Goal: Task Accomplishment & Management: Manage account settings

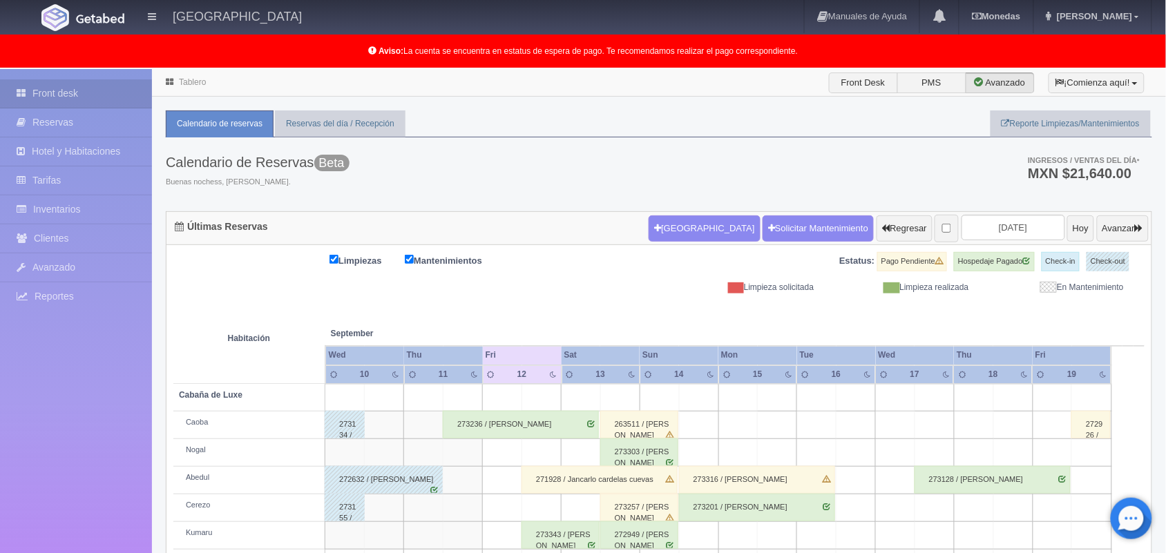
click at [185, 84] on link "Tablero" at bounding box center [192, 82] width 27 height 10
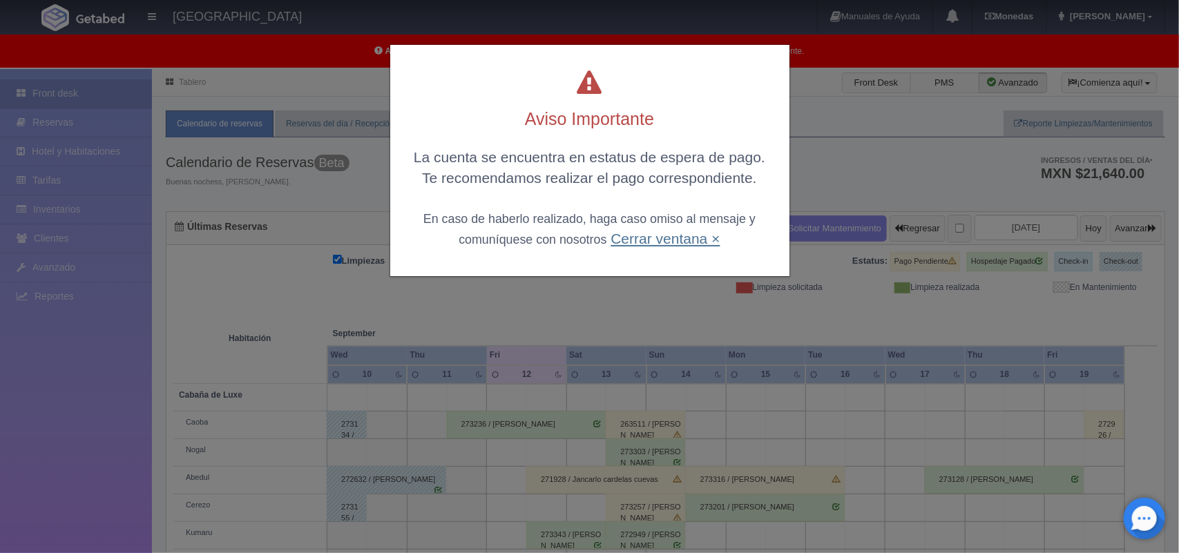
click at [637, 240] on link "Cerrar ventana ×" at bounding box center [665, 239] width 109 height 16
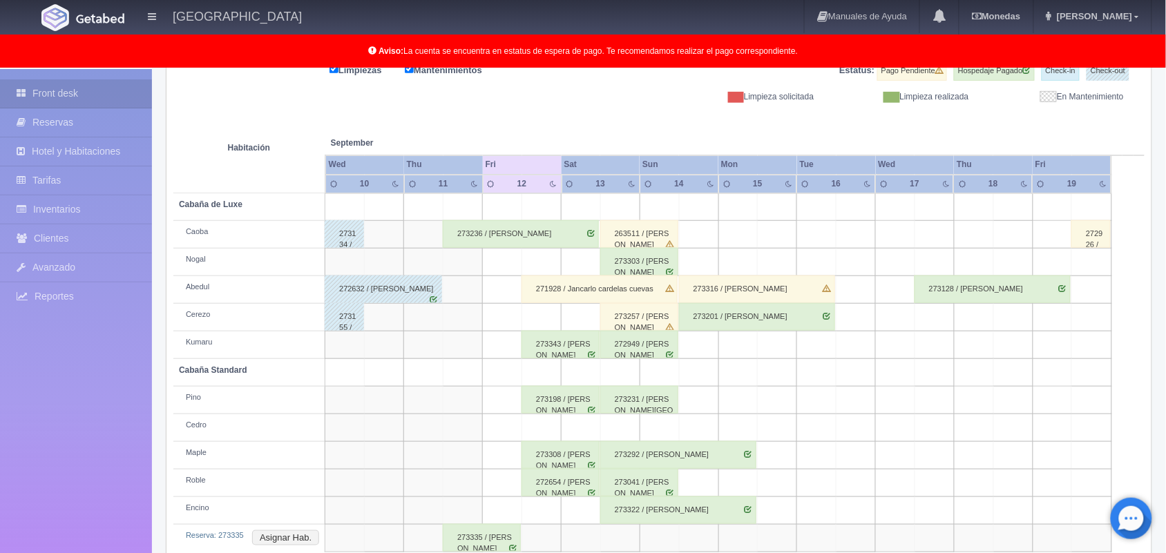
scroll to position [220, 0]
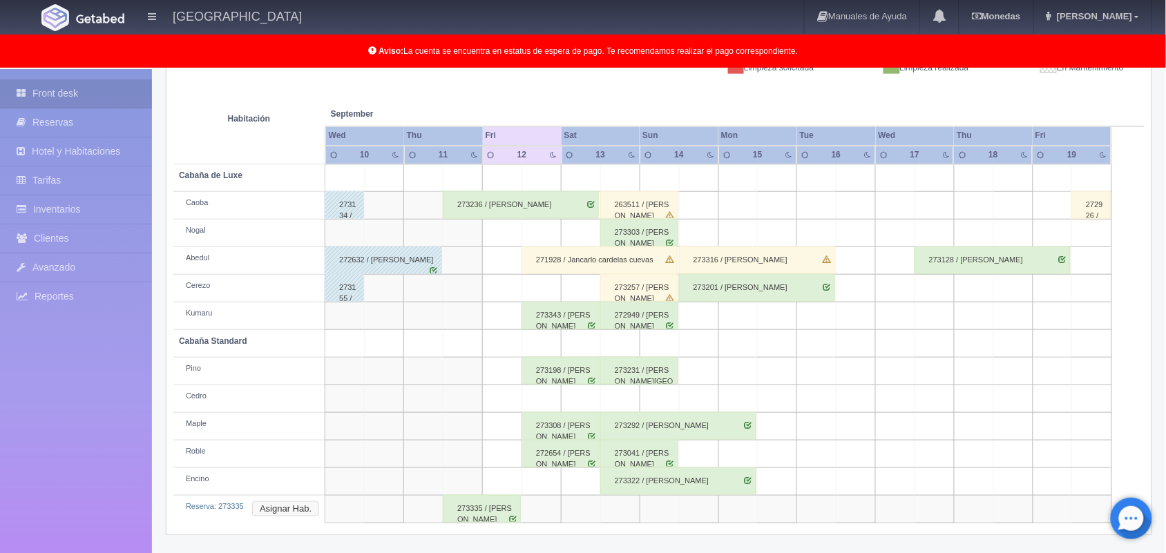
click at [307, 510] on button "Asignar Hab." at bounding box center [285, 509] width 67 height 15
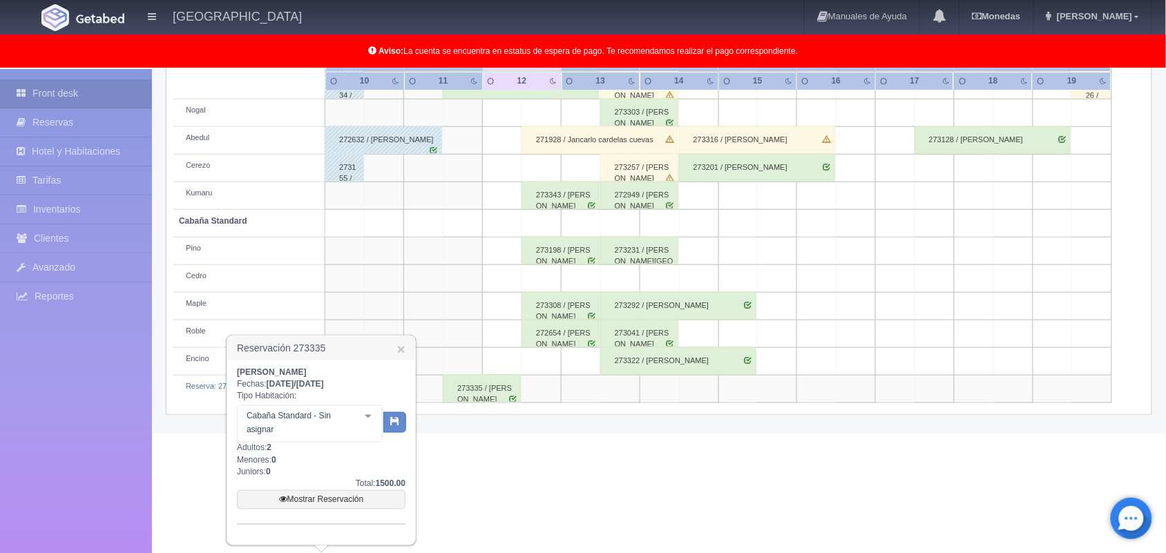
scroll to position [334, 0]
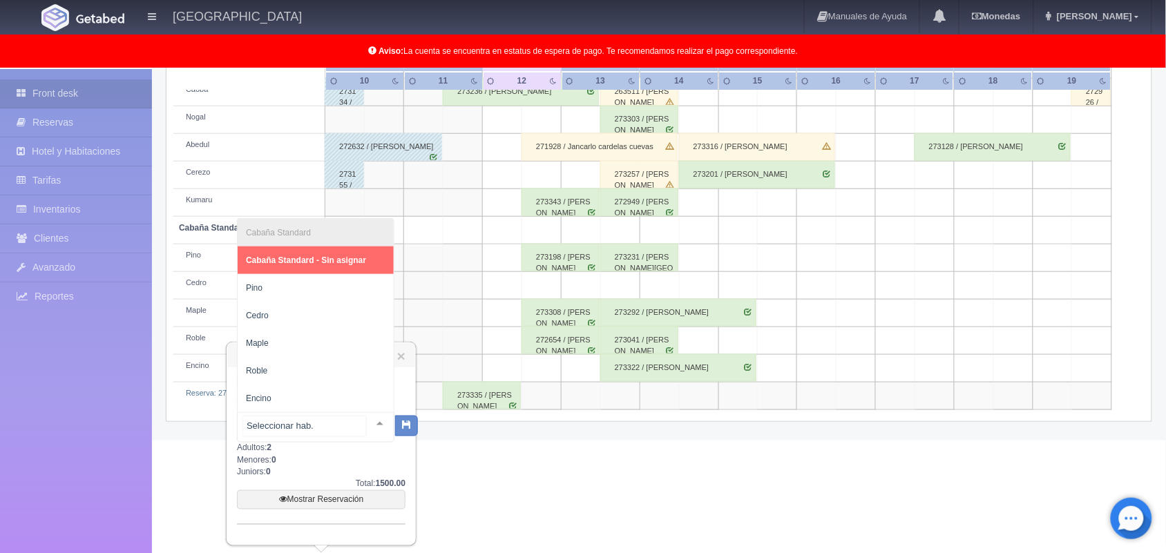
click at [366, 421] on div at bounding box center [380, 423] width 28 height 21
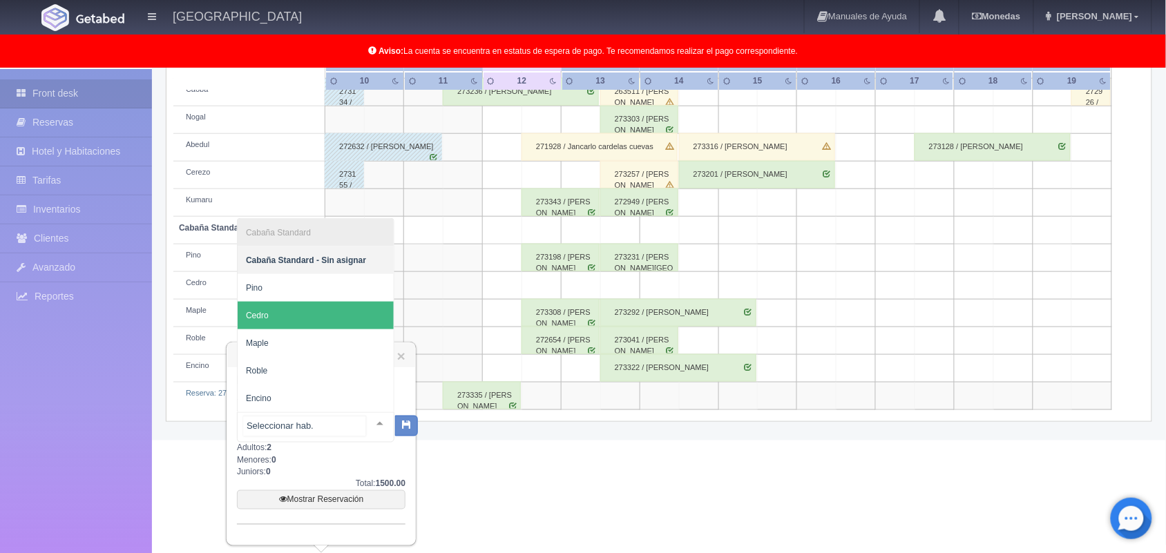
click at [303, 318] on span "Cedro" at bounding box center [316, 316] width 156 height 28
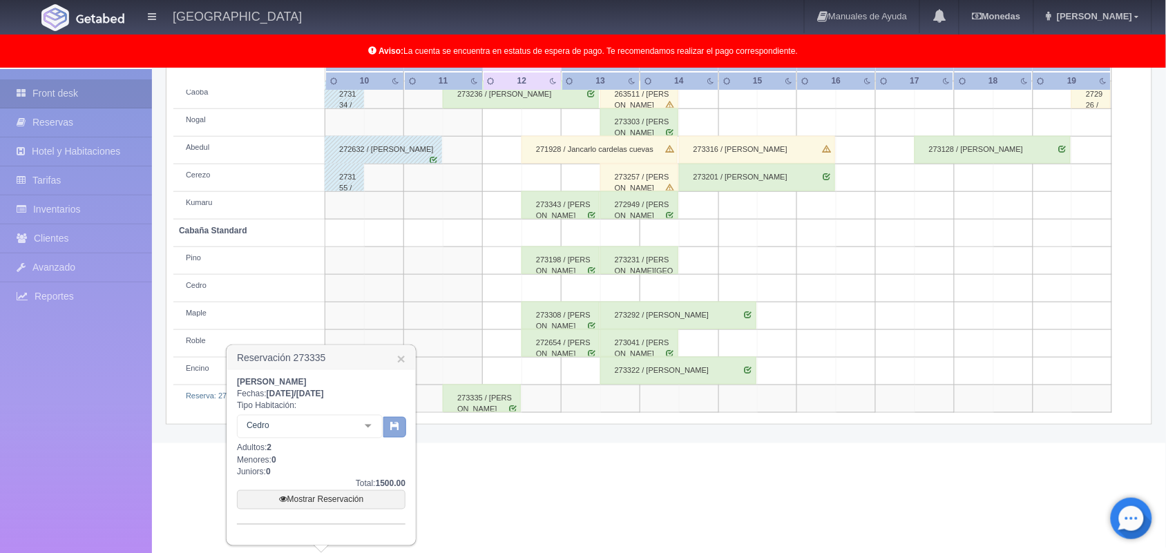
click at [395, 433] on button "button" at bounding box center [394, 427] width 23 height 21
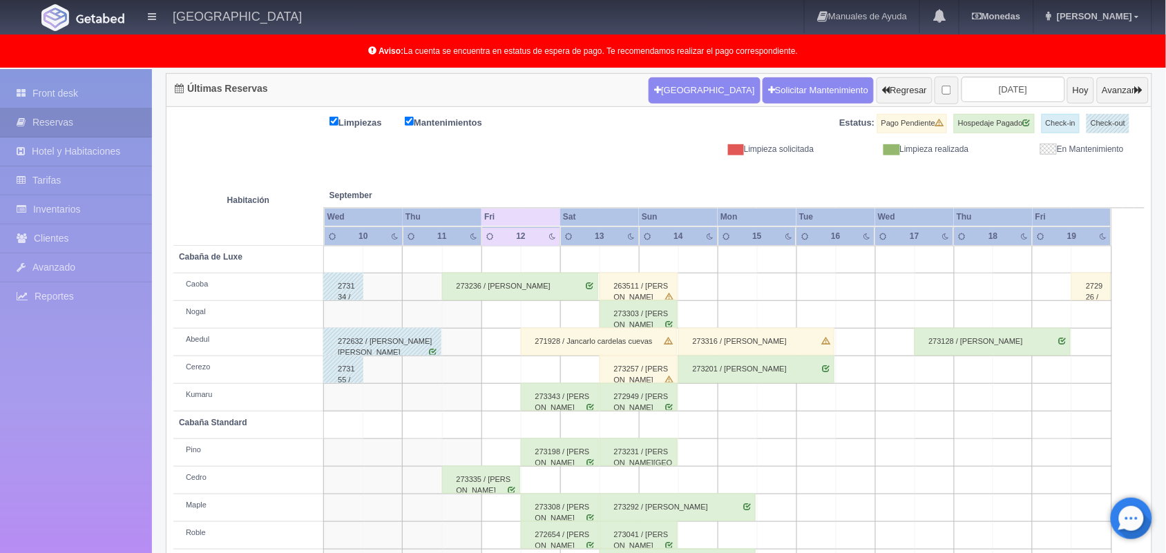
scroll to position [138, 0]
click at [1135, 136] on div "Estatus: Pago Pendiente Hospedaje Pagado Check-in Check-out" at bounding box center [902, 129] width 486 height 30
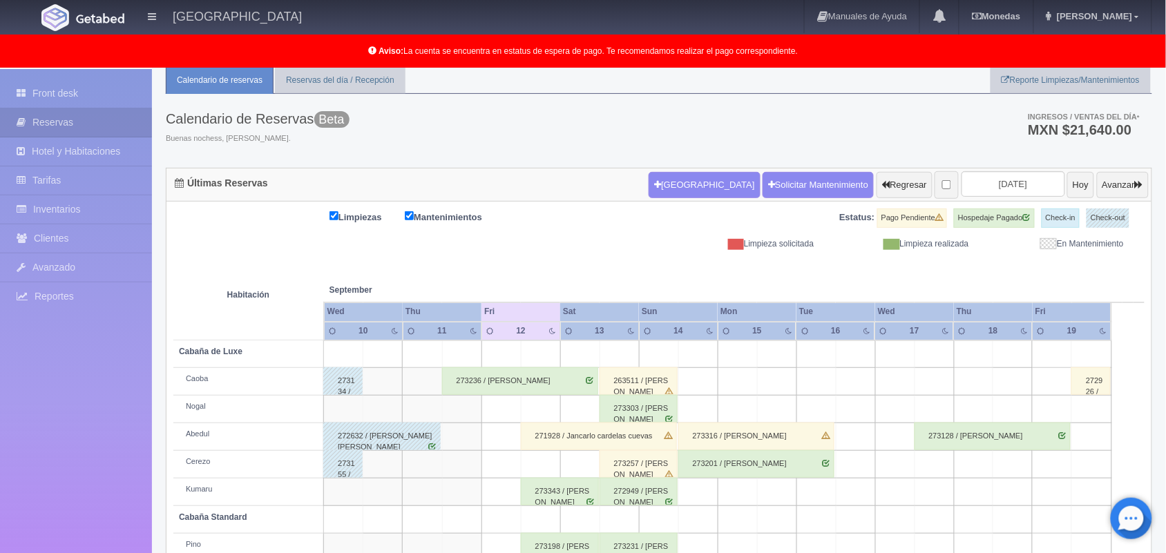
scroll to position [192, 0]
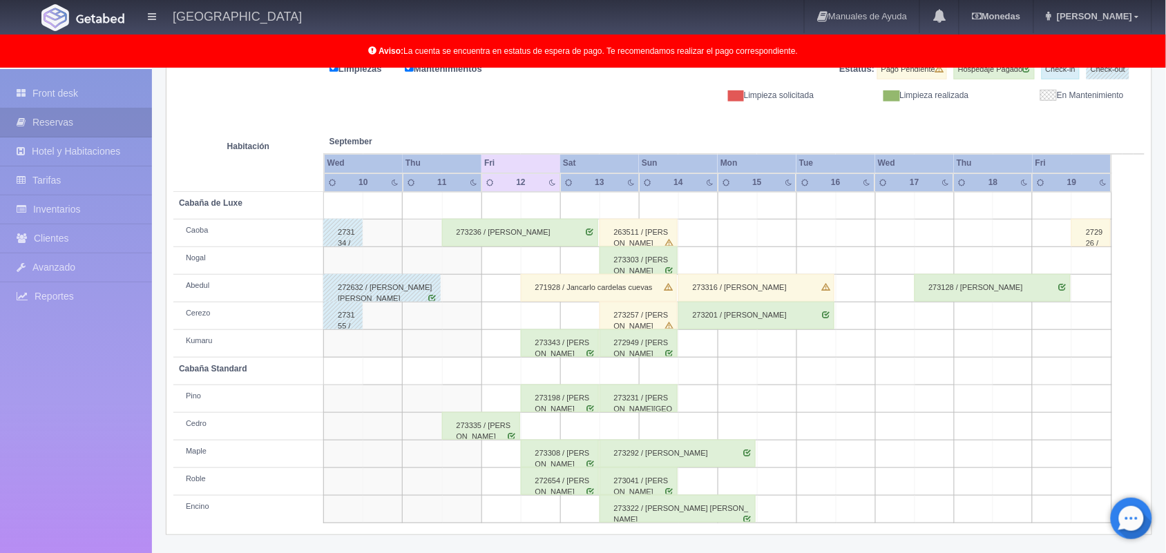
click at [480, 435] on div "273335 / Joaquín Cisneros" at bounding box center [481, 426] width 78 height 28
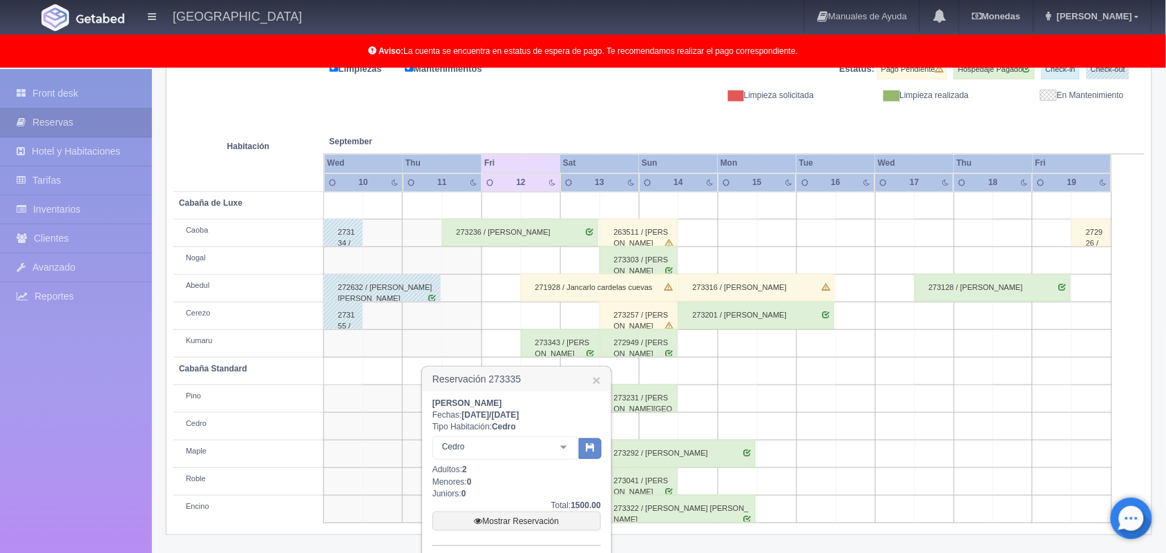
scroll to position [290, 0]
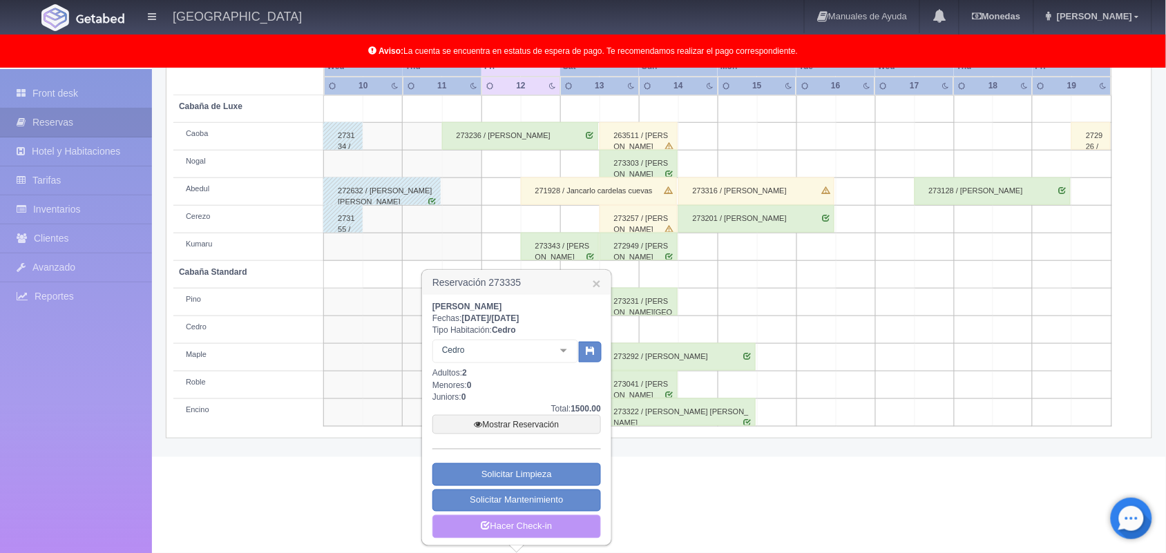
click at [547, 525] on link "Hacer Check-in" at bounding box center [517, 526] width 169 height 23
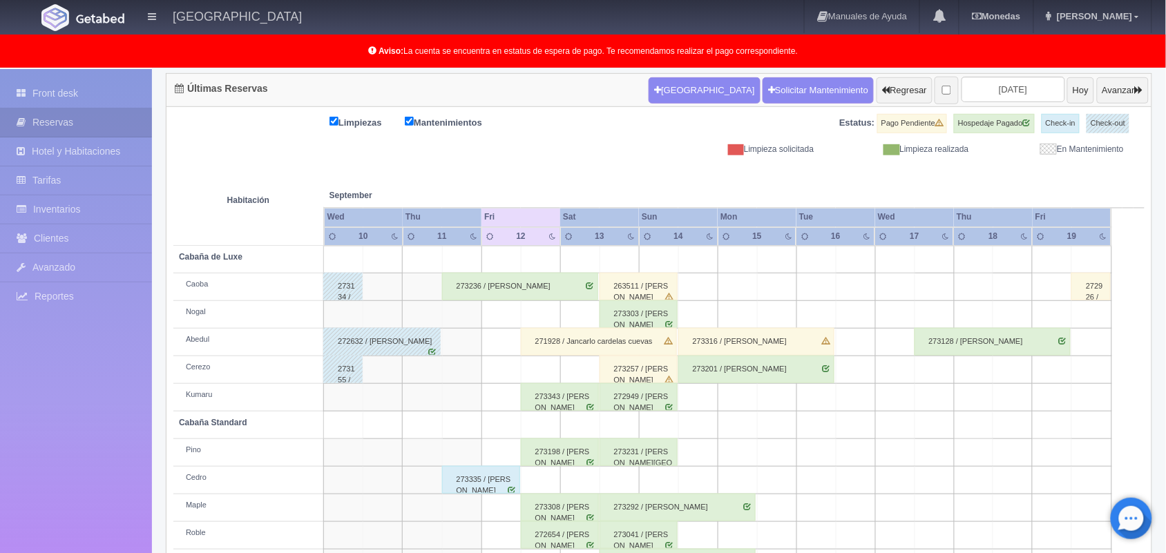
scroll to position [192, 0]
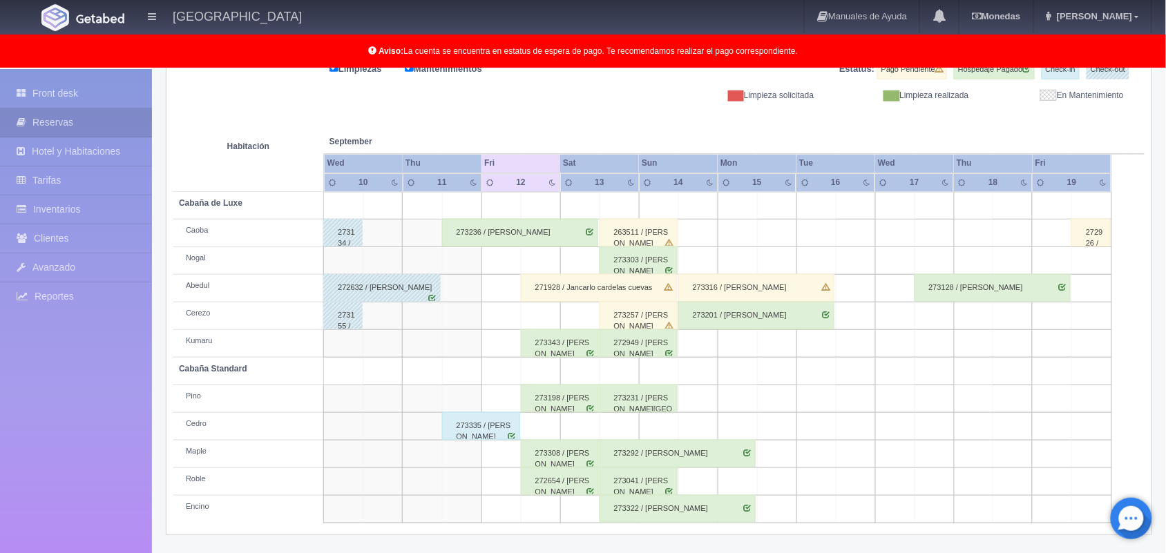
click at [475, 427] on div "273335 / [PERSON_NAME]" at bounding box center [481, 426] width 78 height 28
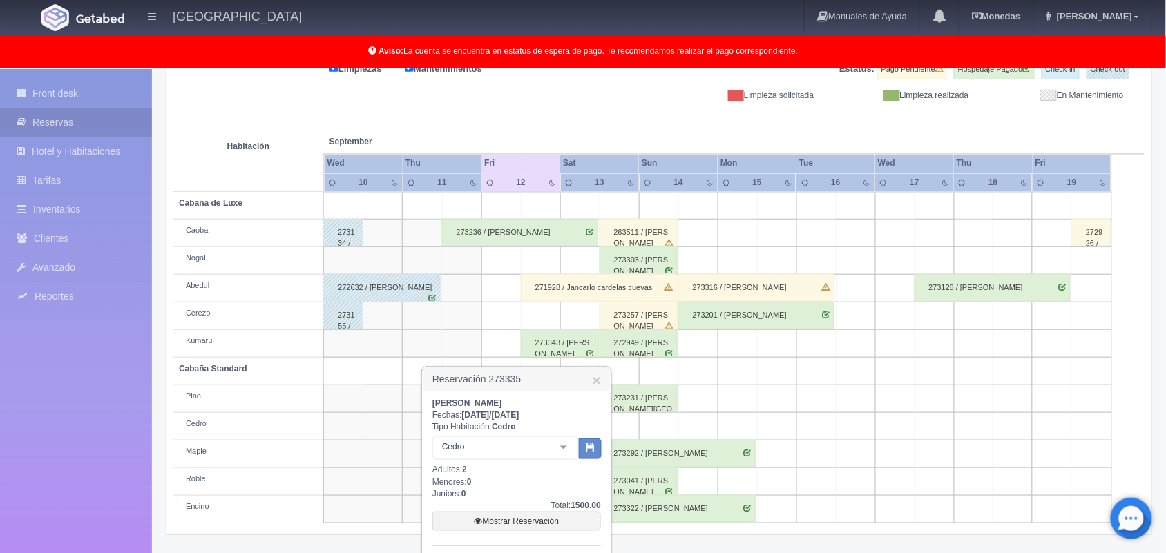
scroll to position [290, 0]
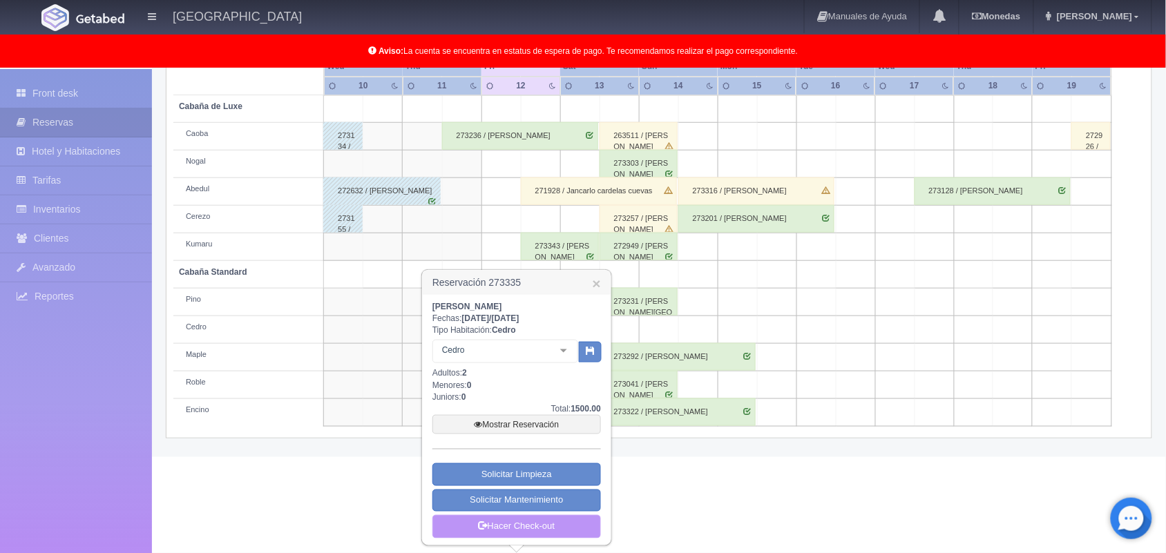
click at [529, 526] on link "Hacer Check-out" at bounding box center [517, 526] width 169 height 23
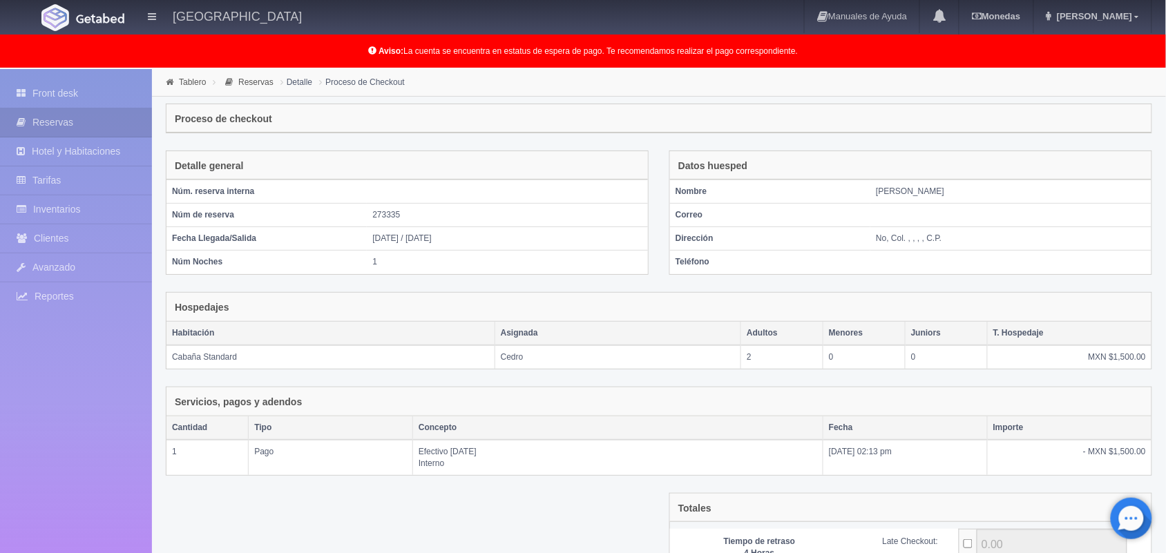
scroll to position [150, 0]
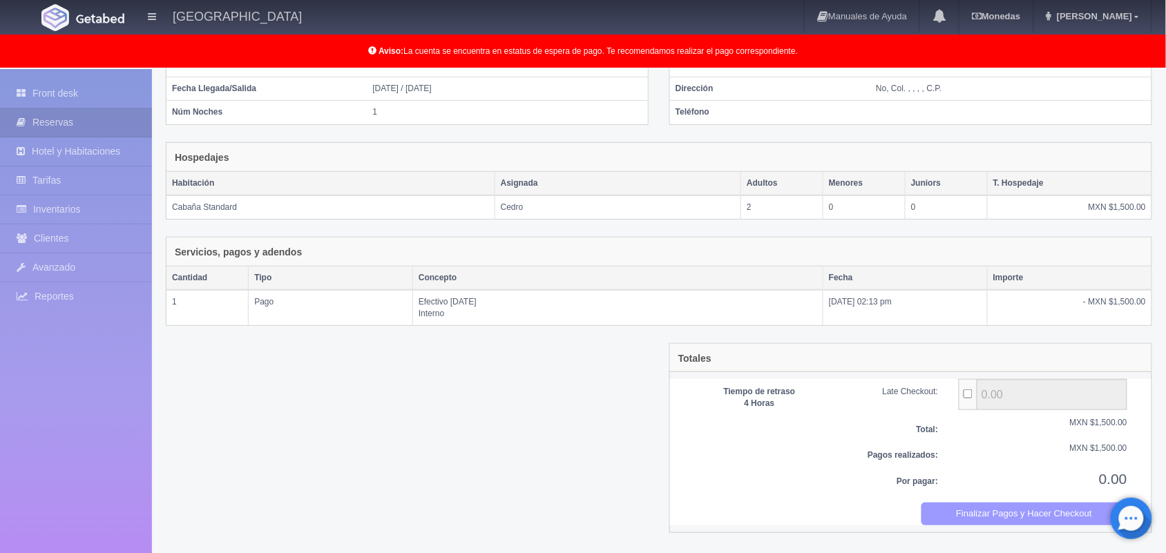
click at [976, 524] on button "Finalizar Pagos y Hacer Checkout" at bounding box center [1025, 514] width 207 height 23
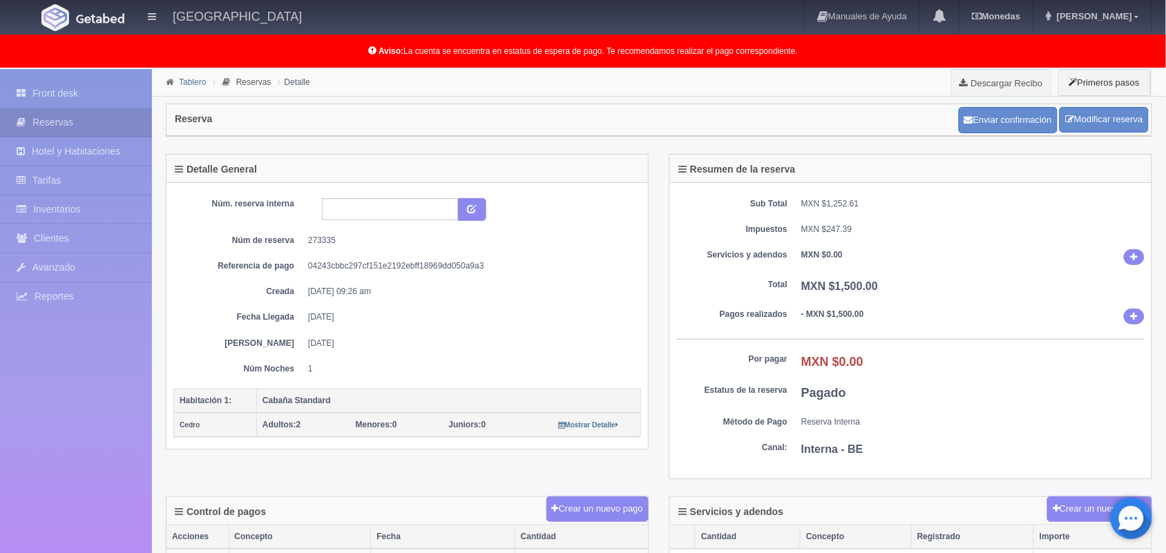
click at [195, 84] on link "Tablero" at bounding box center [192, 82] width 27 height 10
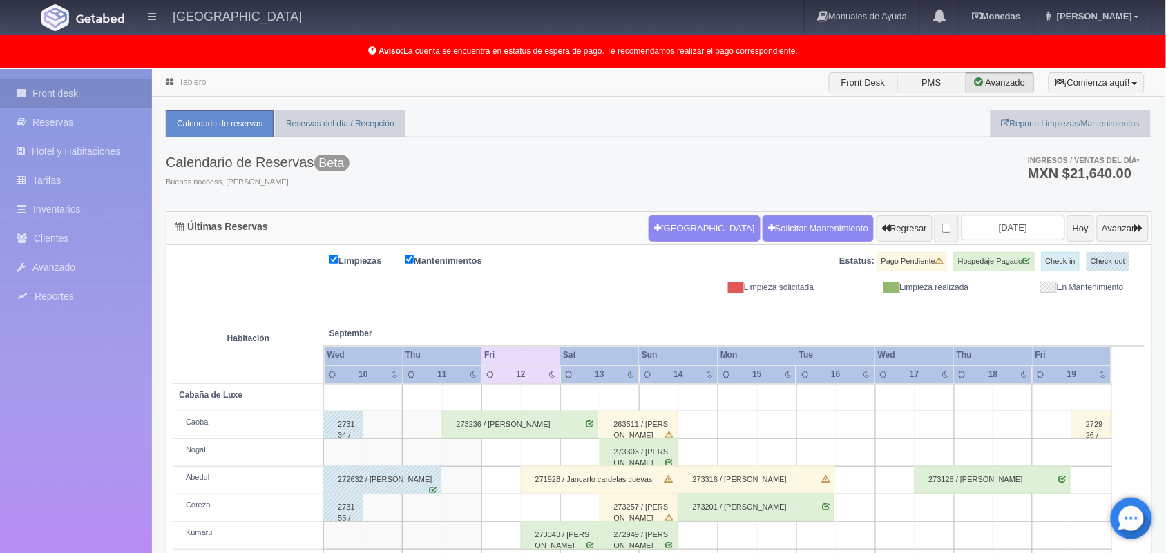
click at [530, 422] on div "273236 / [PERSON_NAME]" at bounding box center [520, 425] width 156 height 28
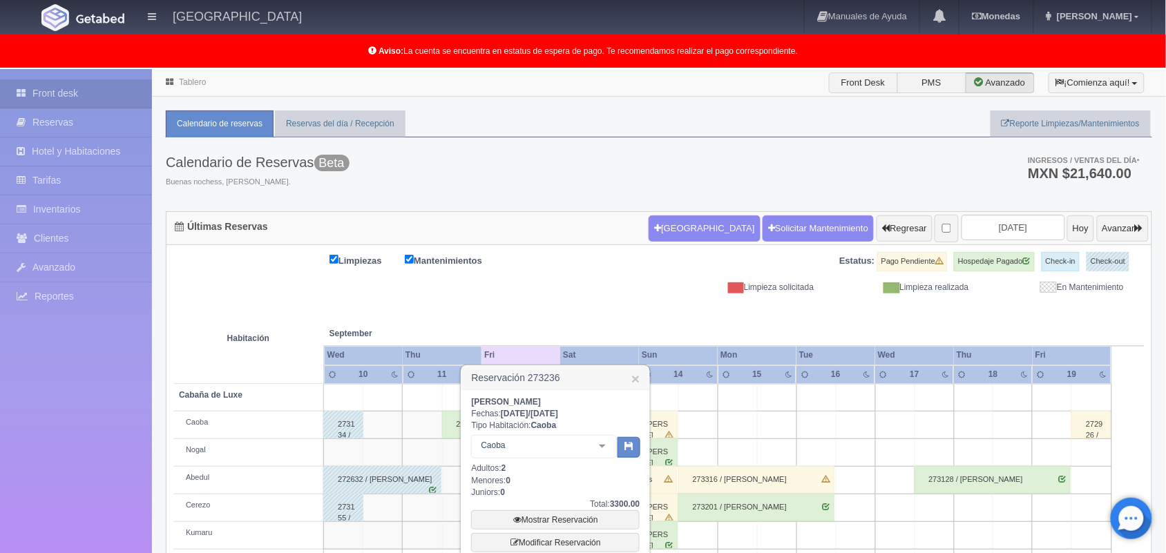
scroll to position [192, 0]
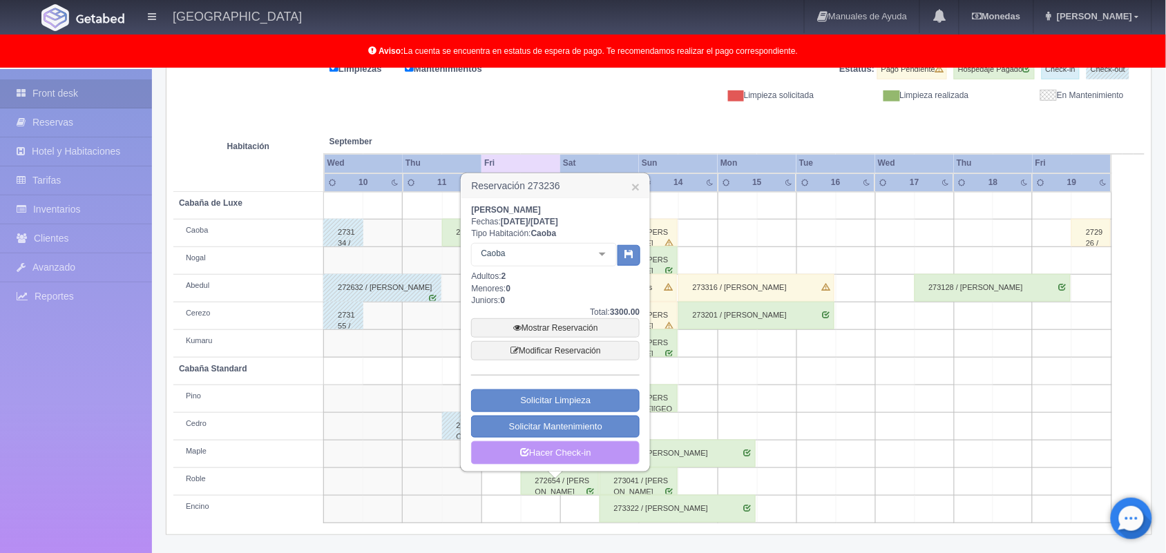
click at [548, 457] on link "Hacer Check-in" at bounding box center [555, 453] width 169 height 23
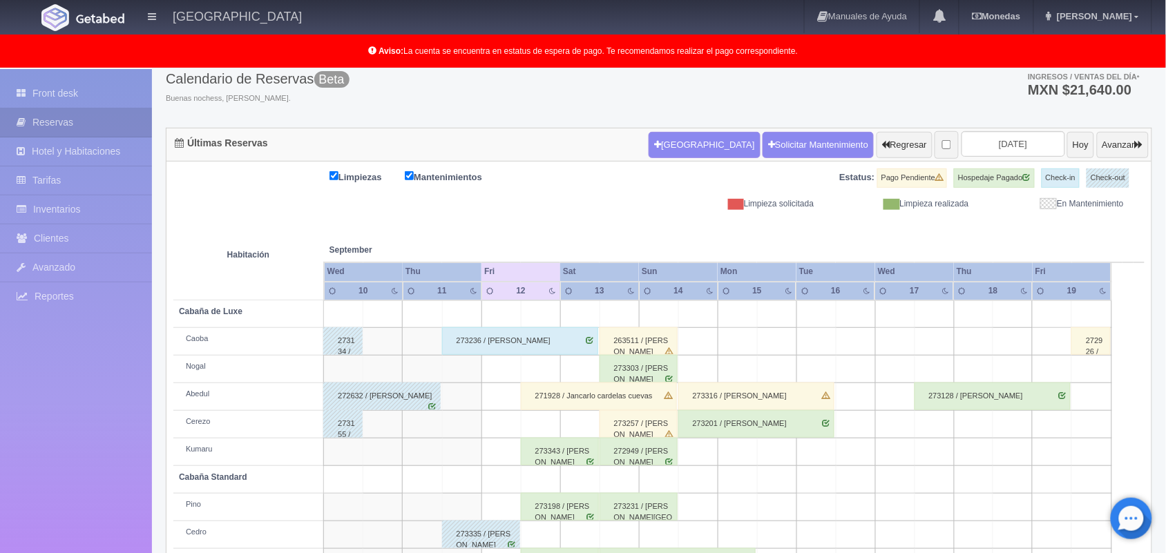
scroll to position [192, 0]
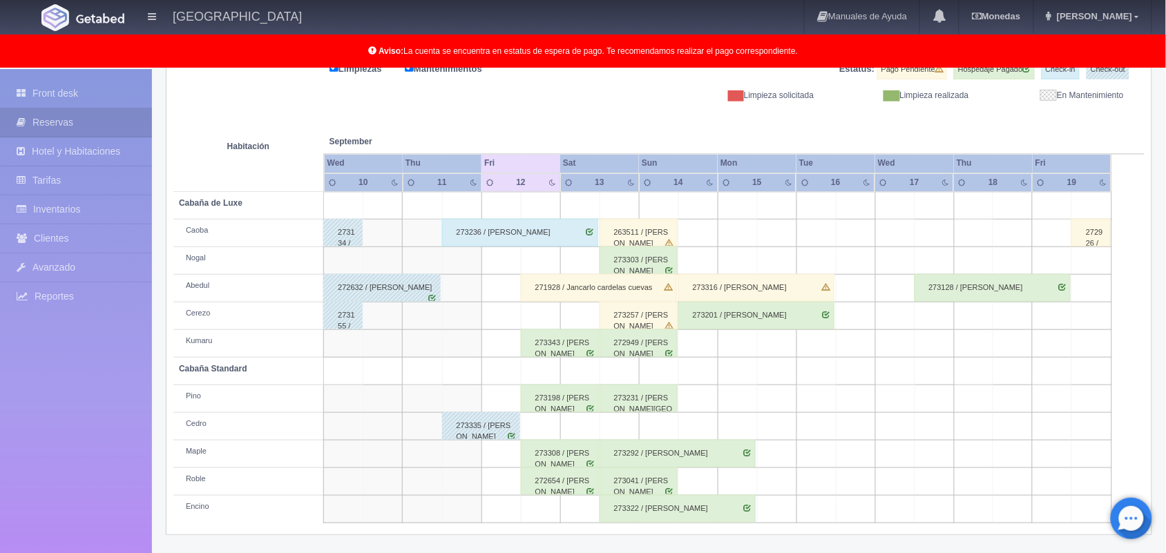
click at [641, 234] on div "263511 / Beatriz Agustin Espinoza" at bounding box center [639, 233] width 78 height 28
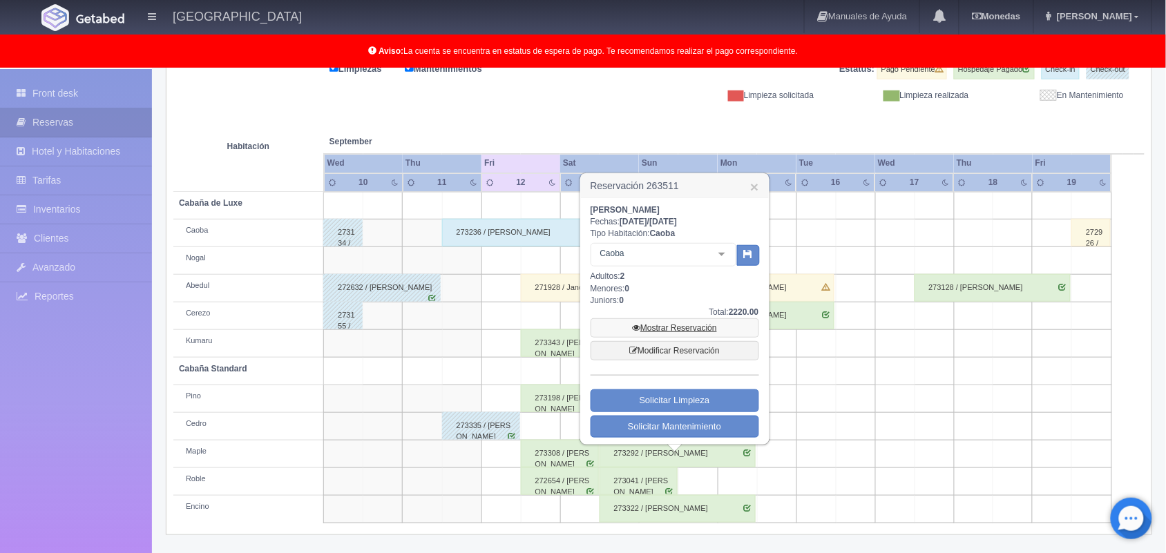
click at [672, 330] on link "Mostrar Reservación" at bounding box center [675, 328] width 169 height 19
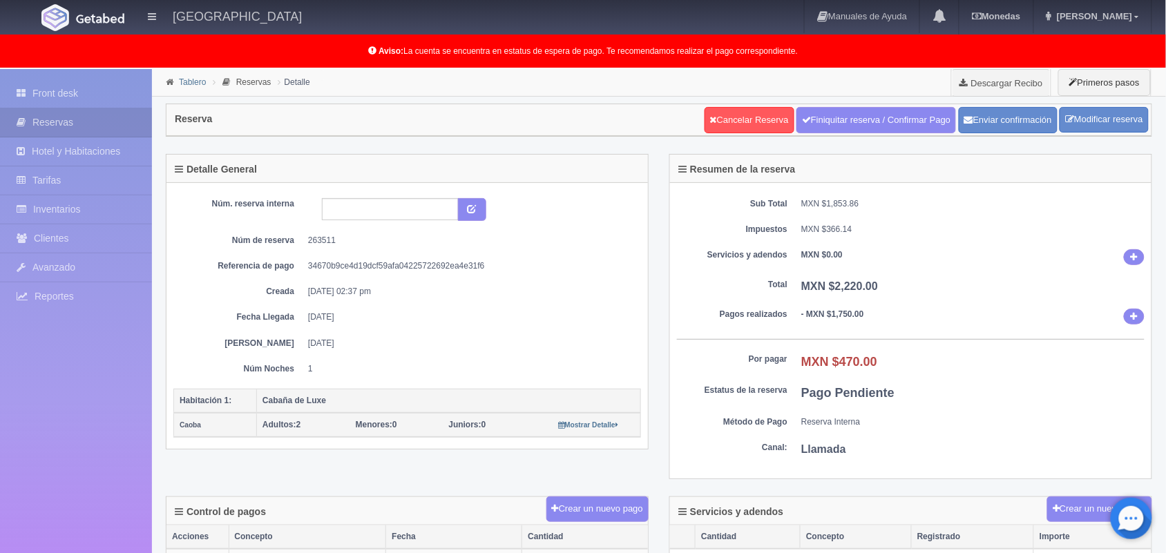
click at [184, 81] on link "Tablero" at bounding box center [192, 82] width 27 height 10
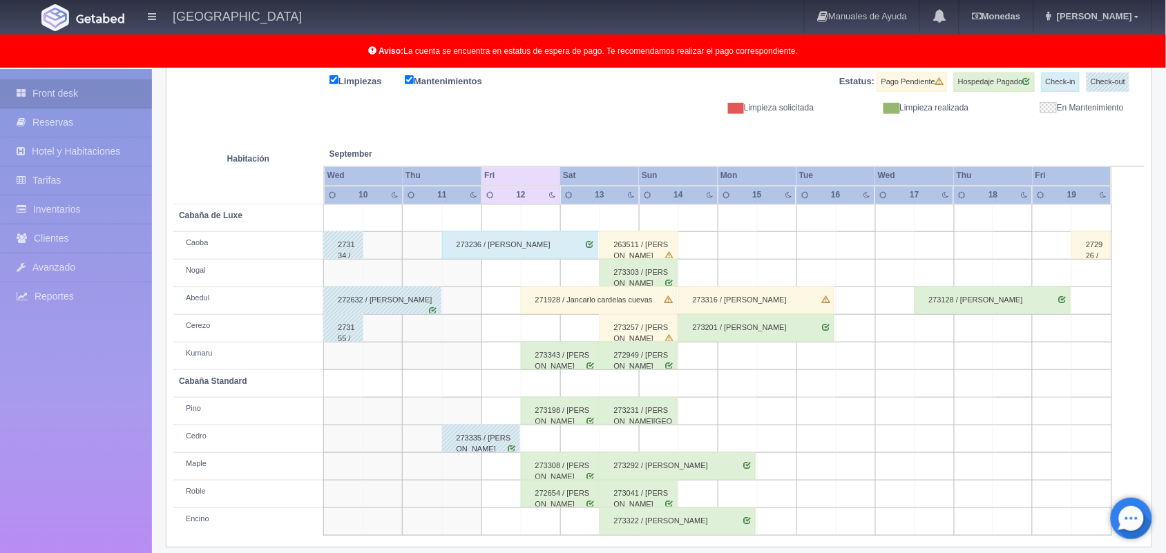
scroll to position [192, 0]
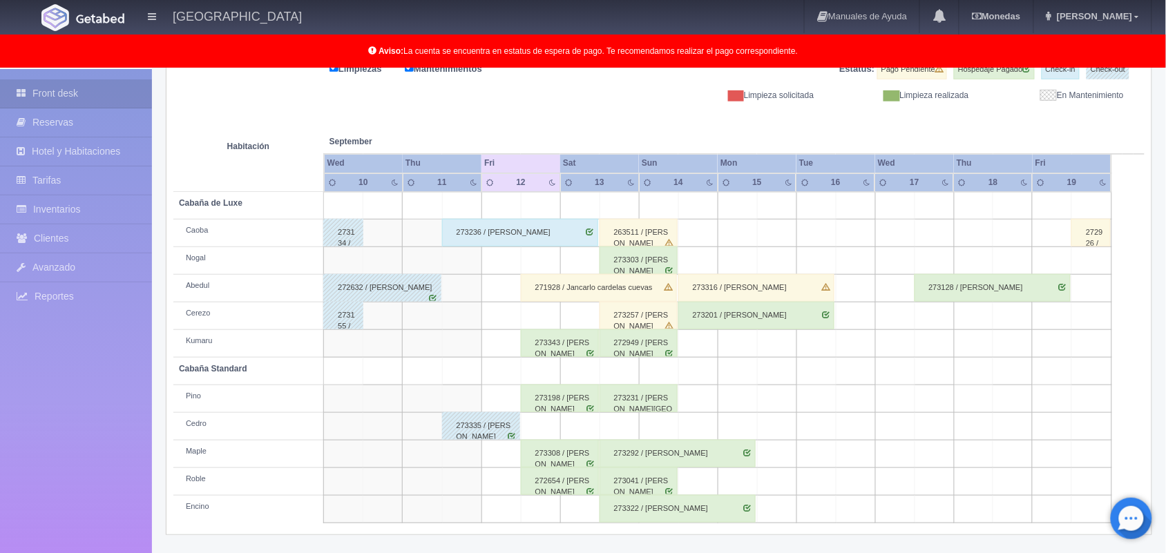
click at [582, 403] on div "273198 / Vanessa Martínez Ayala" at bounding box center [560, 399] width 78 height 28
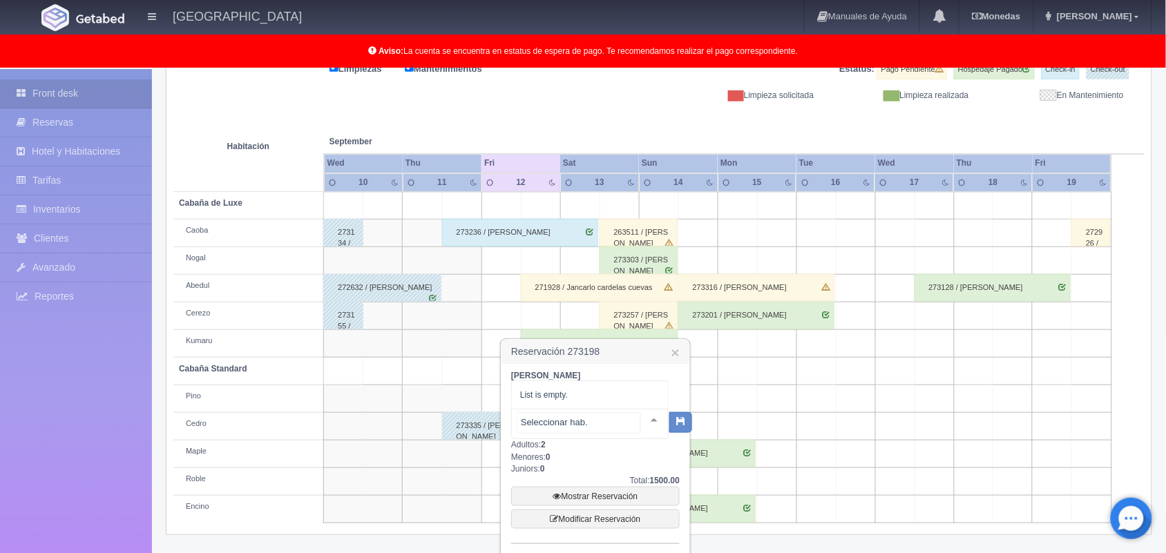
click at [644, 420] on div at bounding box center [654, 420] width 28 height 21
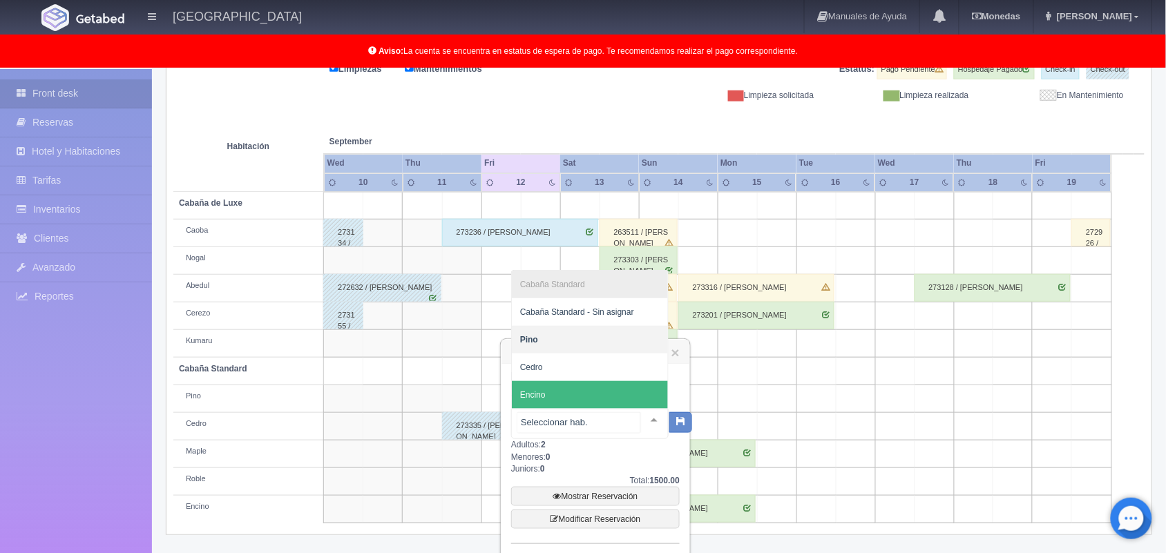
click at [616, 394] on span "Encino" at bounding box center [590, 395] width 156 height 28
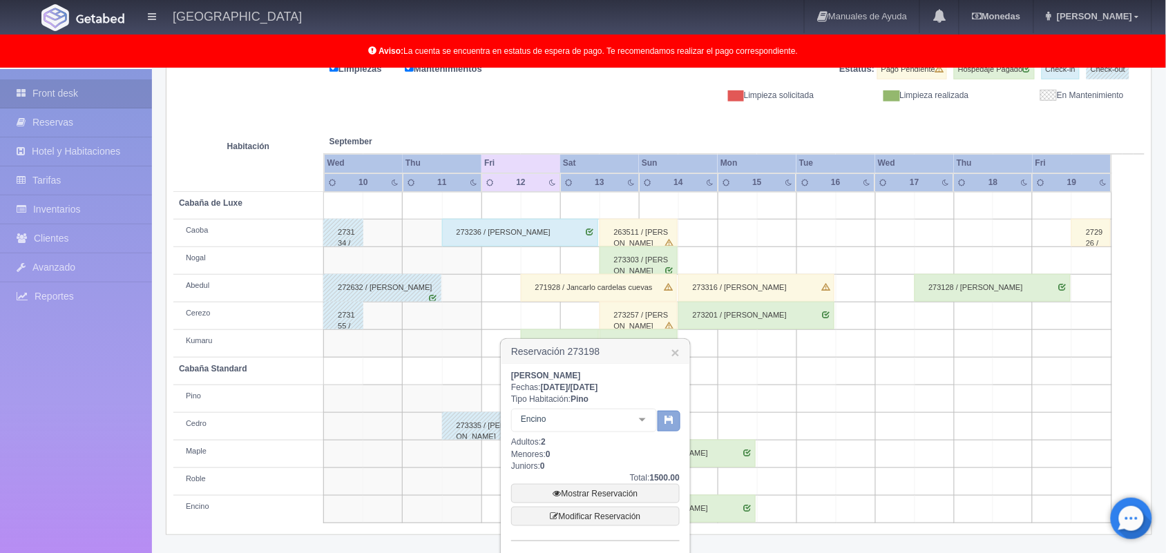
click at [677, 426] on button "button" at bounding box center [669, 421] width 23 height 21
click at [672, 425] on button "button" at bounding box center [669, 421] width 23 height 21
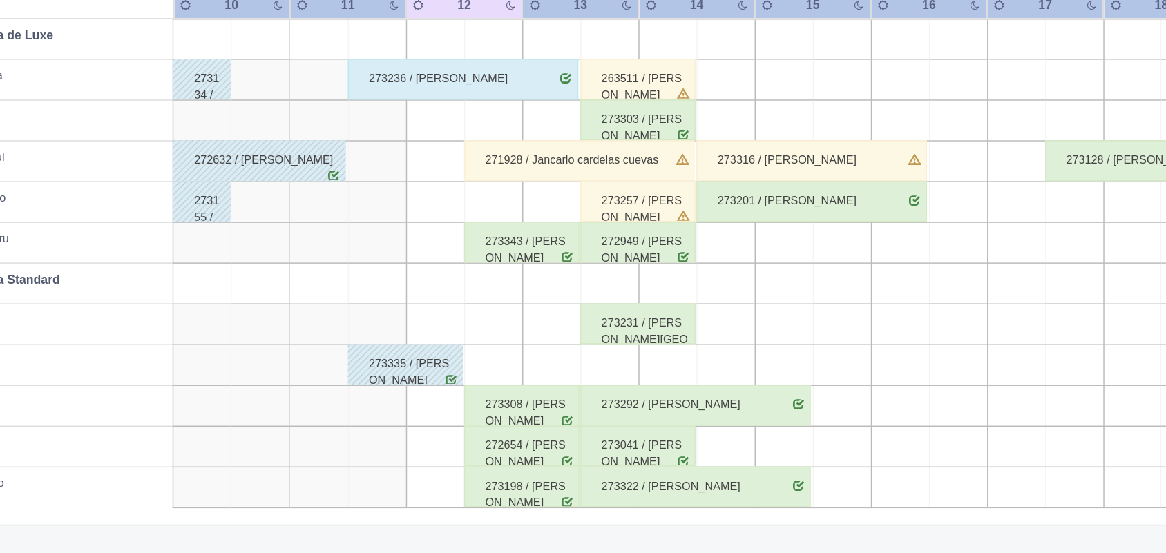
scroll to position [191, 0]
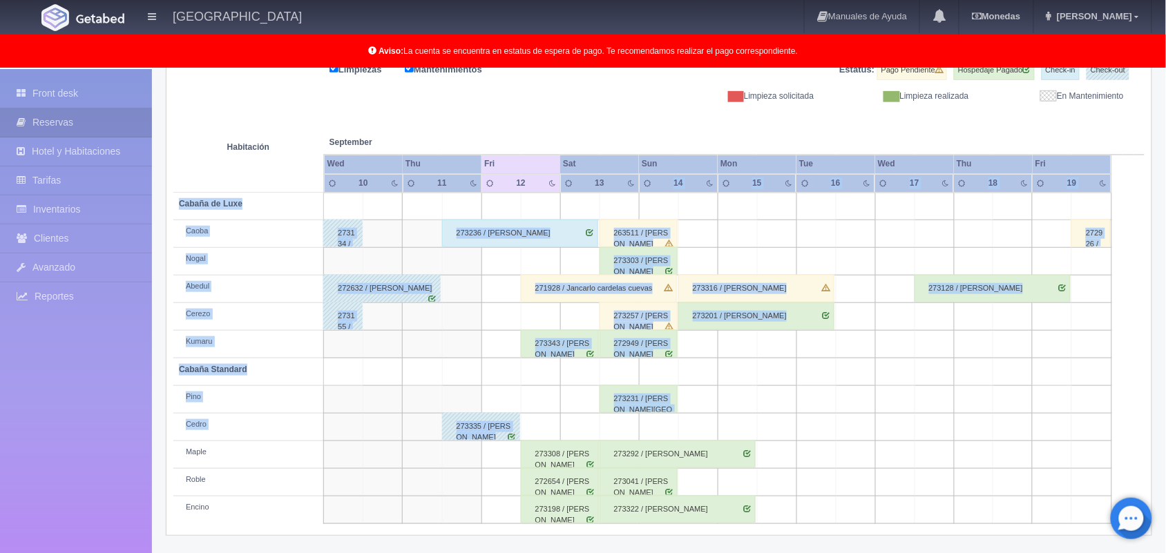
drag, startPoint x: 717, startPoint y: 461, endPoint x: 655, endPoint y: 187, distance: 281.3
click at [655, 187] on table "Habitación September Sep Wed Thu Fri Sat Sun Mon Tue Wed 10 11" at bounding box center [658, 313] width 971 height 422
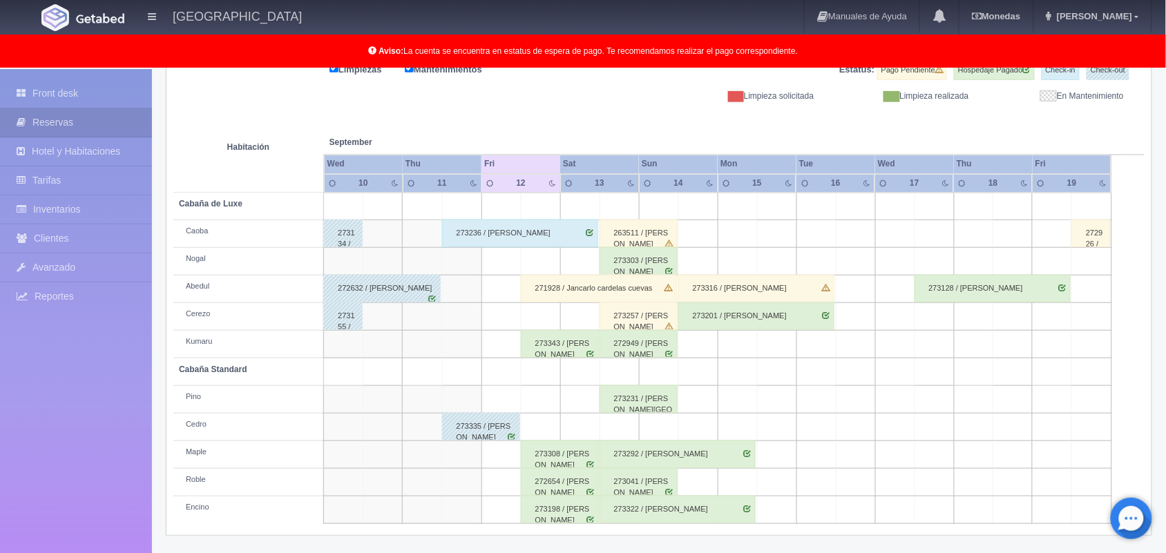
click at [619, 102] on div "Limpiezas Mantenimientos Estatus: Pago Pendiente Hospedaje Pagado Check-in Chec…" at bounding box center [658, 81] width 971 height 41
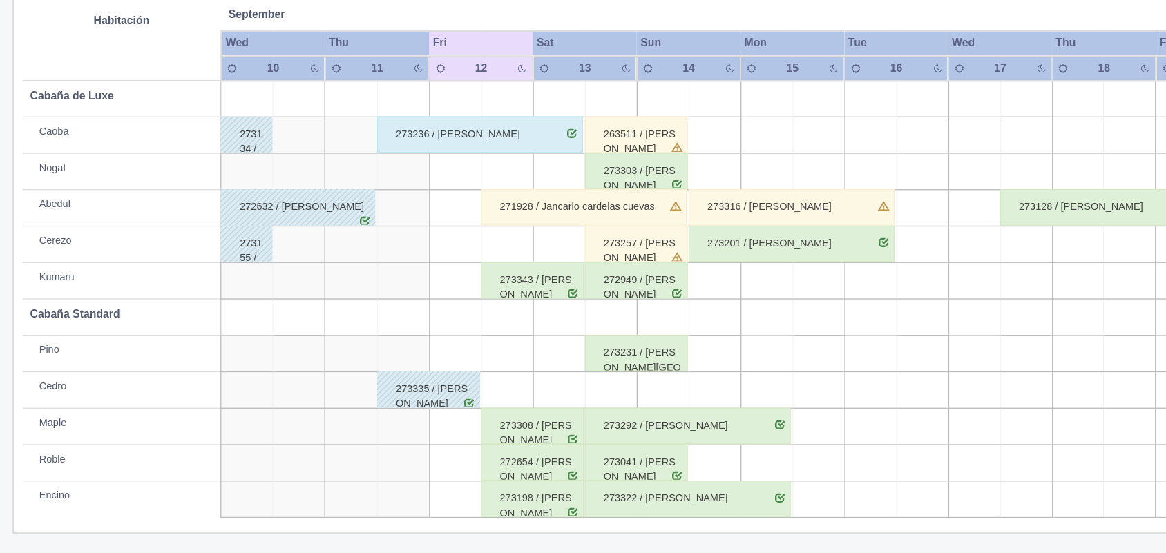
scroll to position [189, 0]
click at [702, 453] on div "273292 / [PERSON_NAME]" at bounding box center [678, 457] width 156 height 28
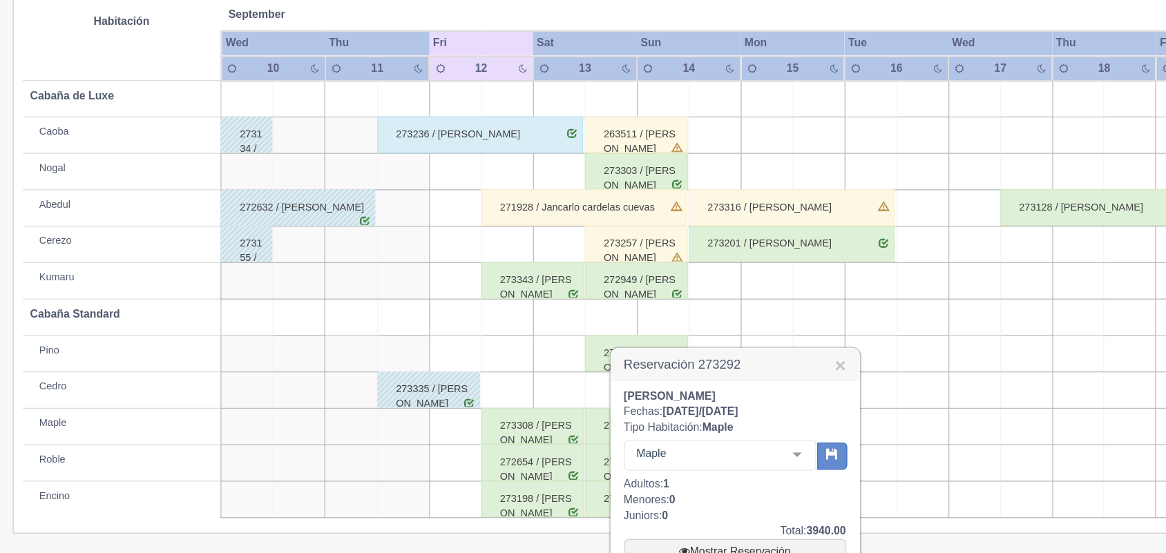
scroll to position [314, 0]
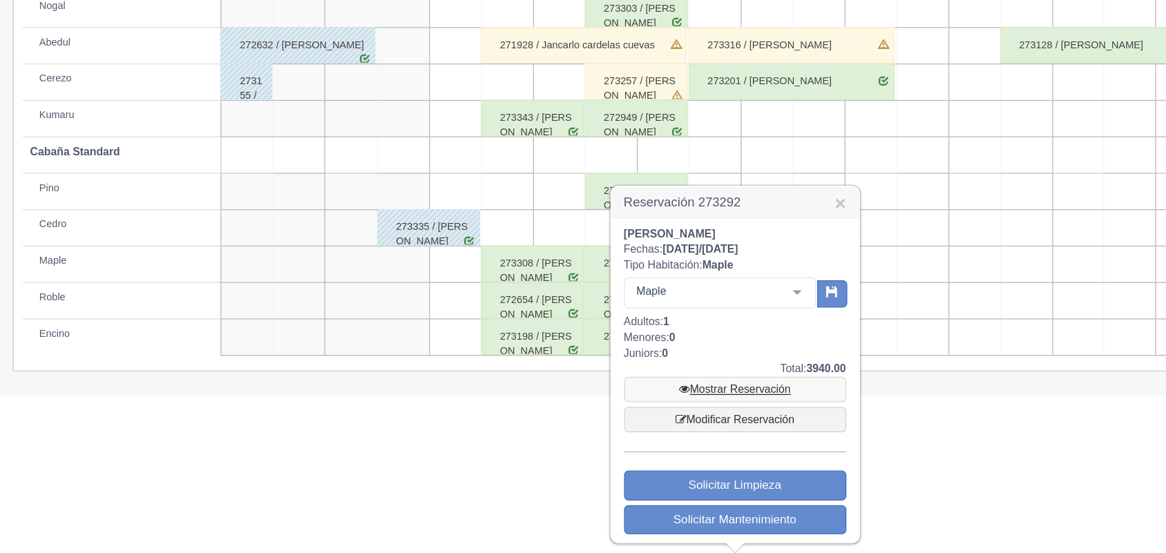
click at [726, 426] on link "Mostrar Reservación" at bounding box center [713, 428] width 169 height 19
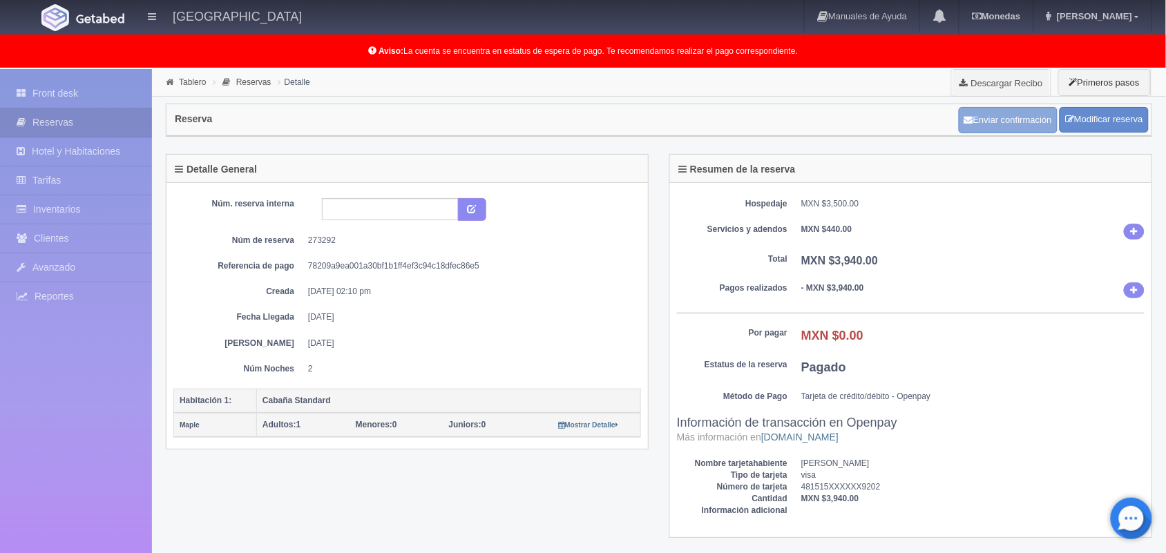
click at [1000, 129] on button "Enviar confirmación" at bounding box center [1008, 120] width 99 height 26
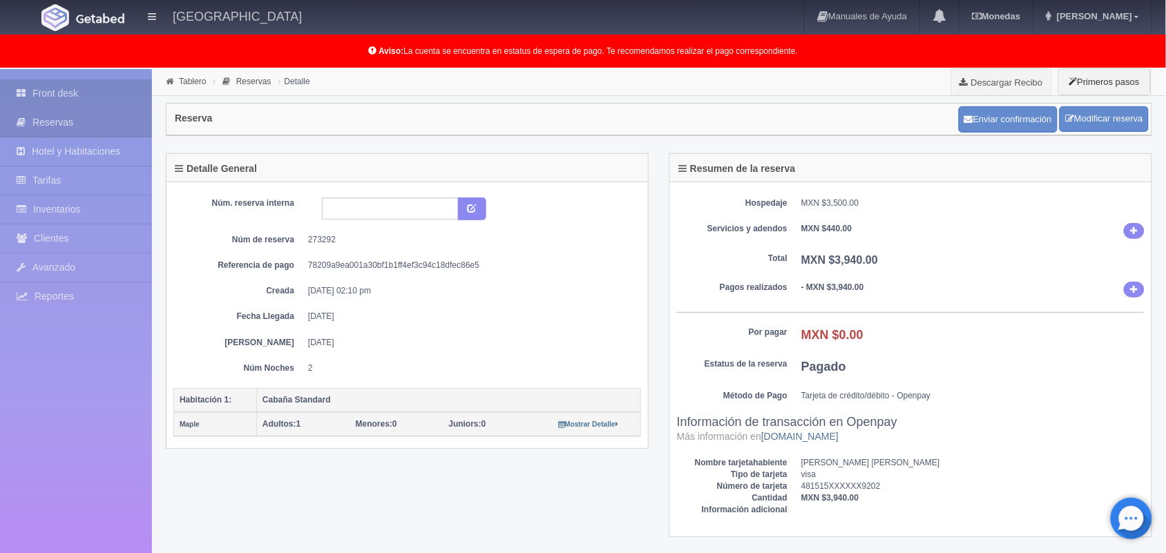
click at [57, 102] on link "Front desk" at bounding box center [76, 93] width 152 height 28
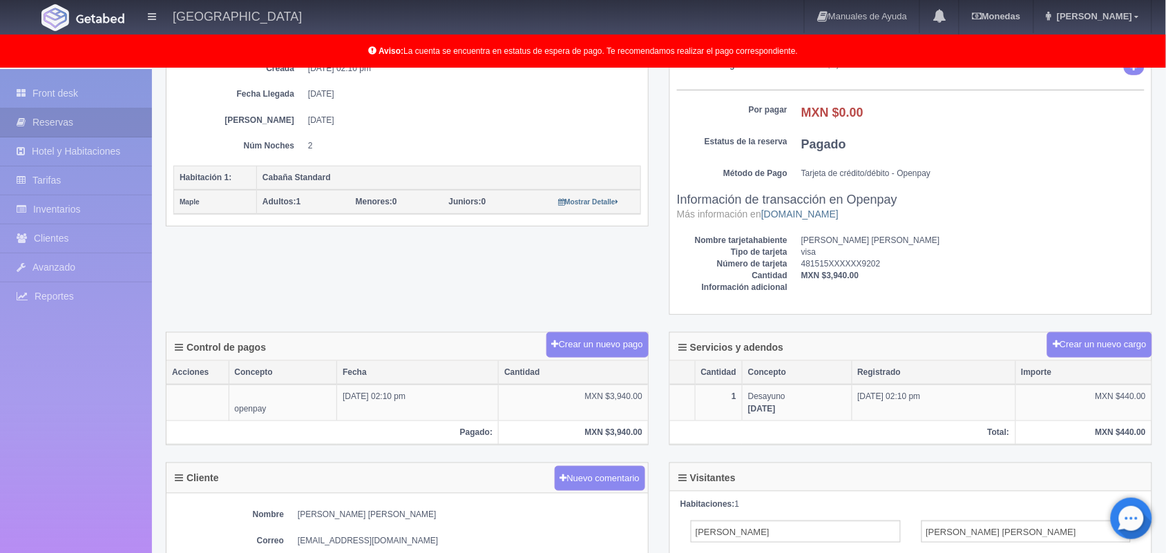
scroll to position [251, 0]
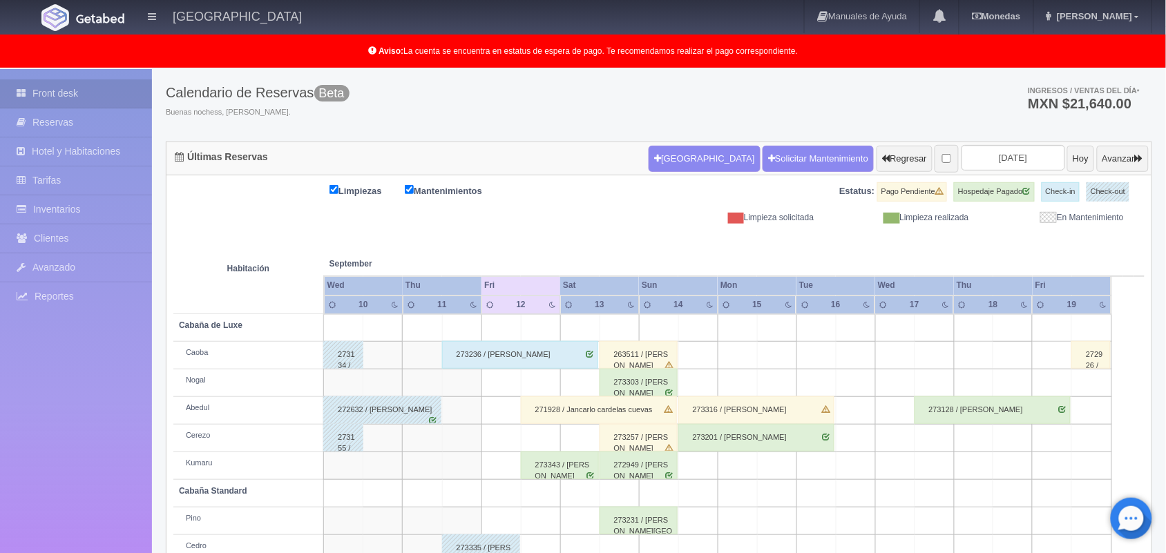
scroll to position [192, 0]
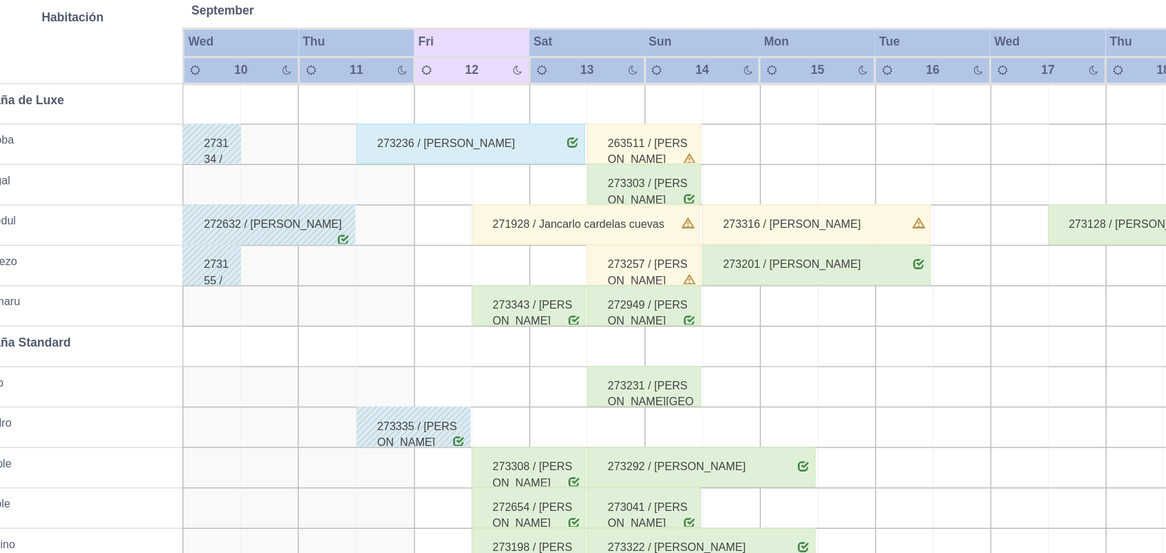
click at [652, 341] on div "272949 / Jonathan Sánchez Vega" at bounding box center [639, 344] width 78 height 28
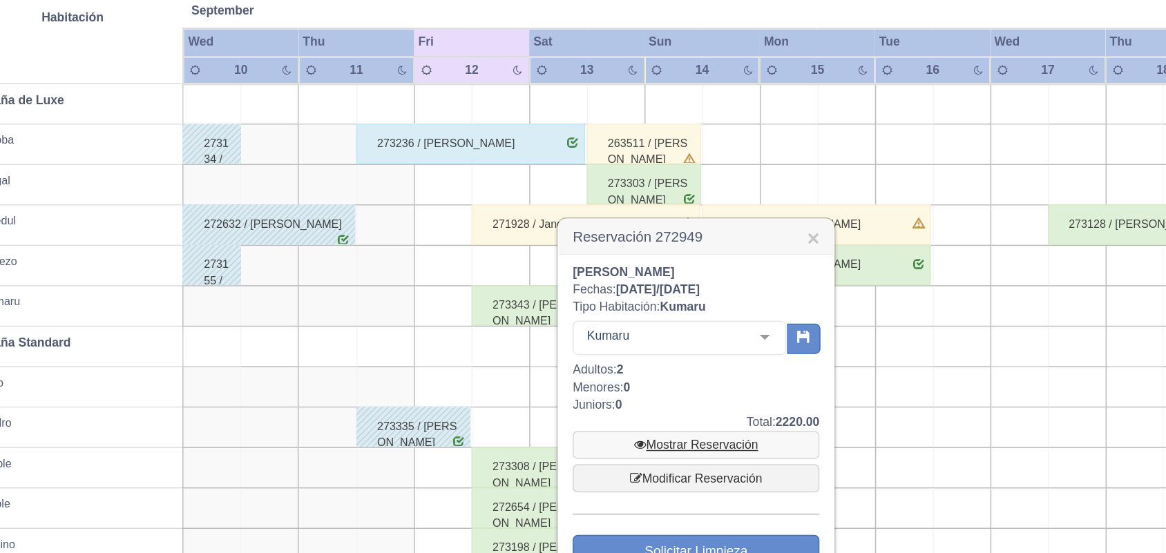
click at [679, 434] on link "Mostrar Reservación" at bounding box center [674, 438] width 169 height 19
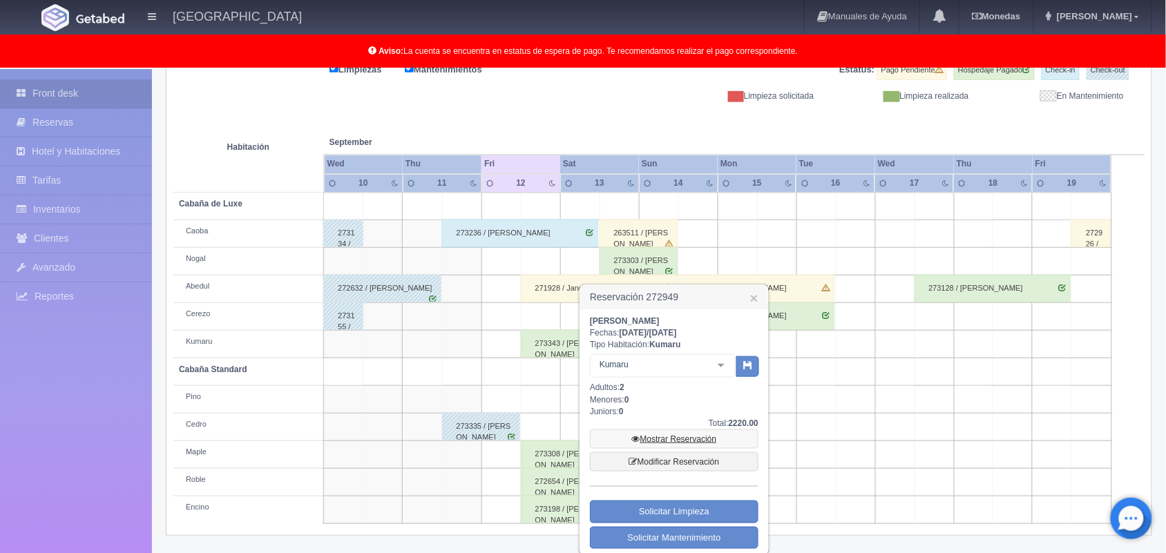
scroll to position [204, 0]
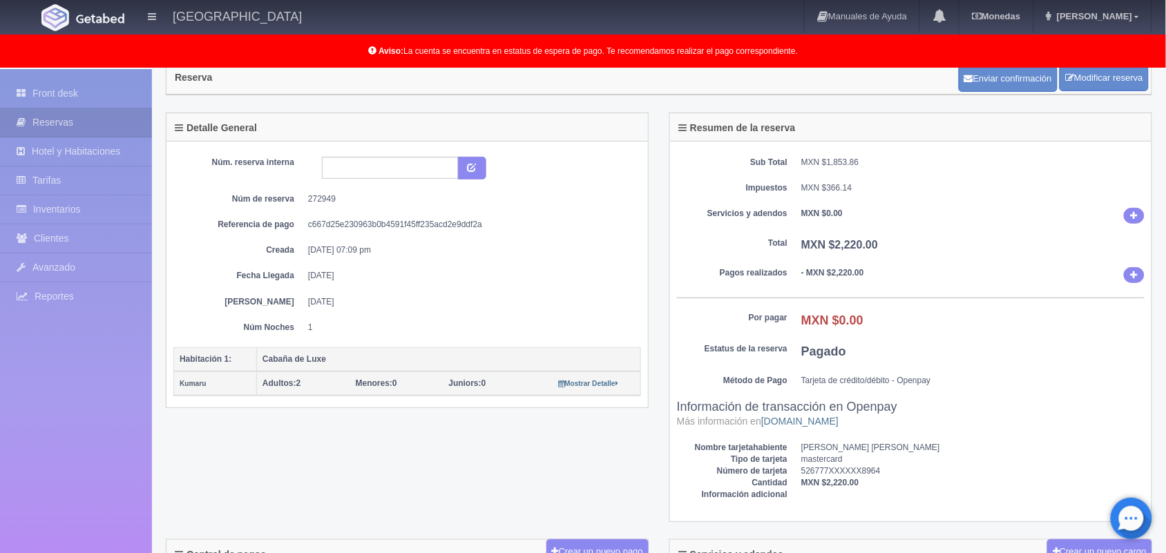
scroll to position [39, 0]
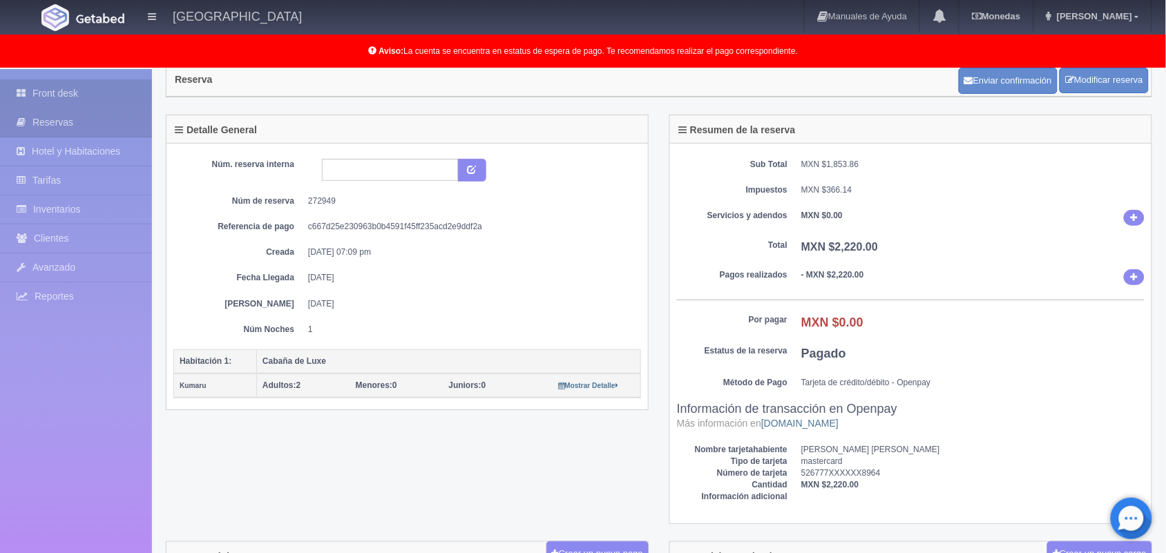
click at [70, 91] on link "Front desk" at bounding box center [76, 93] width 152 height 28
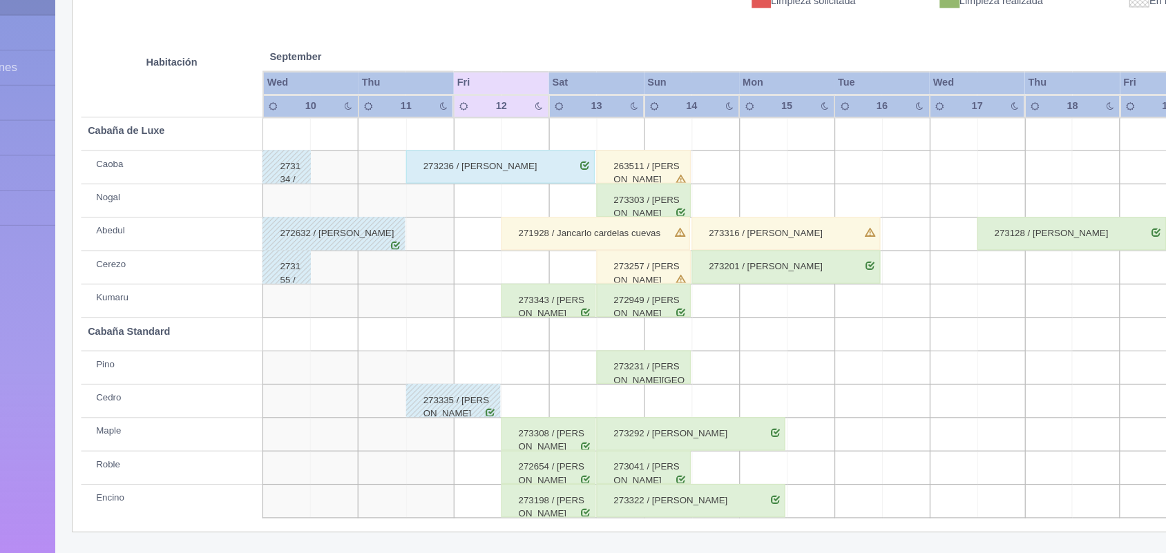
scroll to position [191, 0]
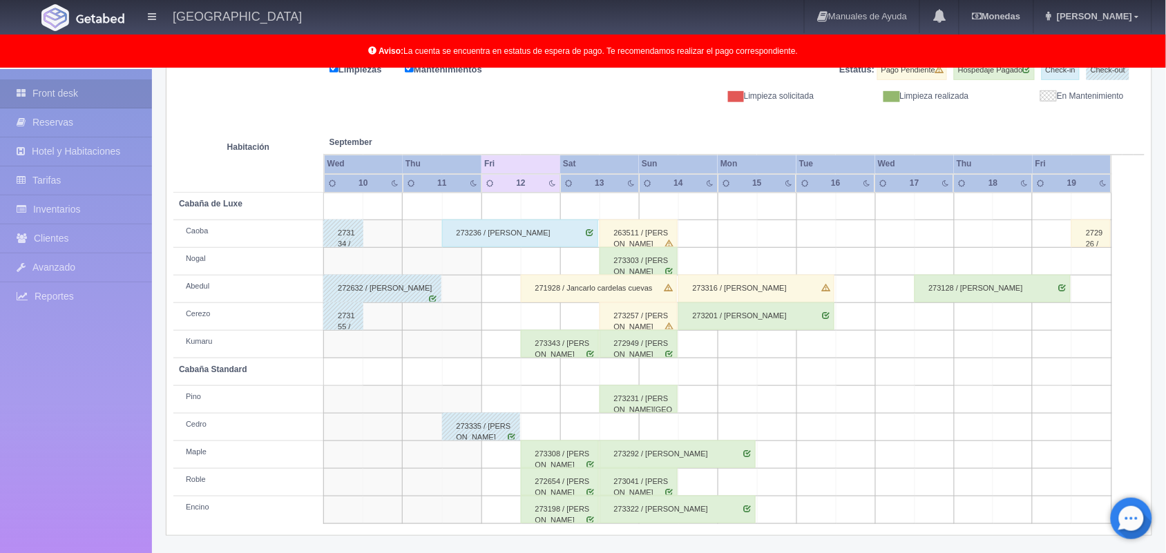
click at [614, 257] on div "273303 / [PERSON_NAME]" at bounding box center [639, 261] width 78 height 28
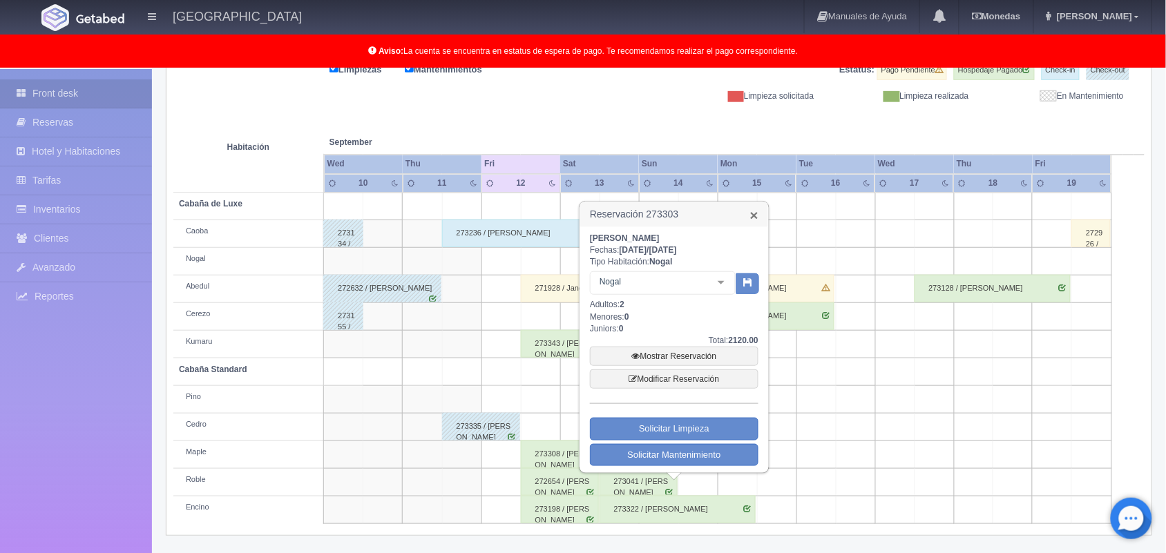
click at [754, 213] on link "×" at bounding box center [754, 215] width 8 height 15
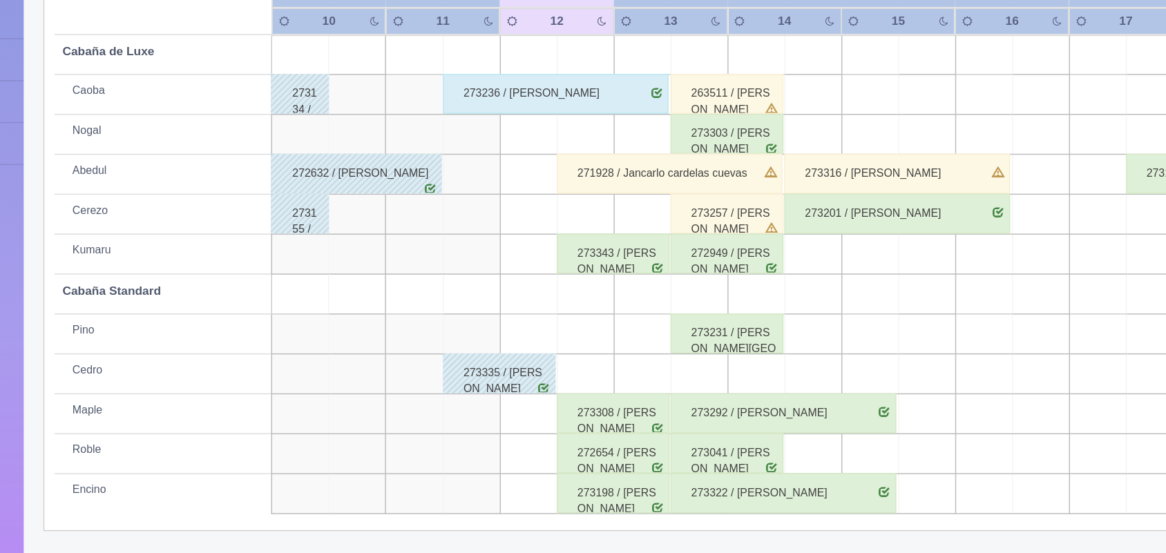
scroll to position [193, 0]
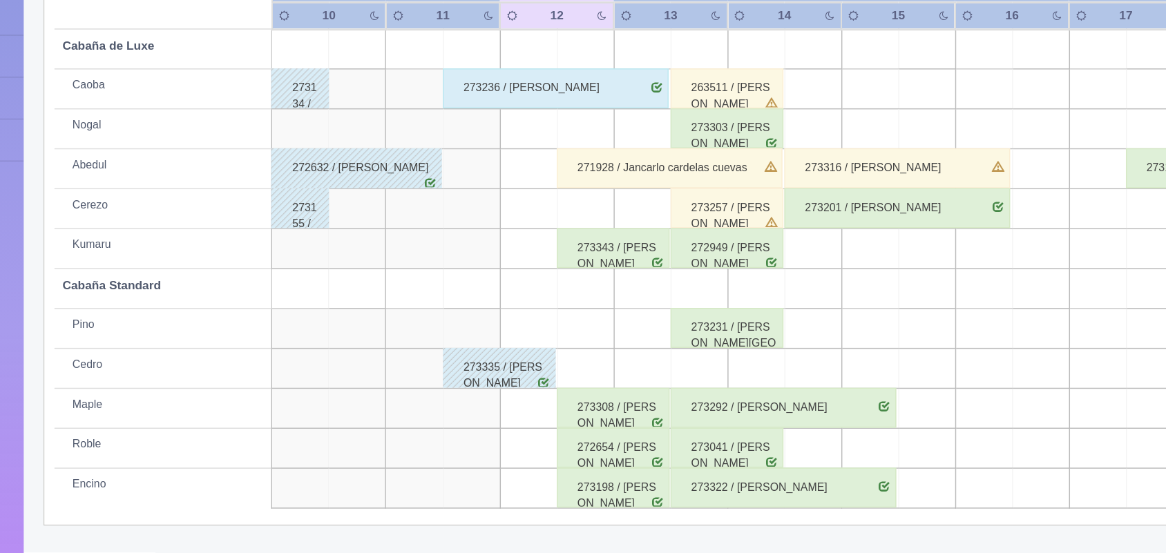
click at [576, 464] on div "273308 / [PERSON_NAME]" at bounding box center [560, 453] width 78 height 28
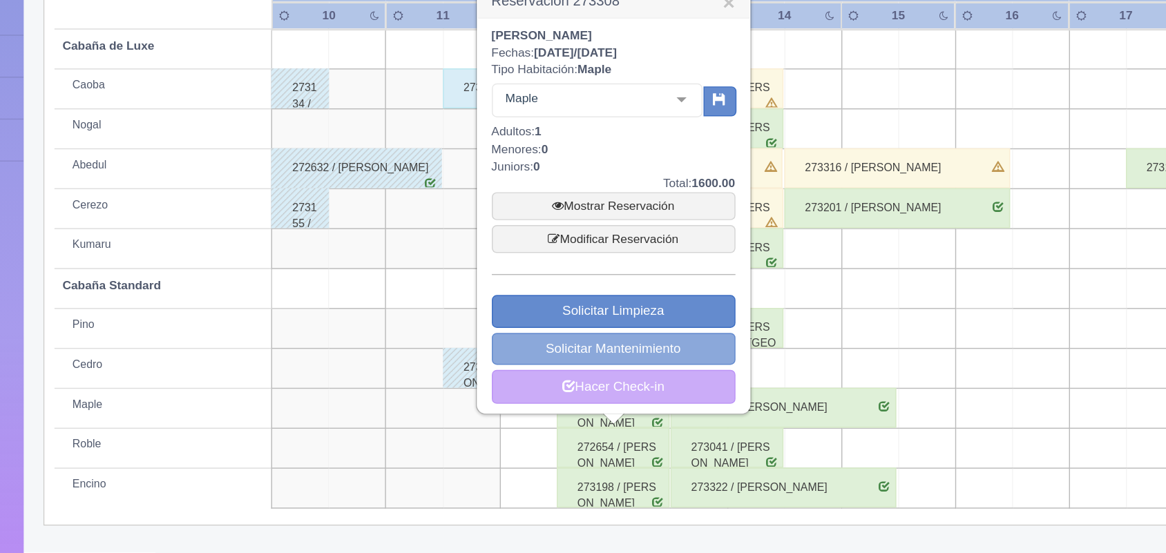
scroll to position [191, 0]
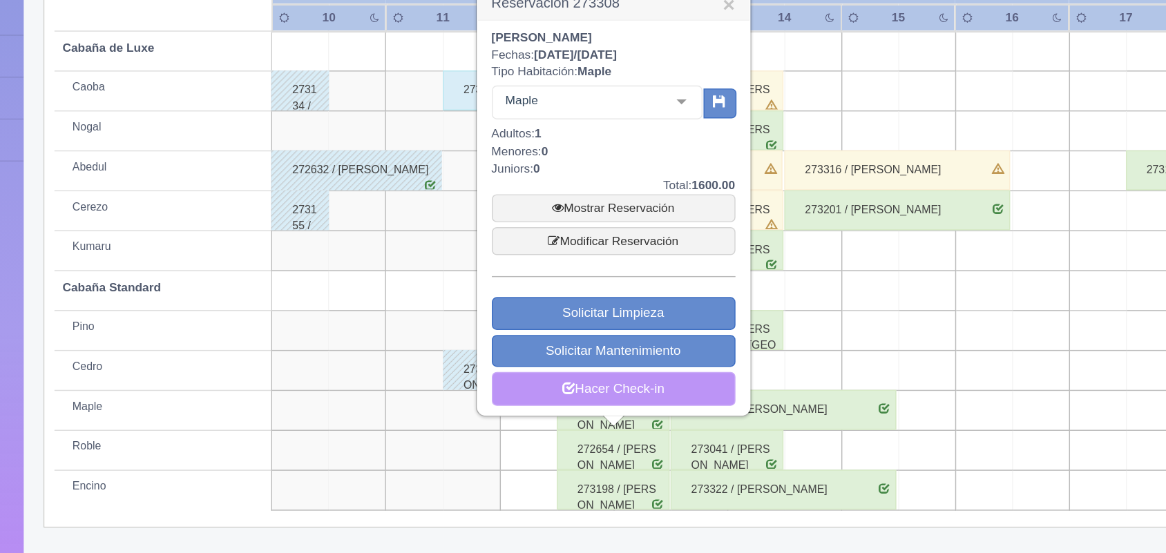
click at [572, 444] on link "Hacer Check-in" at bounding box center [560, 439] width 169 height 23
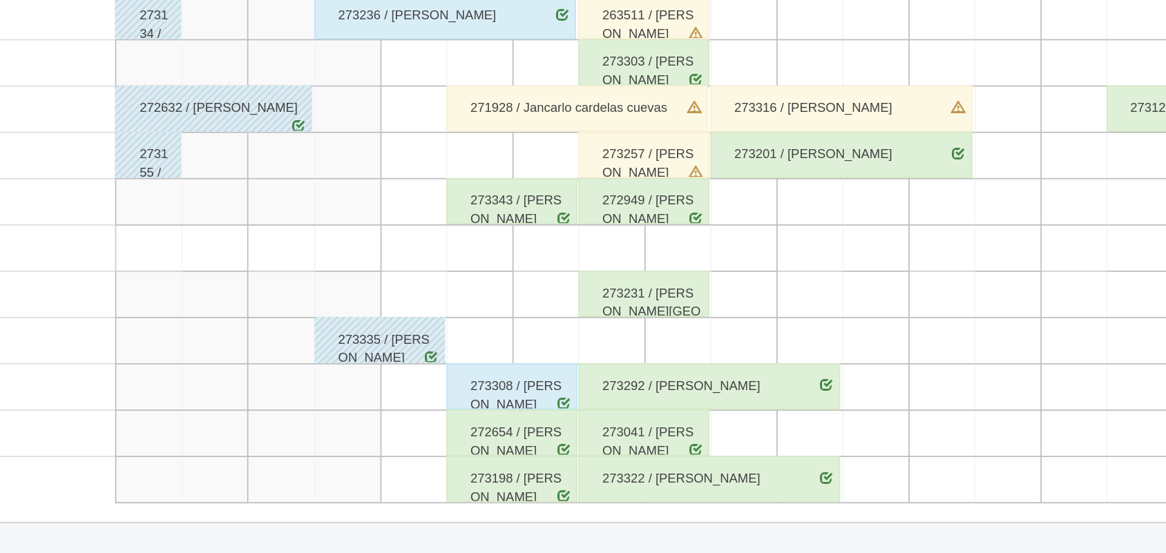
scroll to position [193, 0]
click at [569, 478] on div "272654 / [PERSON_NAME]" at bounding box center [560, 481] width 78 height 28
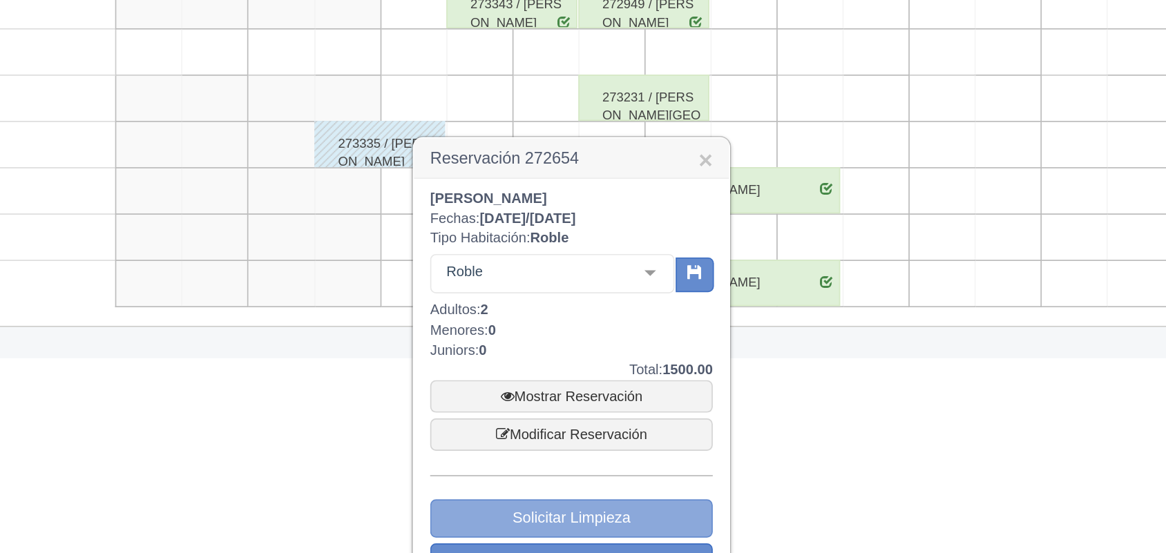
scroll to position [369, 0]
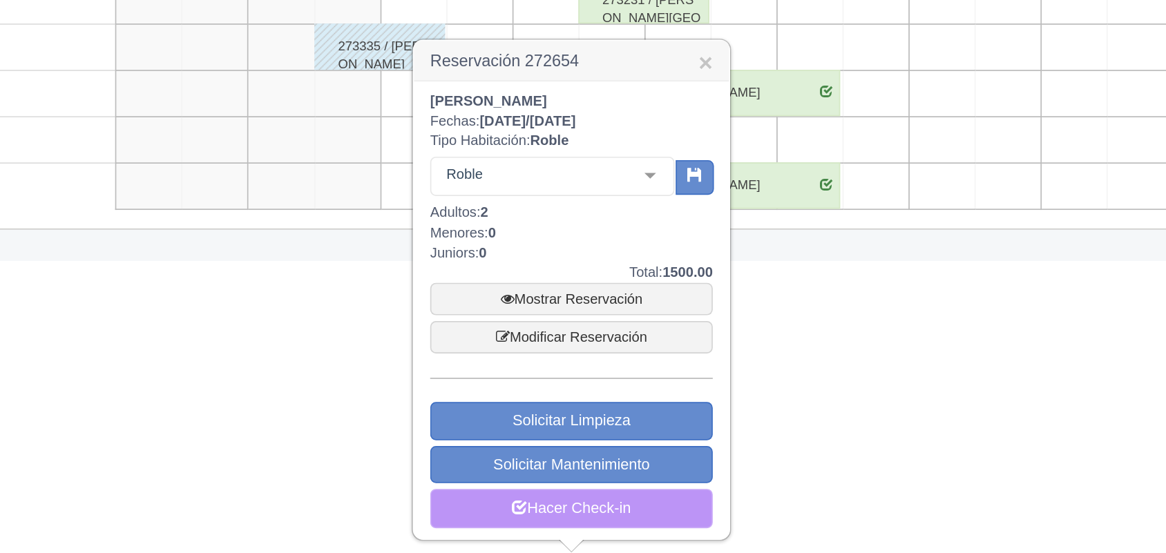
click at [594, 525] on link "Hacer Check-in" at bounding box center [595, 526] width 169 height 23
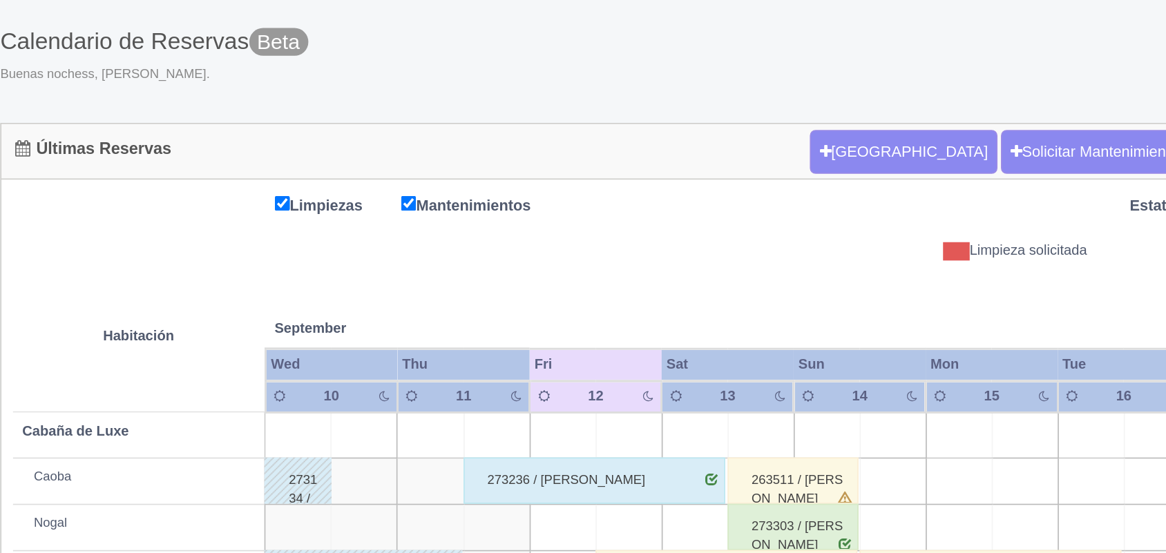
scroll to position [191, 0]
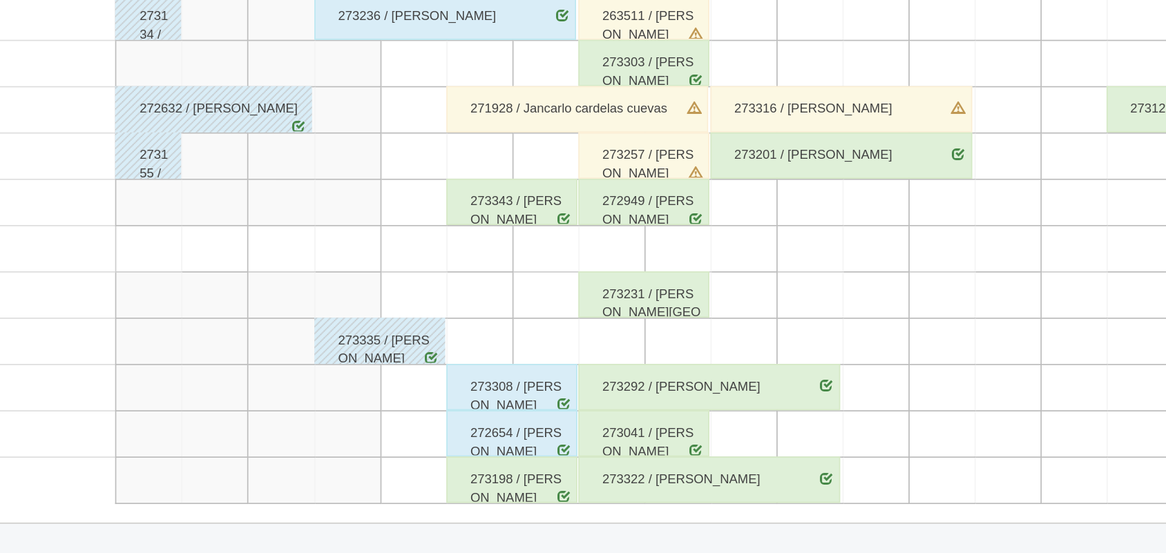
click at [577, 522] on div "273198 / [PERSON_NAME]" at bounding box center [560, 510] width 78 height 28
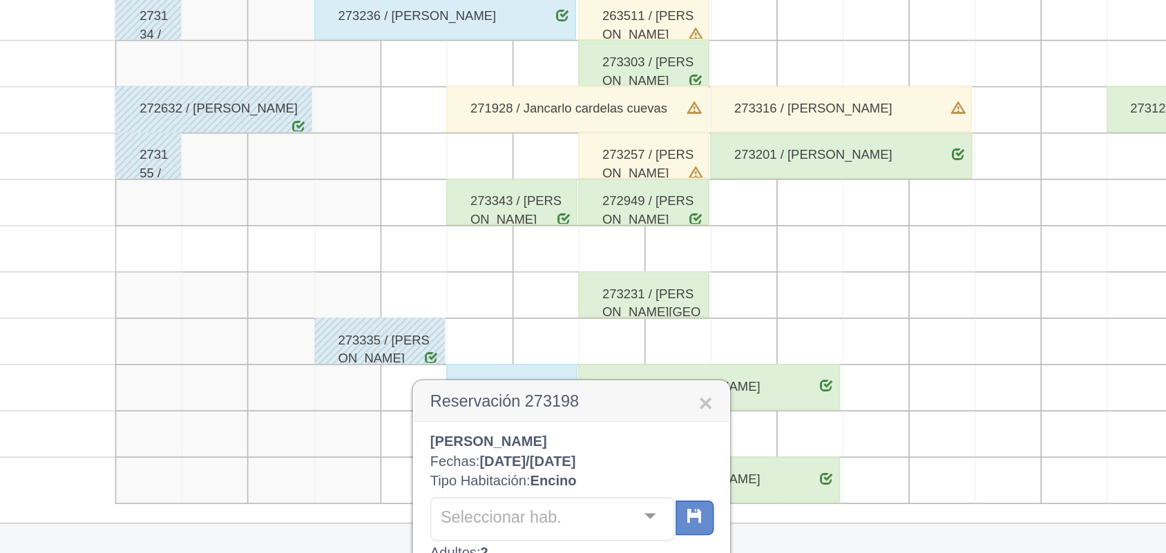
scroll to position [191, 0]
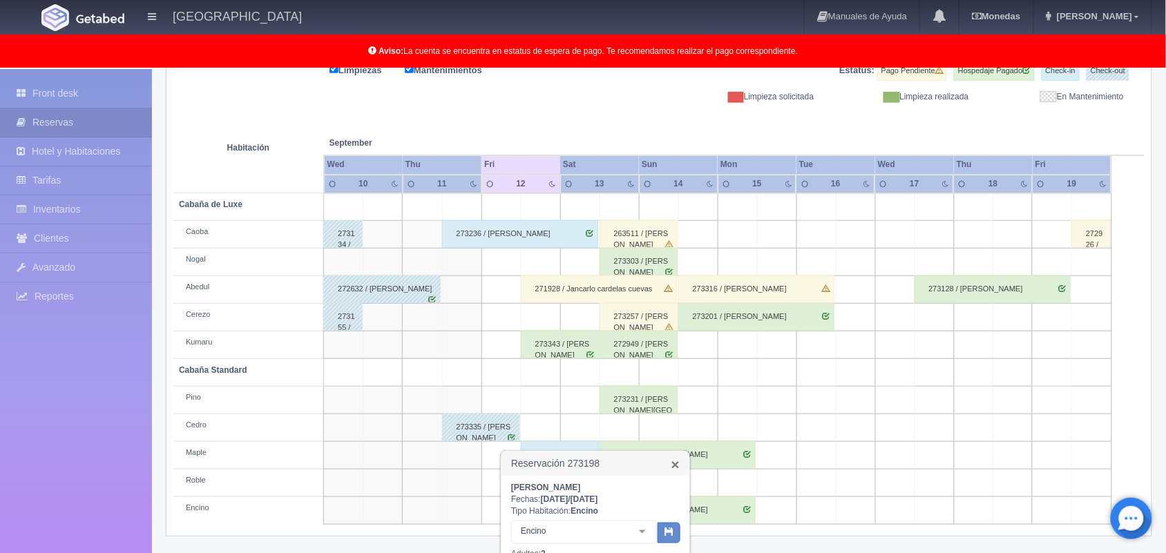
click at [678, 470] on link "×" at bounding box center [676, 464] width 8 height 15
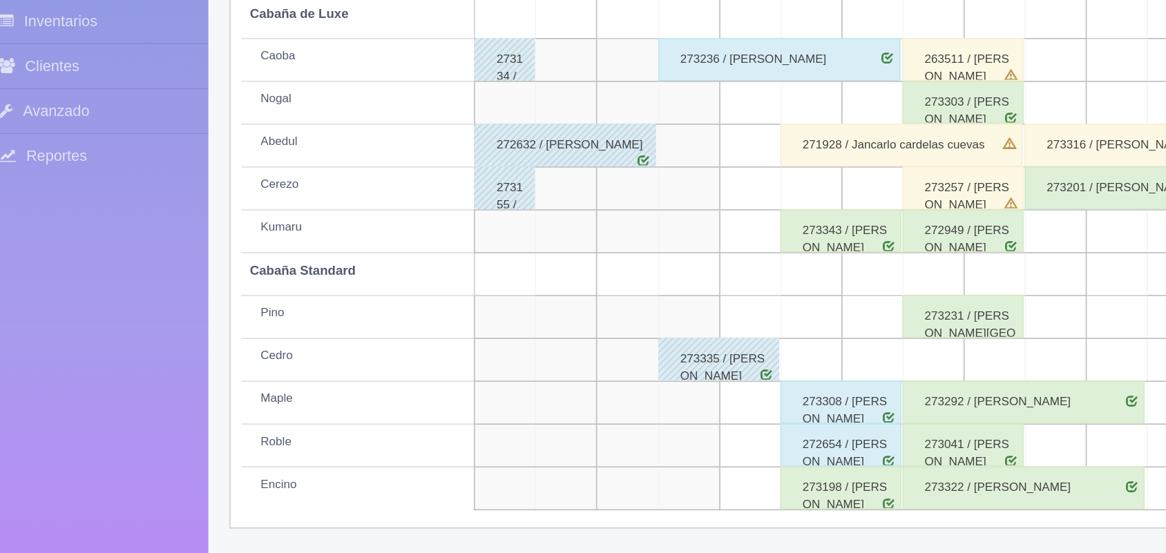
scroll to position [192, 0]
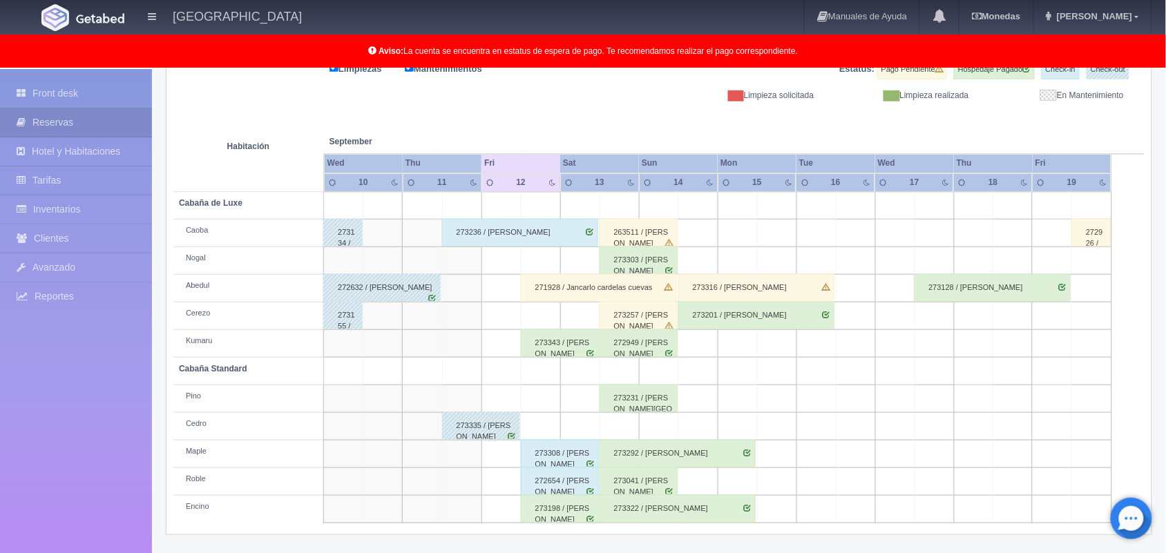
click at [654, 360] on td at bounding box center [658, 372] width 39 height 28
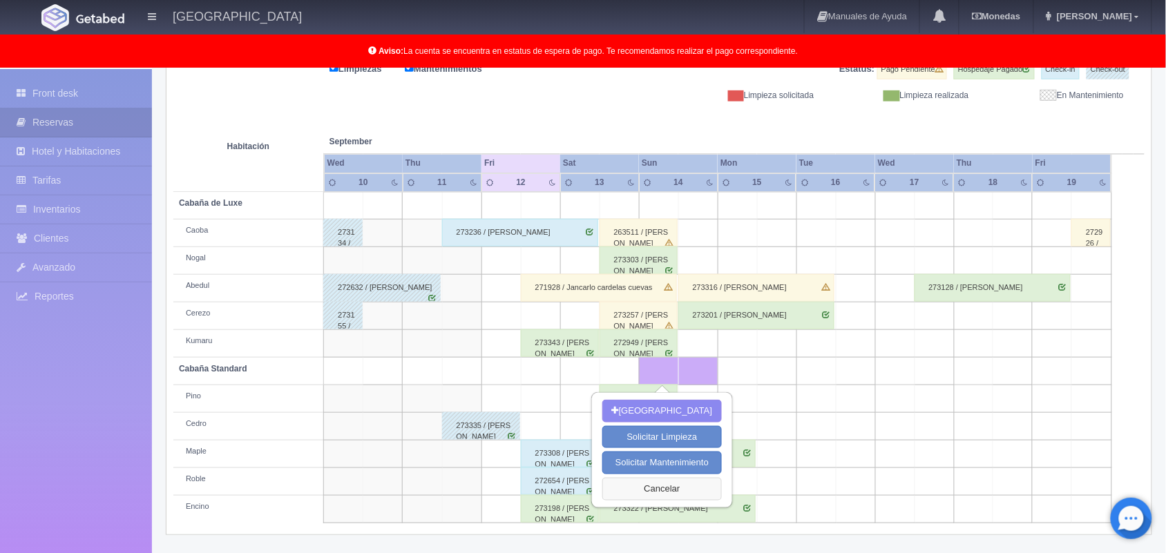
click at [667, 479] on button "Cancelar" at bounding box center [662, 489] width 120 height 23
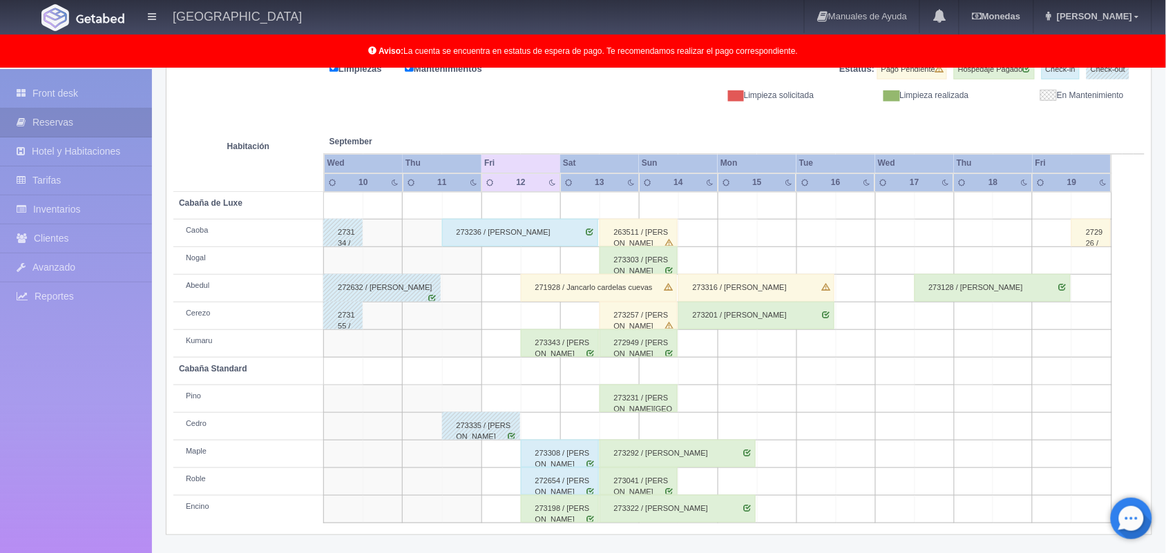
click at [602, 294] on div "271928 / Jancarlo cardelas cuevas" at bounding box center [599, 288] width 156 height 28
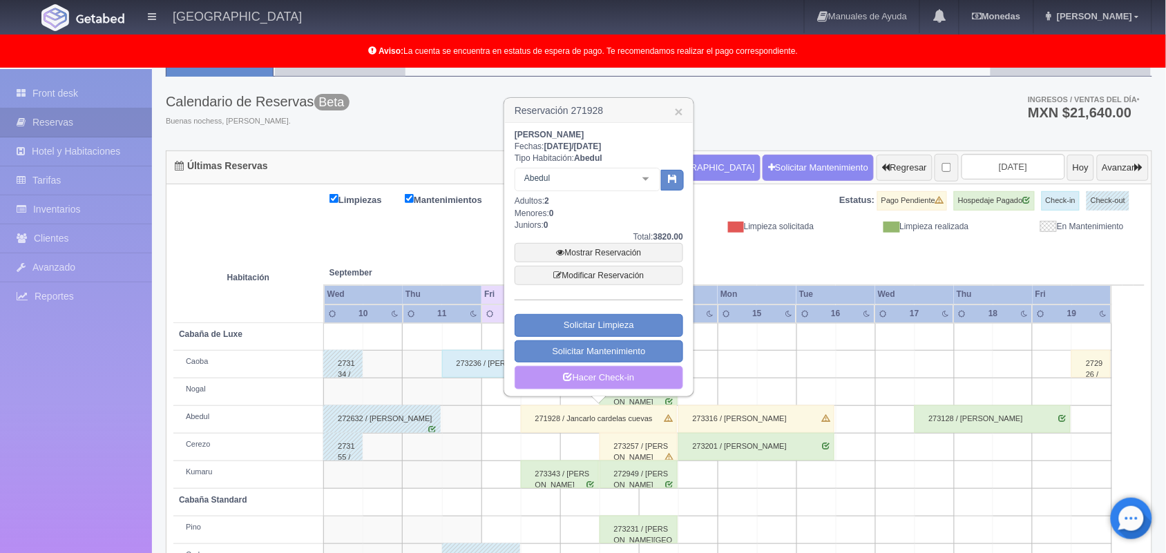
scroll to position [60, 0]
click at [676, 119] on link "×" at bounding box center [679, 112] width 8 height 15
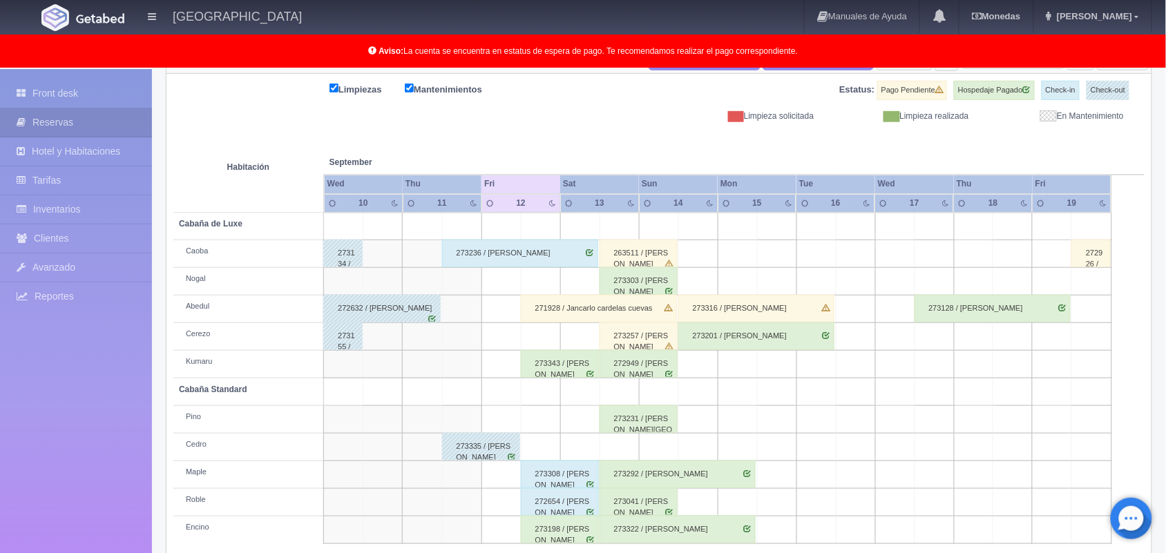
scroll to position [0, 0]
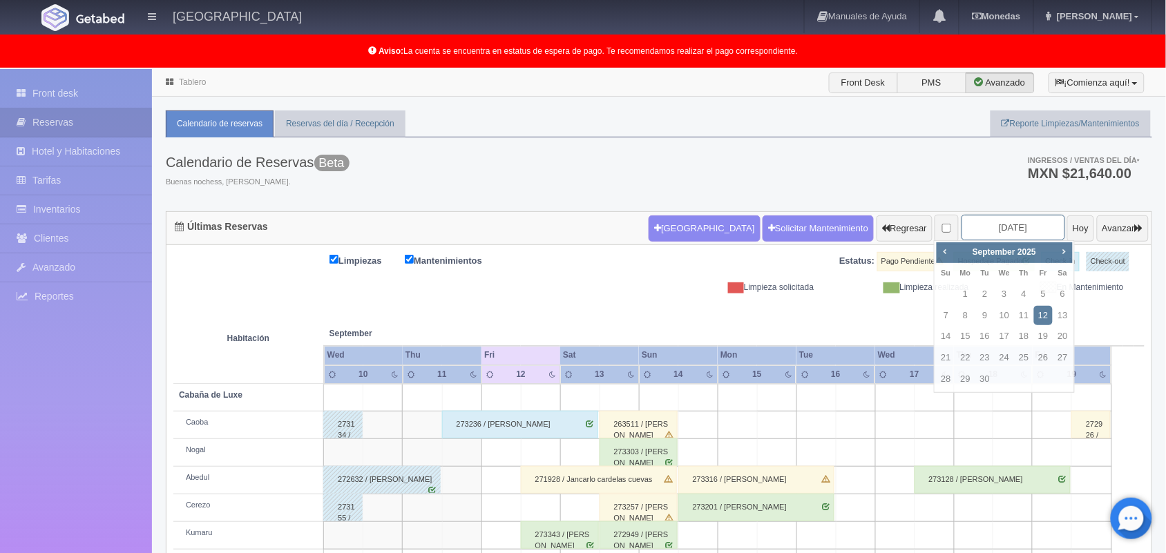
click at [983, 223] on input "[DATE]" at bounding box center [1014, 228] width 104 height 26
click at [1061, 243] on div "Prev Next September 2025" at bounding box center [1005, 253] width 136 height 21
click at [1063, 253] on span "Next" at bounding box center [1064, 251] width 11 height 11
click at [1023, 296] on link "2" at bounding box center [1024, 295] width 18 height 20
type input "2025-10-02"
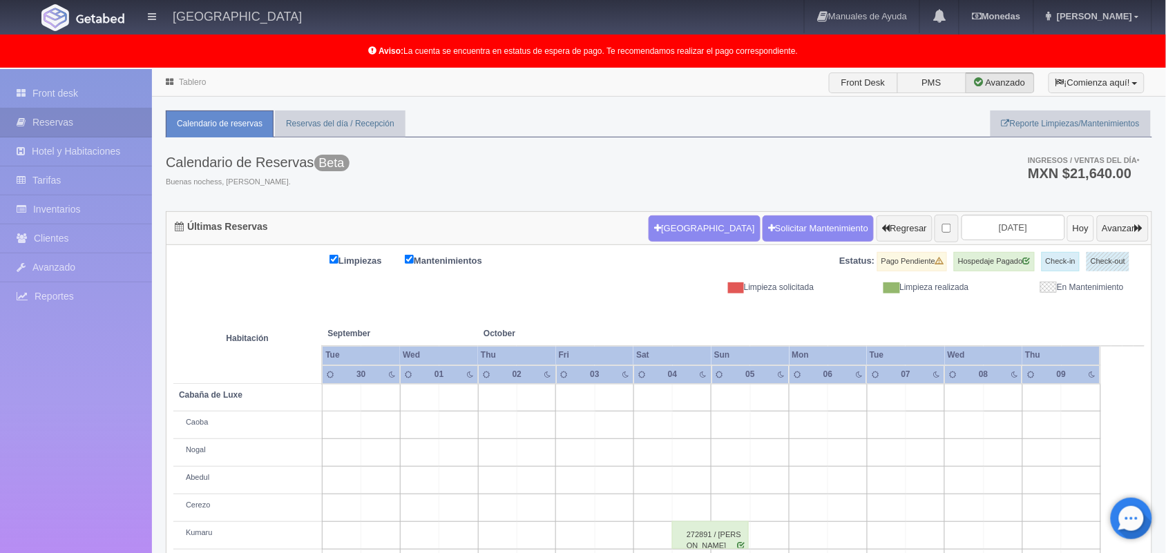
click at [1067, 234] on button "Hoy" at bounding box center [1080, 229] width 27 height 26
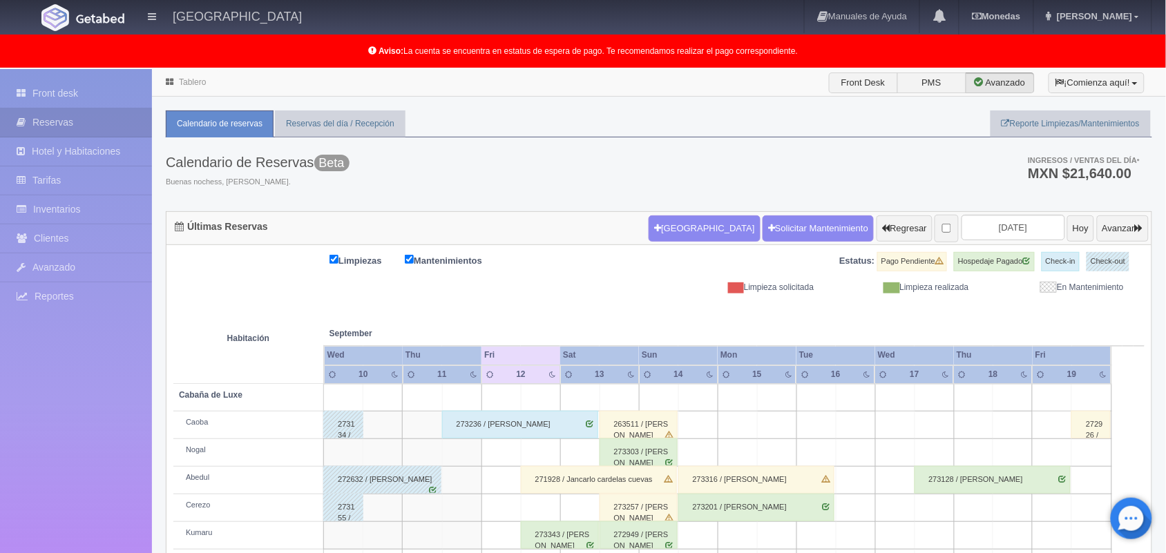
scroll to position [192, 0]
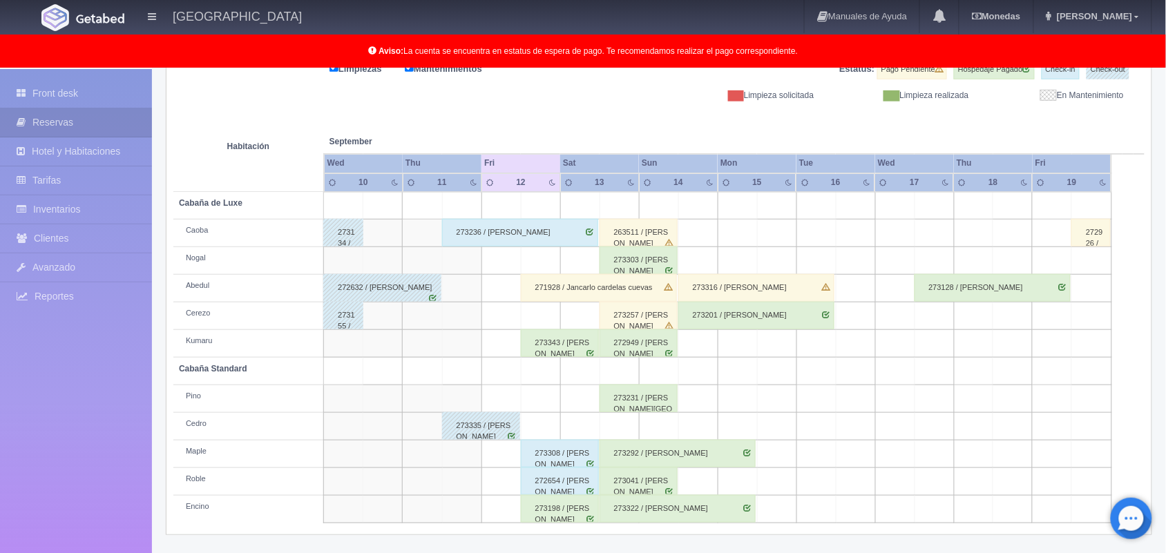
click at [646, 354] on div "272949 / Jonathan Sánchez Vega" at bounding box center [639, 344] width 78 height 28
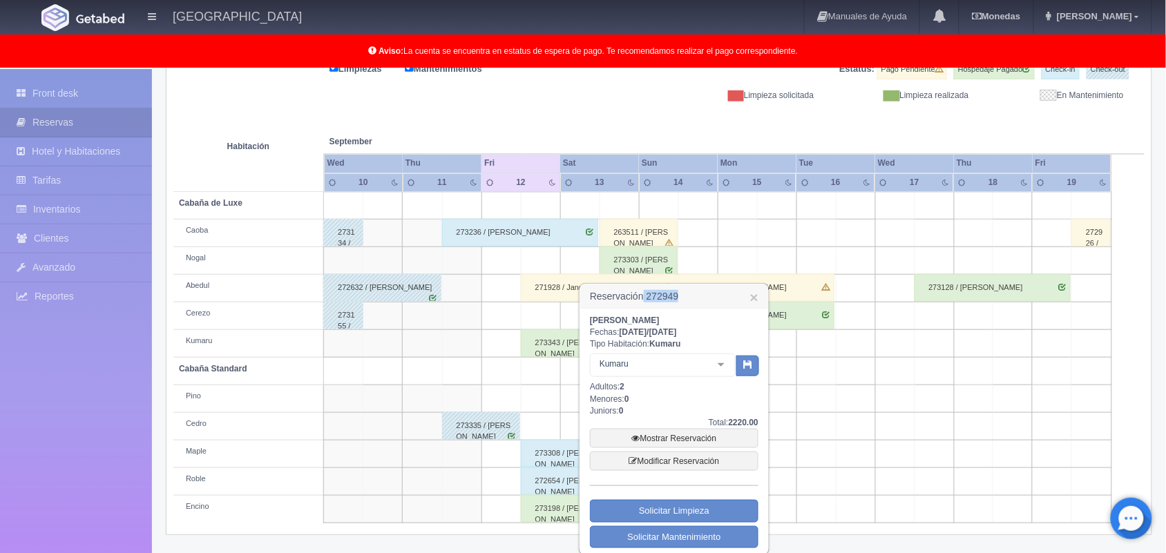
drag, startPoint x: 679, startPoint y: 291, endPoint x: 645, endPoint y: 292, distance: 34.6
click at [645, 292] on h3 "Reservación 272949 ×" at bounding box center [674, 297] width 188 height 24
copy h3 "272949"
click at [758, 294] on link "×" at bounding box center [754, 297] width 8 height 15
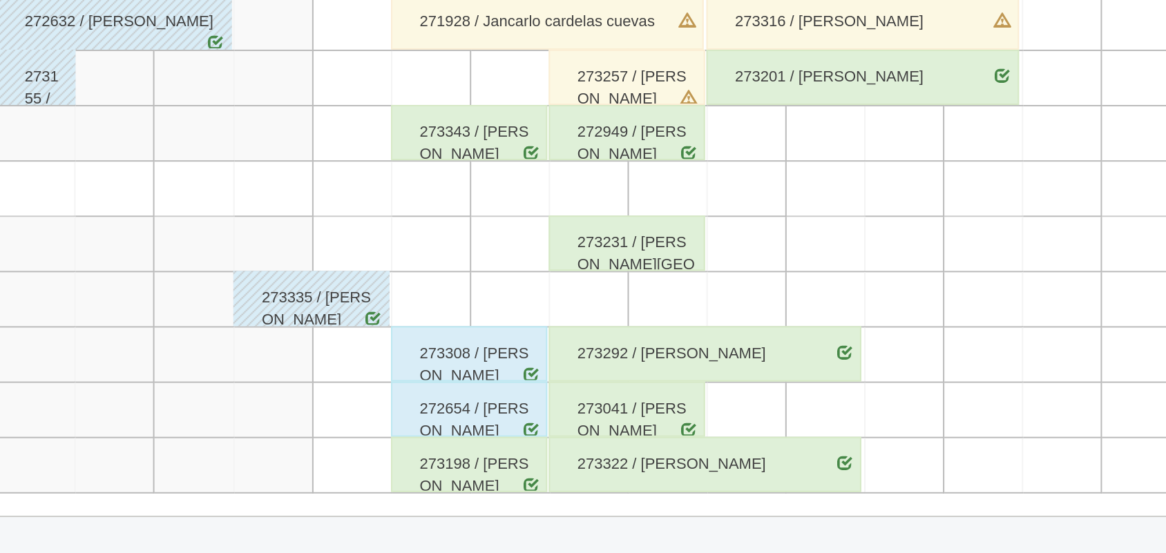
scroll to position [191, 0]
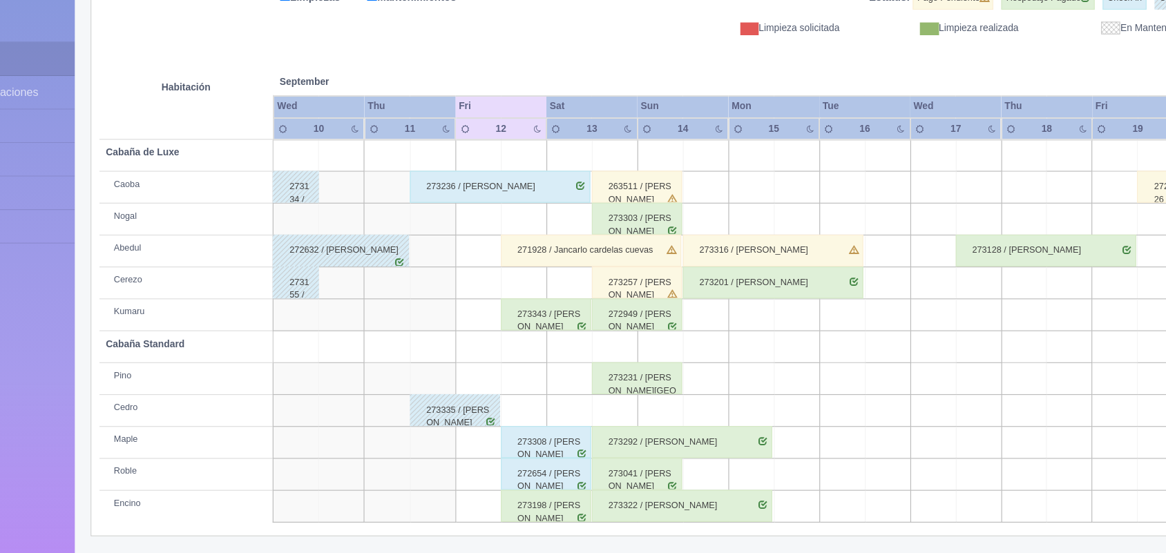
click at [636, 354] on div "272949 / [PERSON_NAME]" at bounding box center [639, 344] width 78 height 28
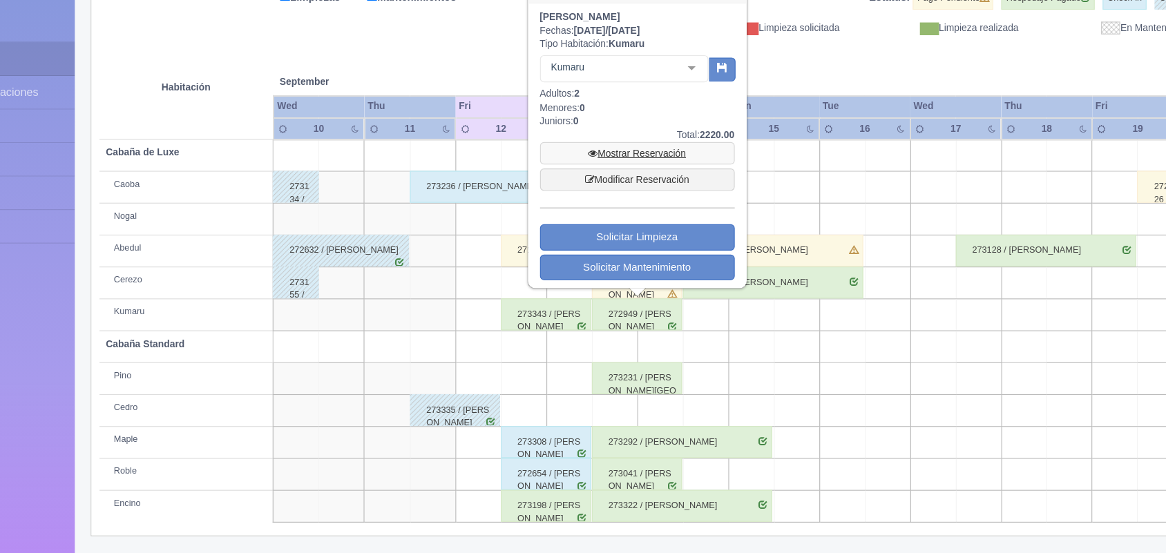
click at [648, 199] on link "Mostrar Reservación" at bounding box center [639, 204] width 169 height 19
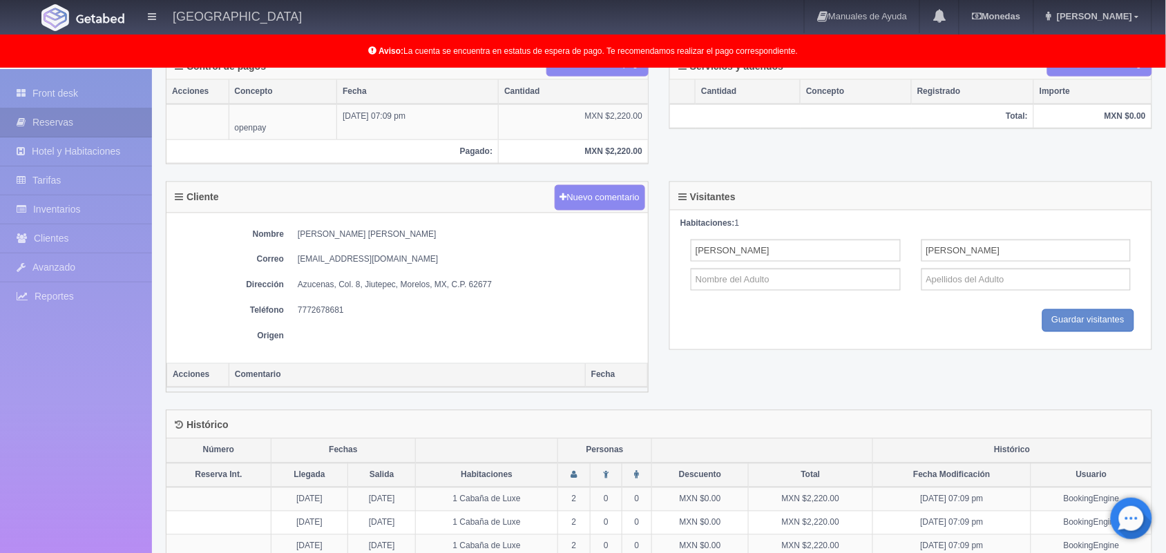
scroll to position [531, 0]
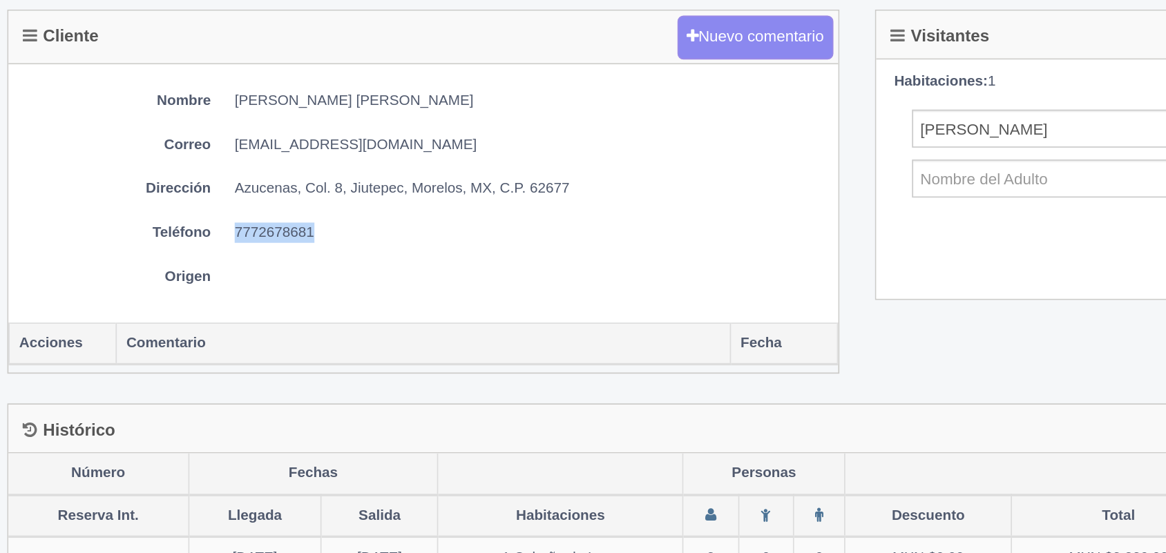
drag, startPoint x: 298, startPoint y: 315, endPoint x: 347, endPoint y: 316, distance: 48.4
click at [347, 316] on dd "7772678681" at bounding box center [469, 311] width 343 height 12
copy dd "7772678681"
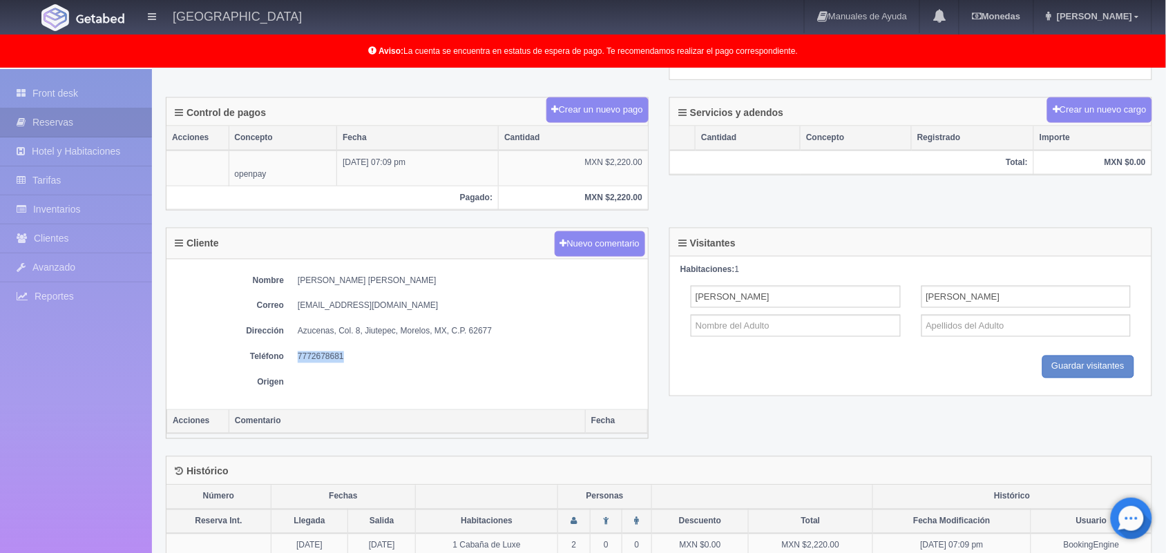
scroll to position [488, 0]
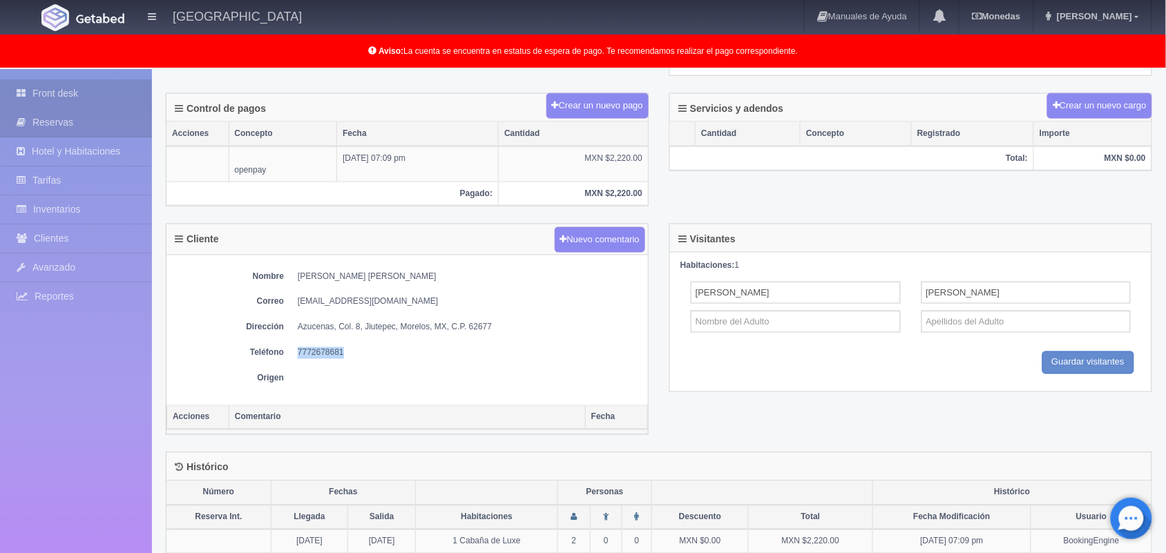
click at [71, 88] on link "Front desk" at bounding box center [76, 93] width 152 height 28
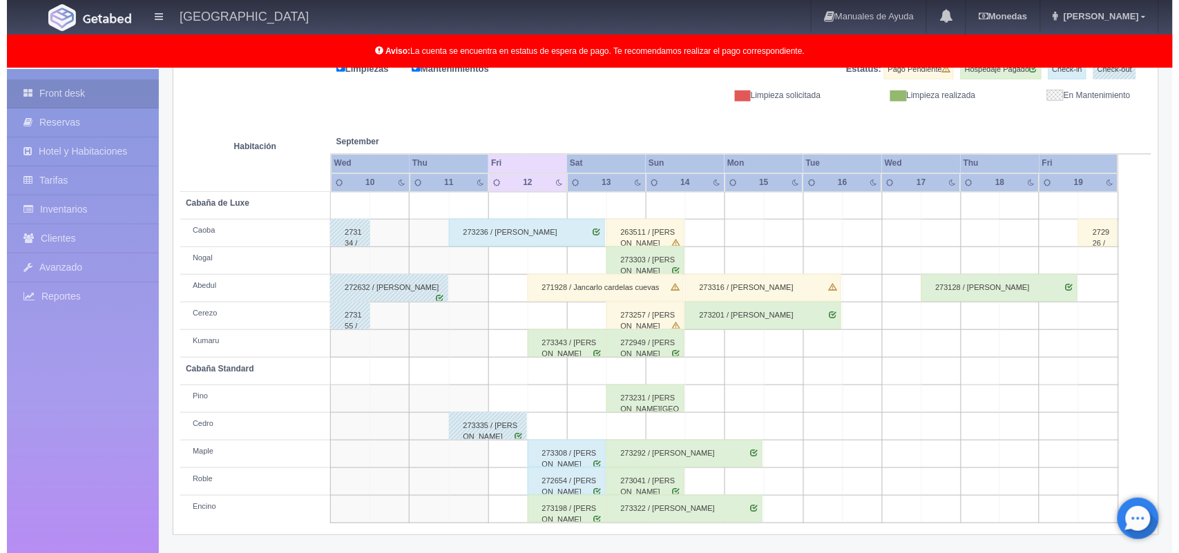
scroll to position [191, 0]
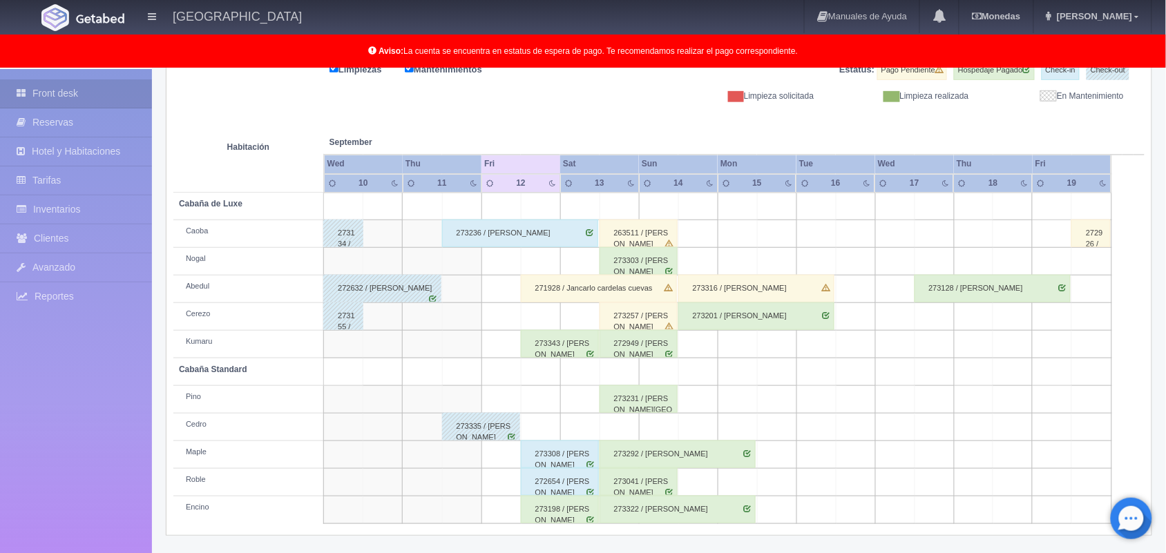
click at [527, 429] on td at bounding box center [540, 428] width 39 height 28
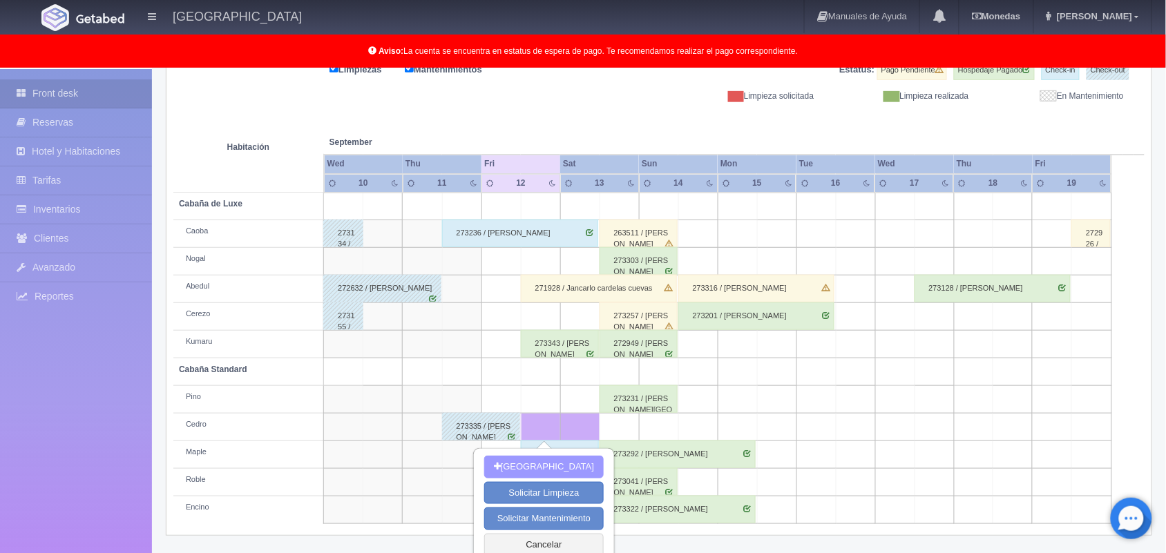
click at [544, 461] on button "Nueva Reserva" at bounding box center [544, 467] width 120 height 23
type input "[DATE]"
type input "13-09-2025"
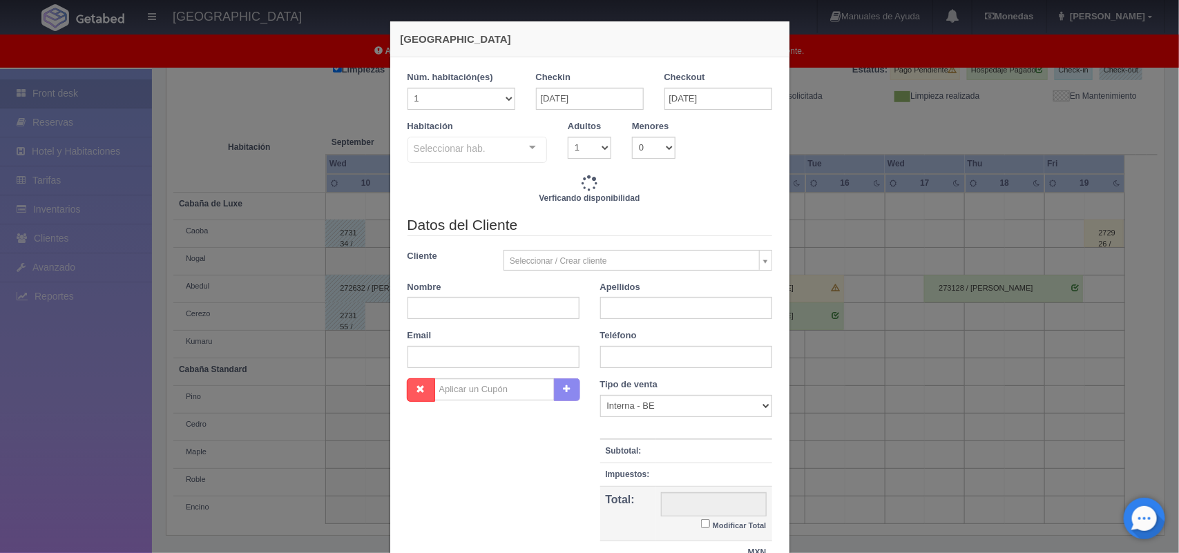
checkbox input "false"
type input "1600.00"
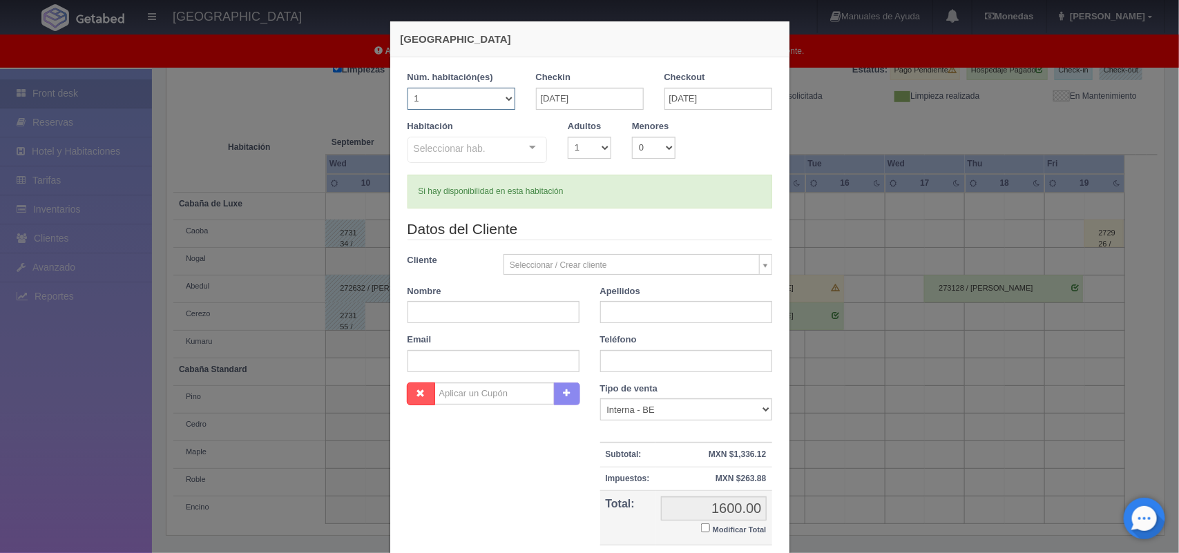
click at [495, 100] on select "1 2 3 4 5 6 7 8 9 10 11 12 13 14 15 16 17 18 19 20" at bounding box center [462, 99] width 108 height 22
checkbox input "false"
click at [602, 102] on input "12-09-2025" at bounding box center [590, 99] width 108 height 22
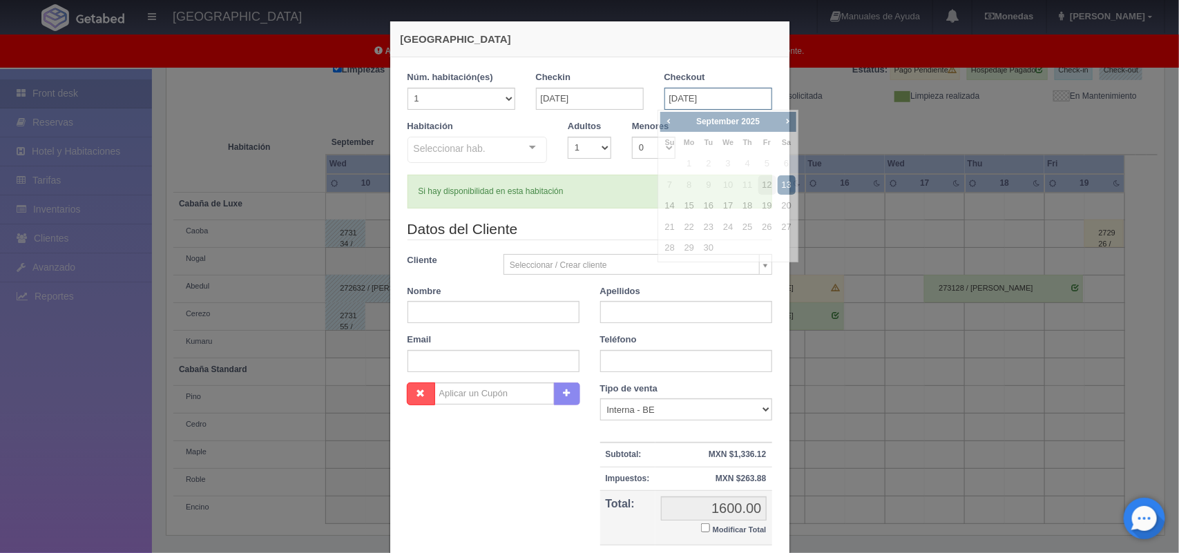
click at [685, 106] on input "13-09-2025" at bounding box center [719, 99] width 108 height 22
click at [674, 200] on link "14" at bounding box center [670, 206] width 18 height 20
type input "[DATE]"
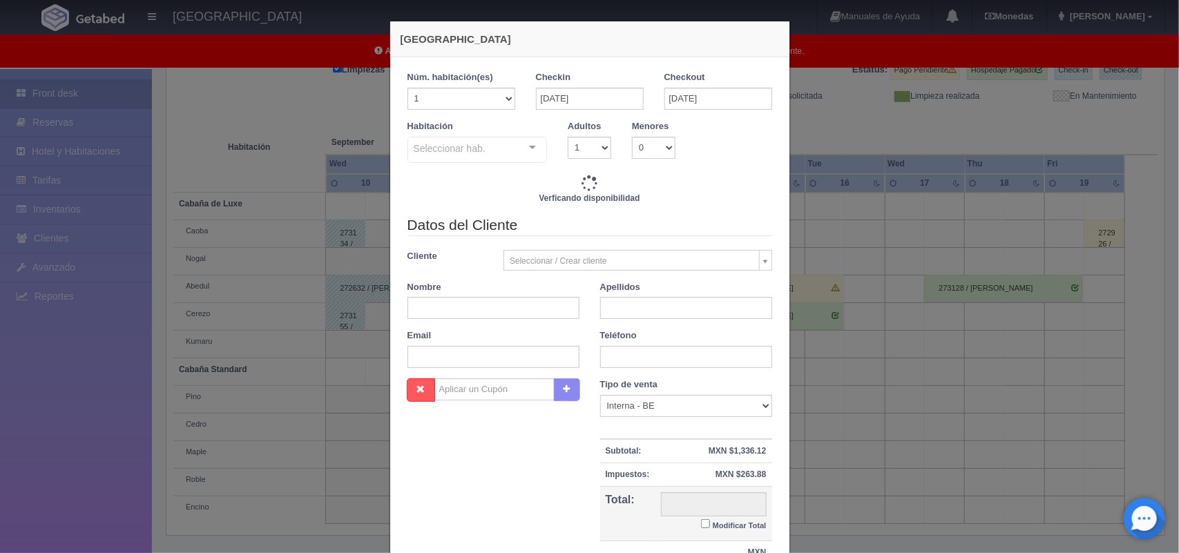
checkbox input "false"
type input "1800.00"
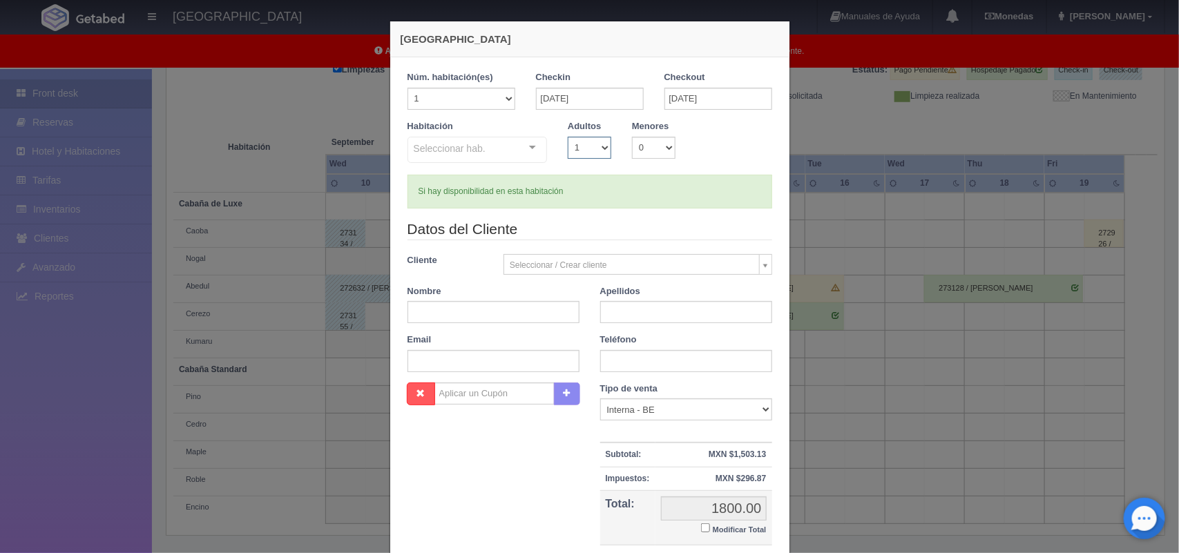
click at [593, 144] on select "1 2 3 4 5 6 7 8 9 10" at bounding box center [590, 148] width 44 height 22
checkbox input "false"
select select "2"
click at [568, 137] on select "1 2 3 4 5 6 7 8 9 10" at bounding box center [590, 148] width 44 height 22
checkbox input "false"
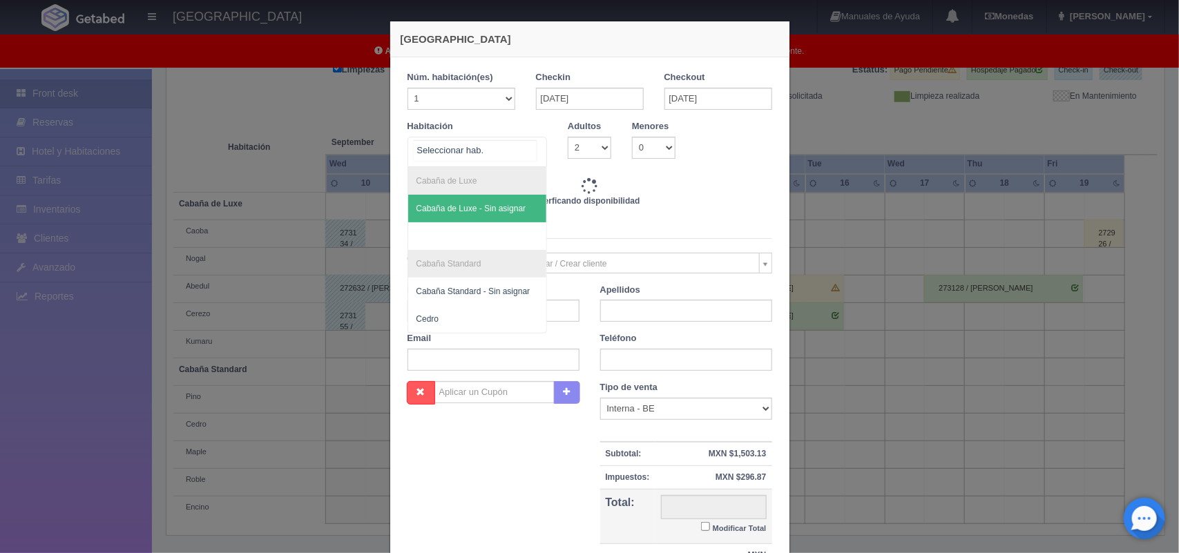
click at [523, 143] on div "Cabaña de Luxe Cabaña de Luxe - Sin asignar Cabaña Standard Cabaña Standard - S…" at bounding box center [478, 152] width 140 height 30
type input "1800.00"
checkbox input "false"
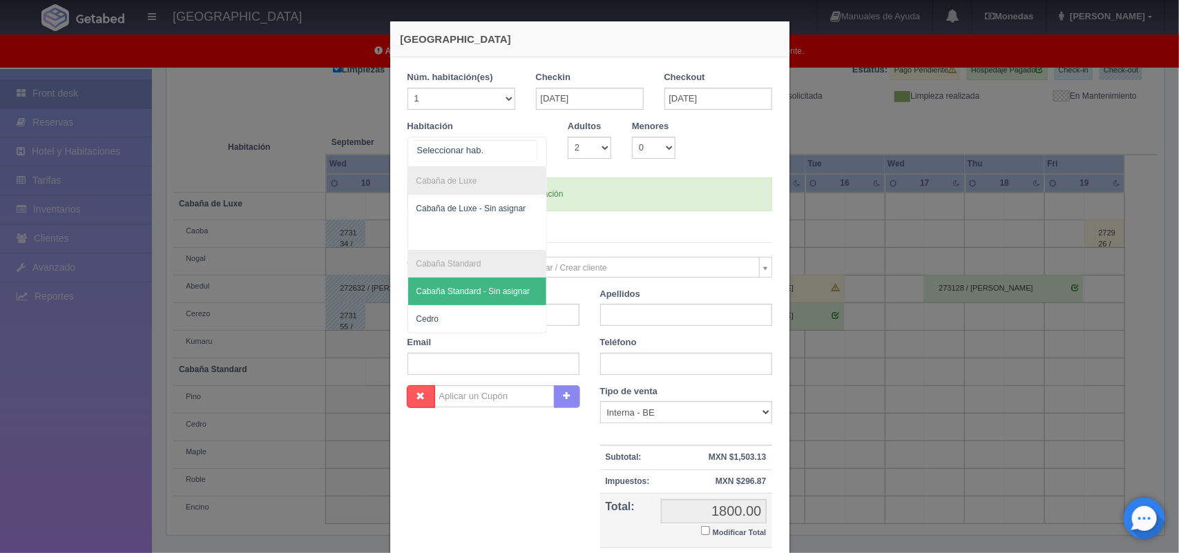
scroll to position [37, 0]
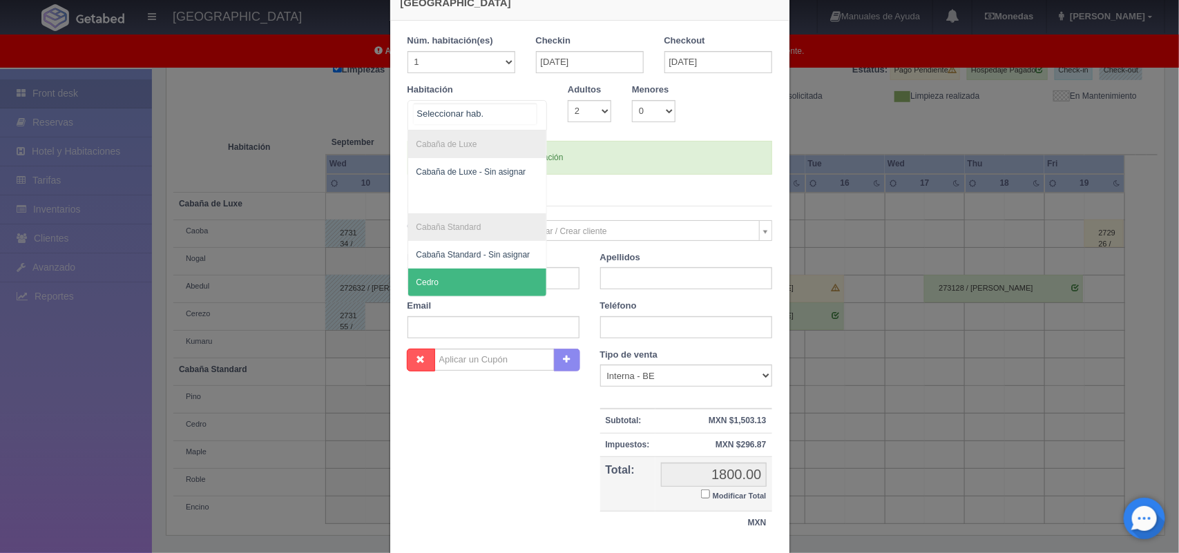
click at [450, 290] on span "Cedro" at bounding box center [477, 283] width 139 height 28
click at [450, 290] on form "1 Núm. habitación(es) 1 2 3 4 5 6 7 8 9 10 11 12 13 14 15 16 17 18 19 20 Checki…" at bounding box center [590, 292] width 365 height 515
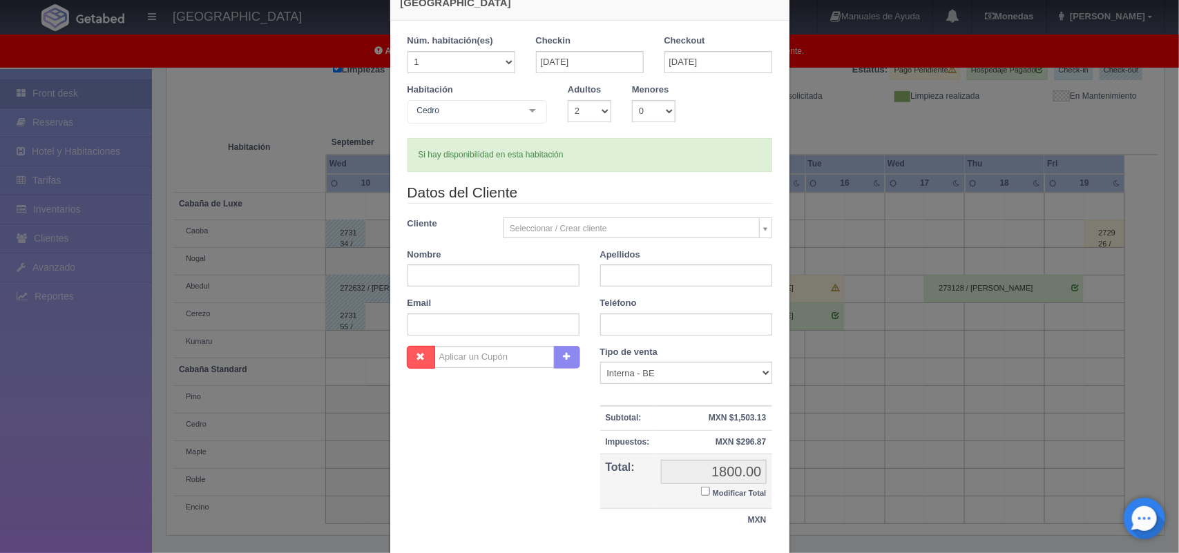
checkbox input "false"
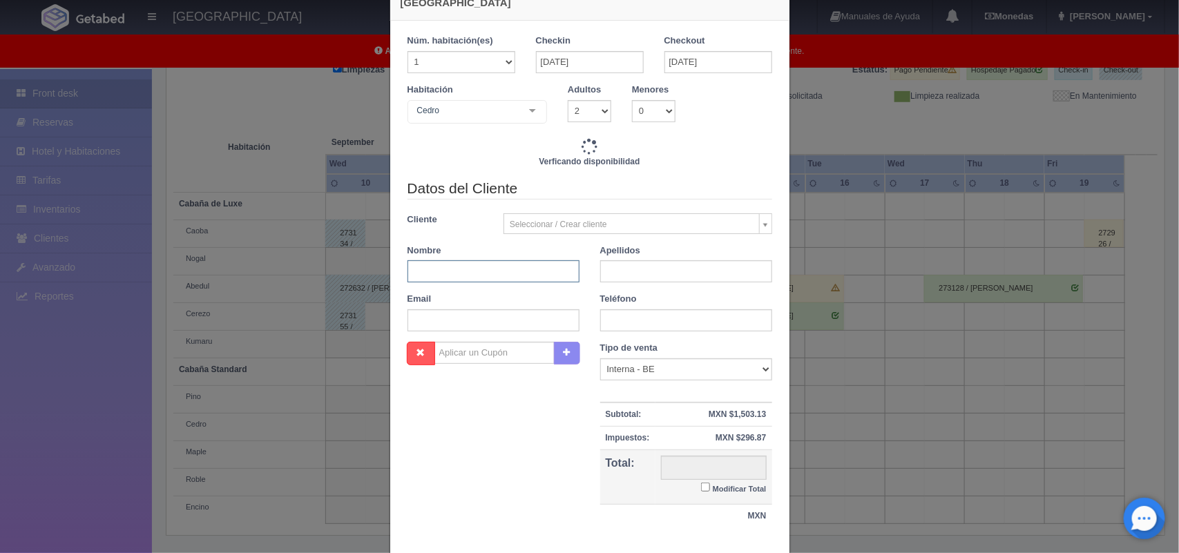
click at [439, 274] on input "text" at bounding box center [494, 271] width 172 height 22
type input "1800.00"
checkbox input "false"
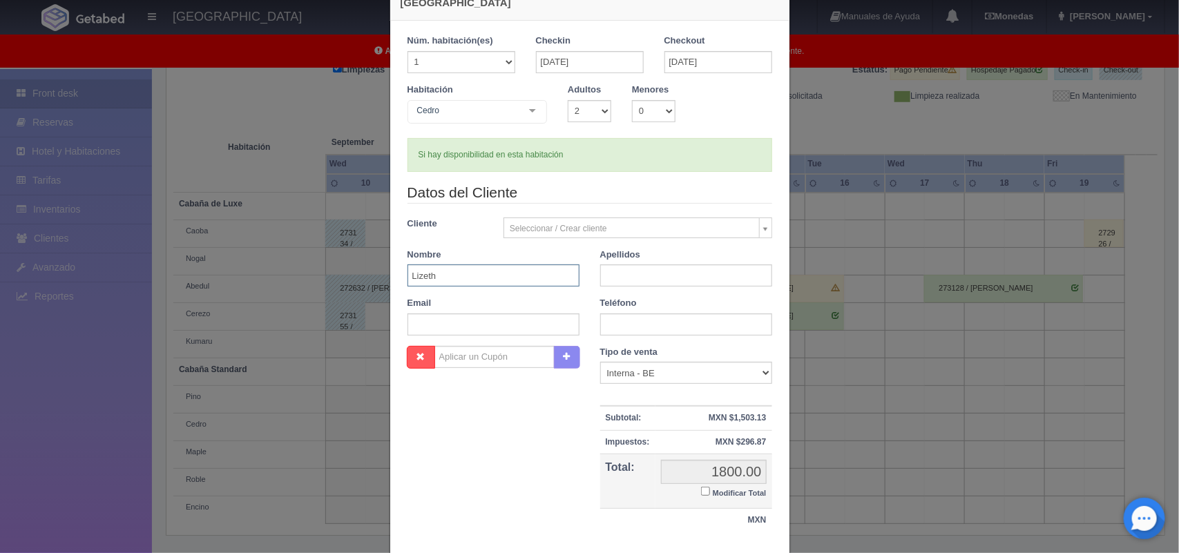
type input "Lizeth"
click at [616, 277] on input "text" at bounding box center [686, 276] width 172 height 22
type input "Medina Rodriguez"
click at [625, 316] on input "text" at bounding box center [686, 325] width 172 height 22
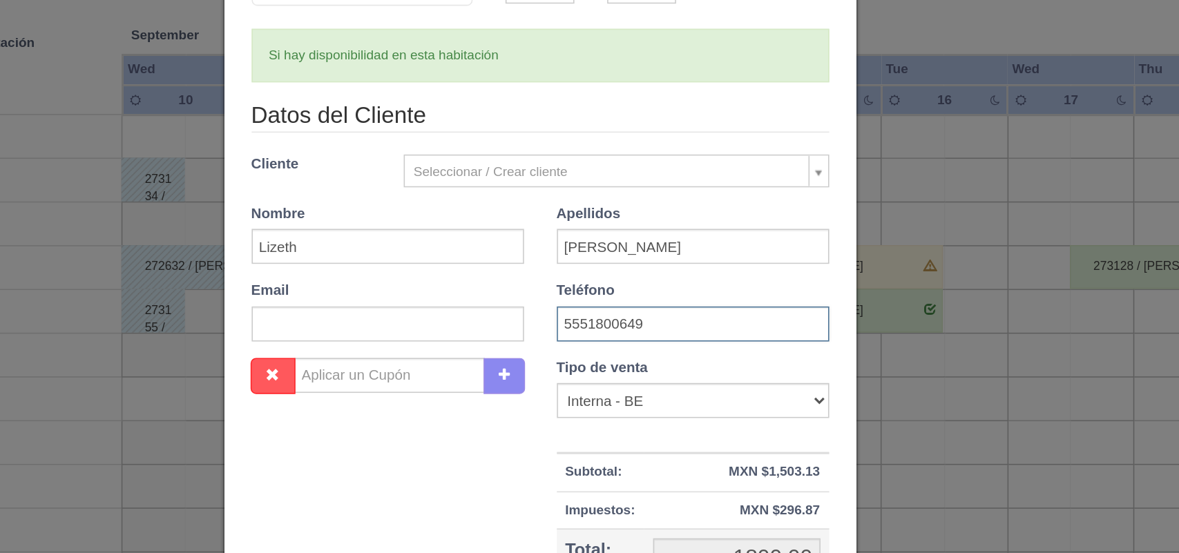
scroll to position [126, 0]
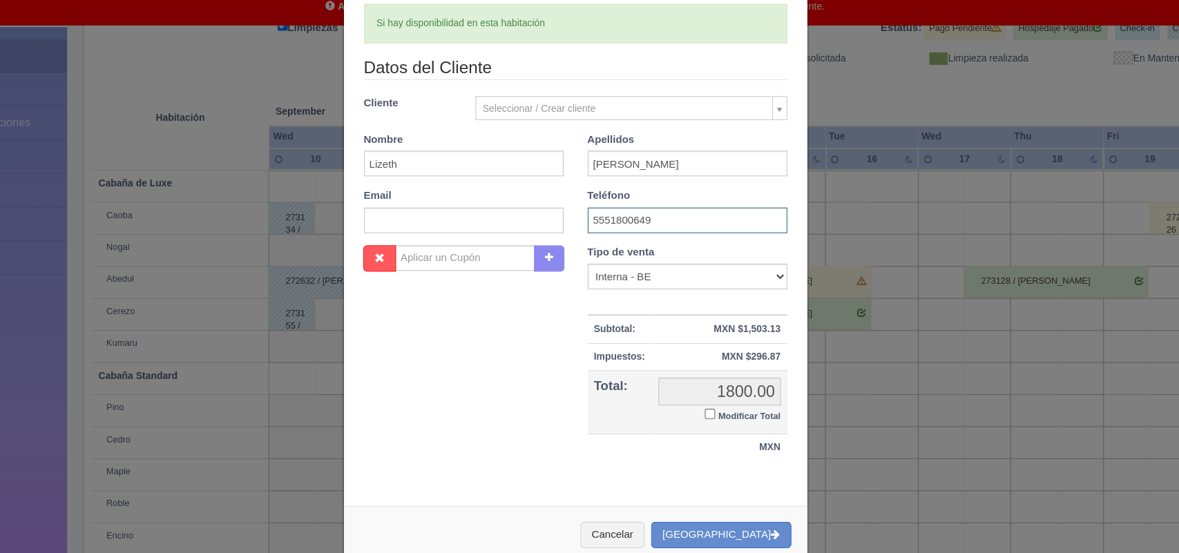
type input "5551800649"
click at [701, 400] on input "Modificar Total" at bounding box center [705, 402] width 9 height 9
checkbox input "true"
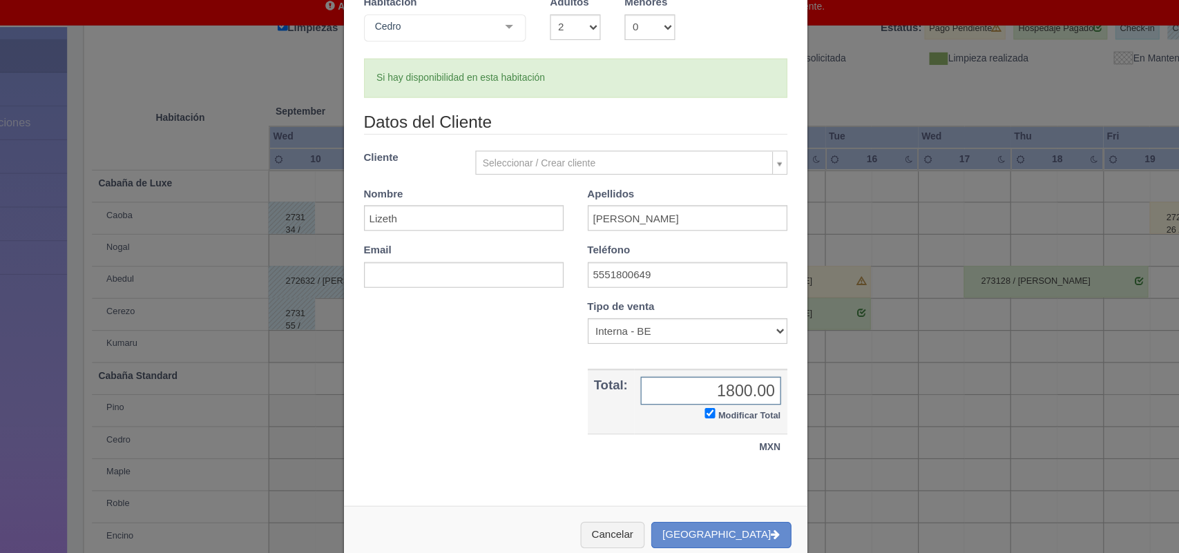
scroll to position [79, 0]
type input "1"
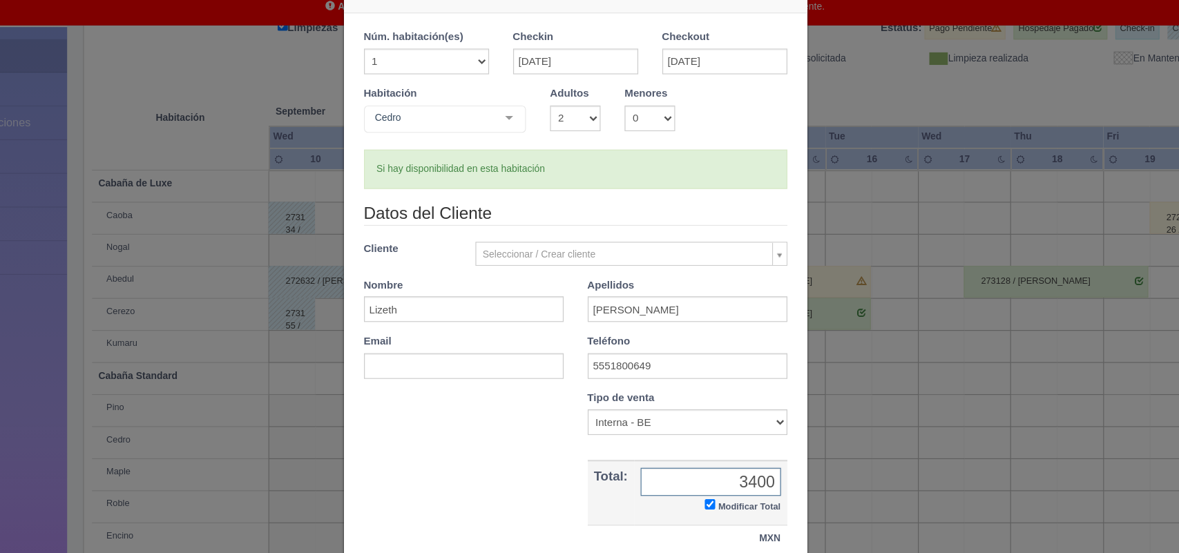
type input "3400.00"
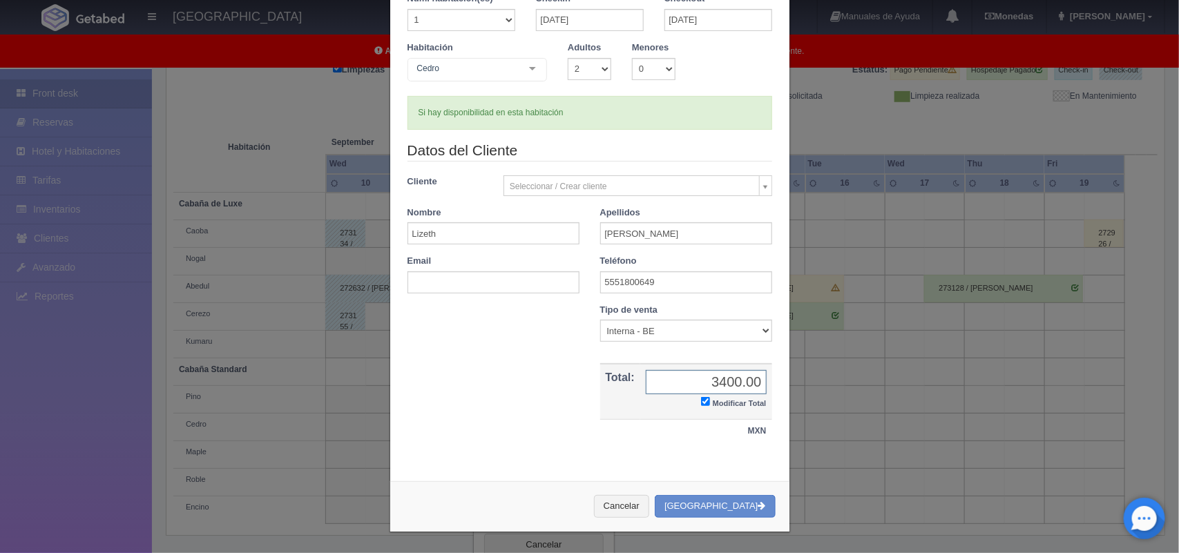
drag, startPoint x: 665, startPoint y: 377, endPoint x: 639, endPoint y: 267, distance: 112.8
click at [639, 267] on form "1 Núm. habitación(es) 1 2 3 4 5 6 7 8 9 10 11 12 13 14 15 16 17 18 19 20 Checki…" at bounding box center [590, 224] width 365 height 465
click at [727, 499] on button "Crear Reserva" at bounding box center [715, 506] width 120 height 23
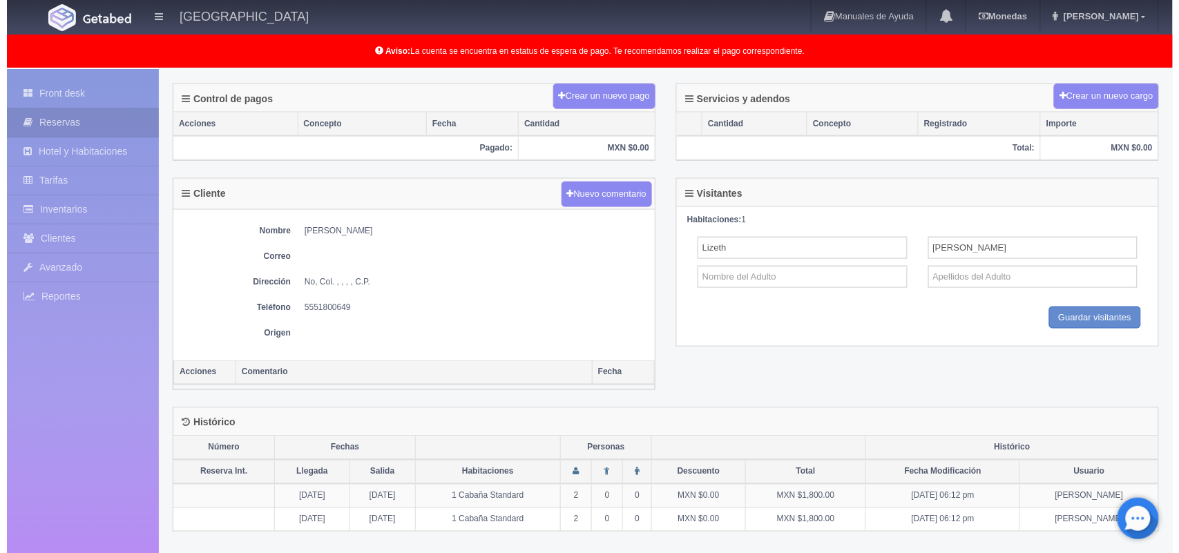
scroll to position [412, 0]
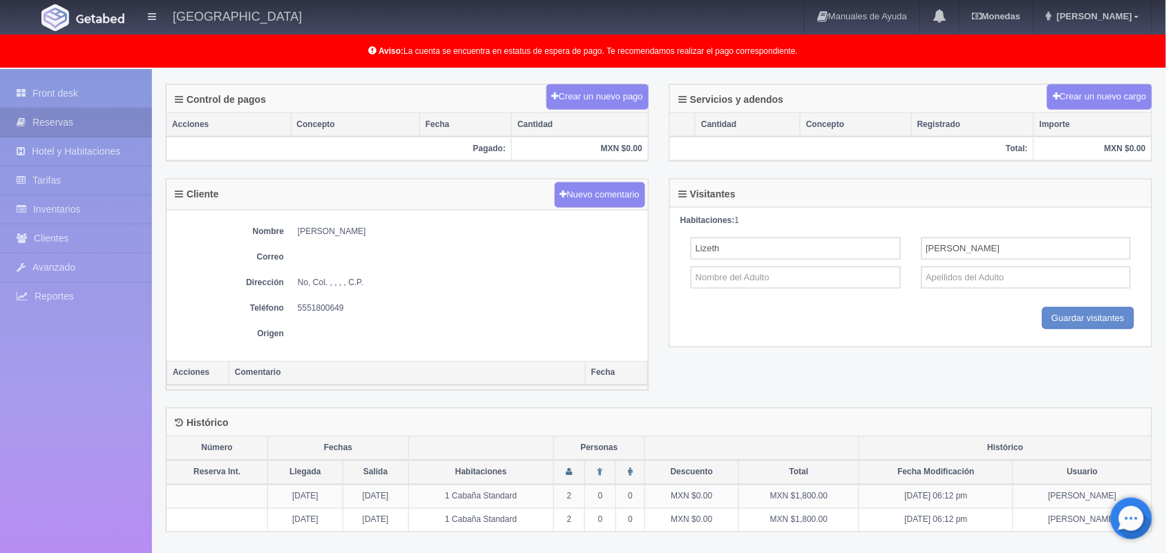
click at [567, 113] on div "Control de pagos Crear un nuevo pago" at bounding box center [408, 99] width 482 height 28
click at [577, 100] on button "Crear un nuevo pago" at bounding box center [598, 97] width 102 height 26
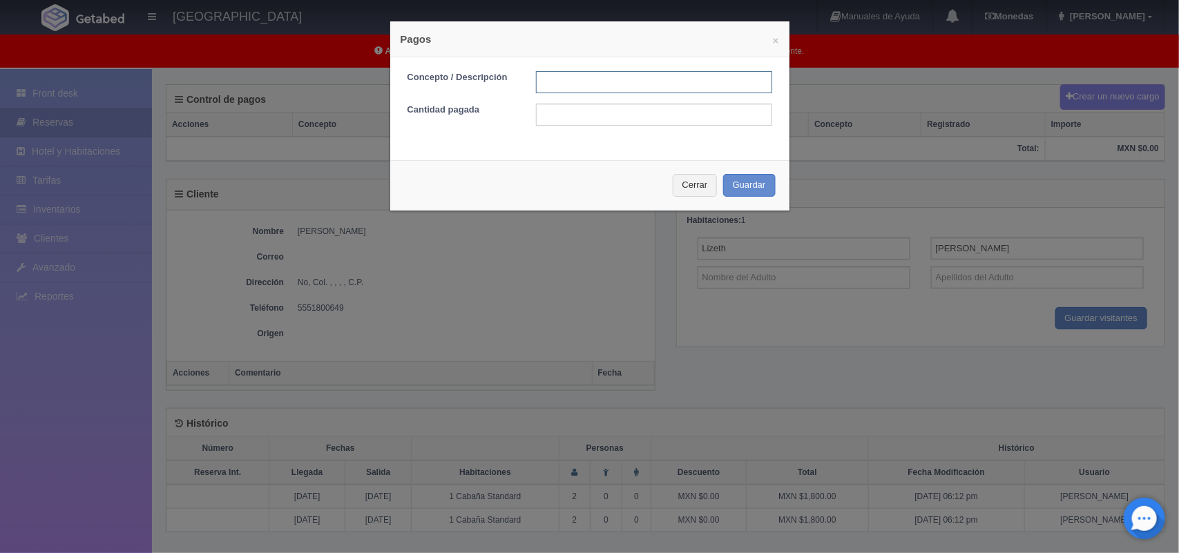
drag, startPoint x: 569, startPoint y: 77, endPoint x: 683, endPoint y: 158, distance: 139.8
click at [683, 158] on div "× Pagos Concepto / Descripción Cantidad pagada Cerrar Guardar" at bounding box center [590, 116] width 401 height 191
type input "pago con tarjeta"
click at [569, 111] on input "text" at bounding box center [654, 115] width 236 height 22
click at [565, 112] on input "text" at bounding box center [654, 115] width 236 height 22
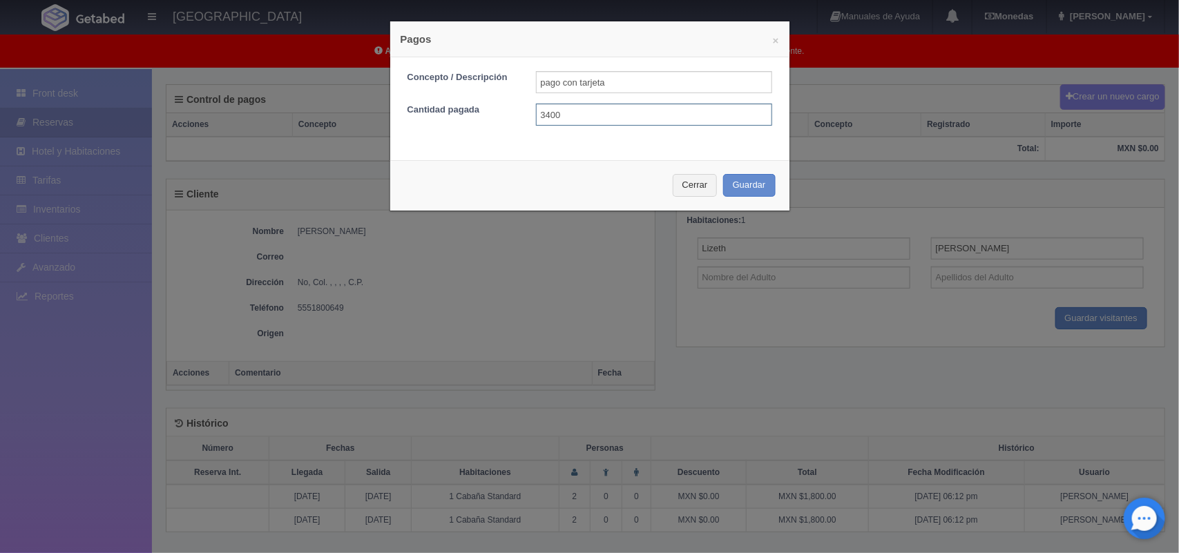
type input "3400.00"
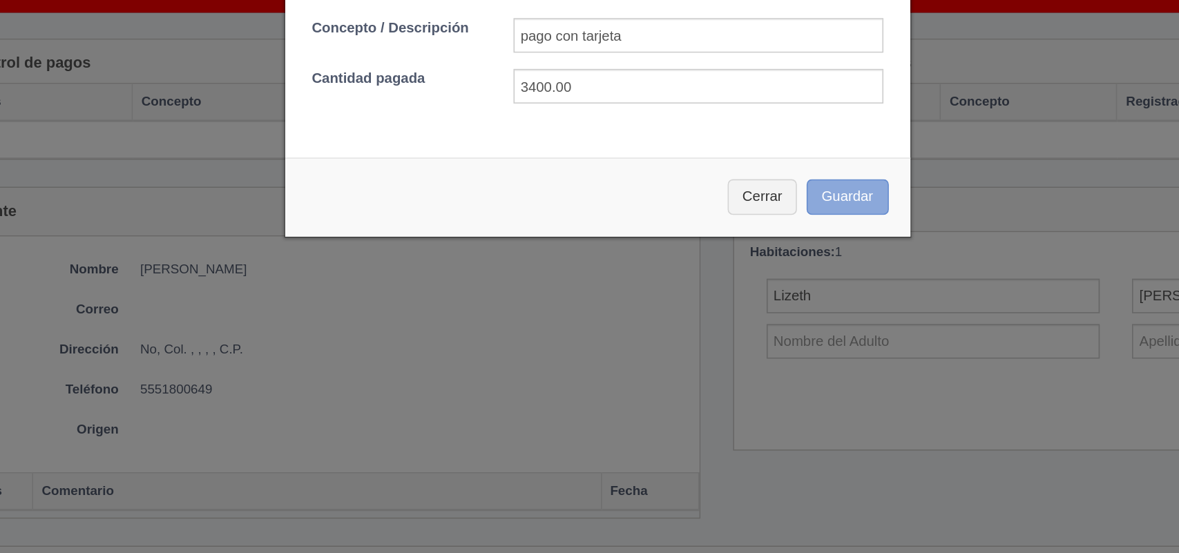
click at [749, 183] on button "Guardar" at bounding box center [749, 185] width 53 height 23
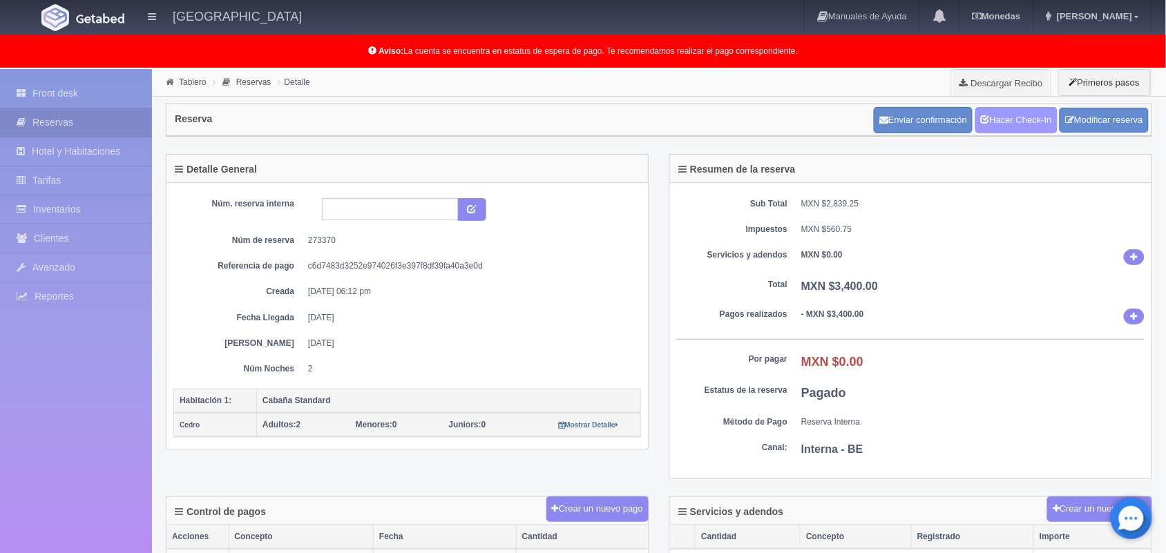
click at [1037, 120] on link "Hacer Check-In" at bounding box center [1017, 120] width 82 height 26
click at [1052, 17] on icon at bounding box center [1049, 16] width 5 height 9
click at [1079, 64] on div "Aviso: La cuenta se encuentra en estatus de espera de pago. Te recomendamos rea…" at bounding box center [583, 51] width 1166 height 33
click at [1117, 19] on span "[PERSON_NAME]" at bounding box center [1093, 16] width 79 height 10
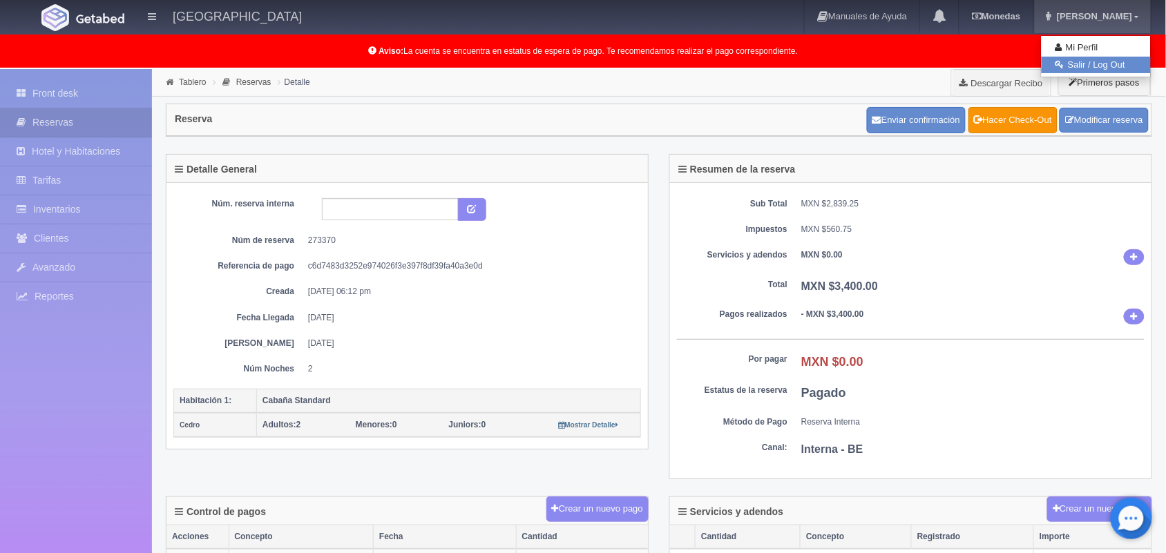
click at [1101, 64] on link "Salir / Log Out" at bounding box center [1096, 65] width 109 height 17
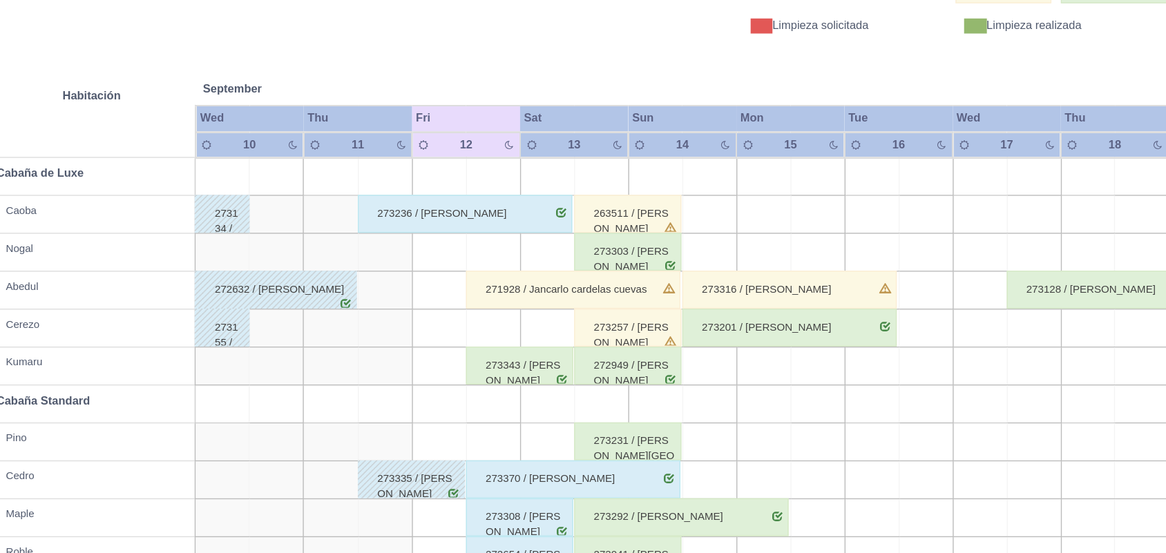
scroll to position [192, 0]
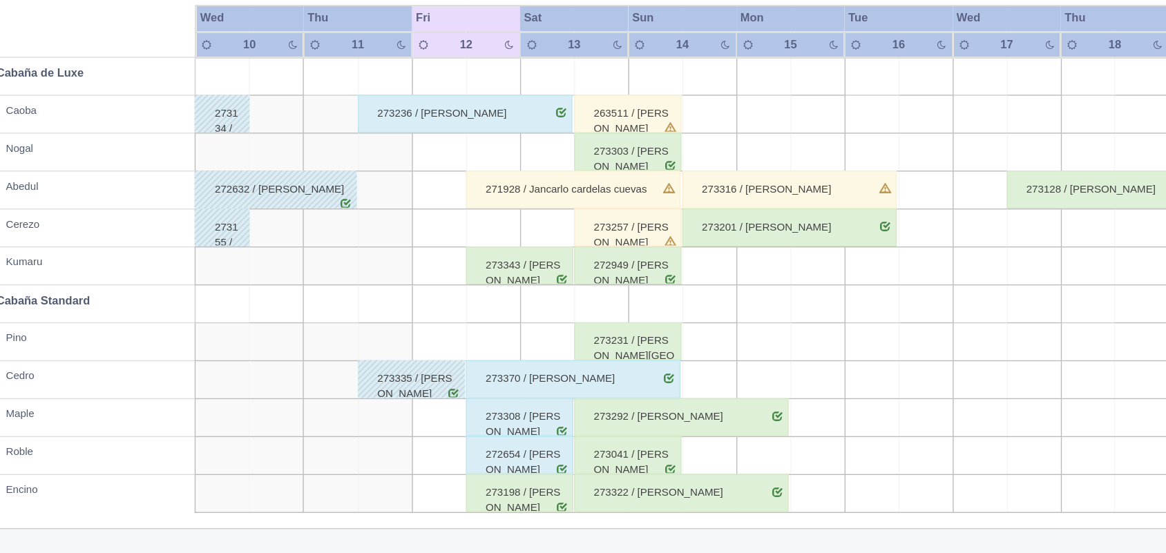
click at [662, 348] on div "272949 / Jonathan Sánchez Vega" at bounding box center [639, 344] width 78 height 28
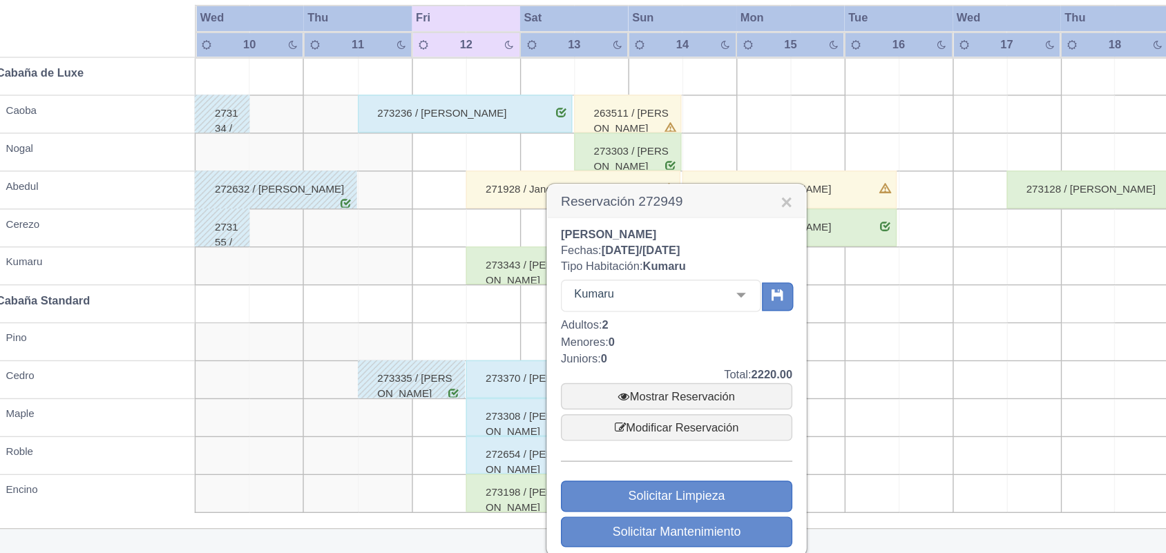
drag, startPoint x: 591, startPoint y: 288, endPoint x: 685, endPoint y: 317, distance: 98.3
click at [685, 317] on div "Reservación 272949 × Jonathan Sánchez Vega Fechas: 2025-09-13 / 2025-09-14 Tipo…" at bounding box center [674, 419] width 191 height 273
click at [654, 298] on h3 "Reservación 272949 ×" at bounding box center [674, 297] width 188 height 24
drag, startPoint x: 591, startPoint y: 296, endPoint x: 687, endPoint y: 316, distance: 98.9
click at [687, 316] on div "Reservación 272949 × Jonathan Sánchez Vega Fechas: 2025-09-13 / 2025-09-14 Tipo…" at bounding box center [674, 419] width 191 height 273
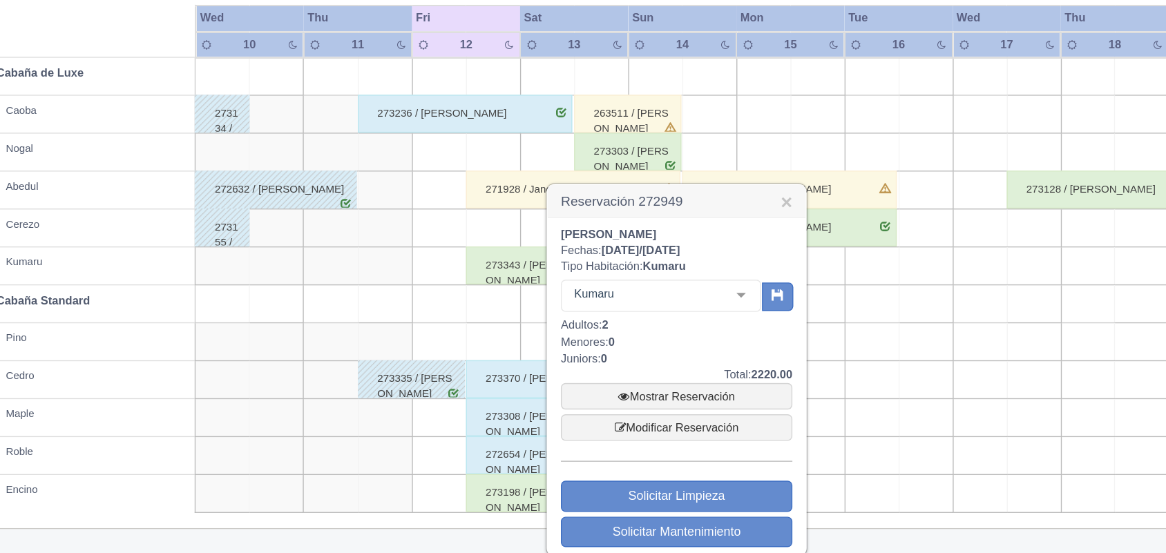
copy div "Reservación 272949 × Jonathan Sánchez Vega"
click at [766, 321] on div "Jonathan Sánchez Vega Fechas: 2025-09-13 / 2025-09-14 Tipo Habitación: Kumaru K…" at bounding box center [674, 432] width 188 height 246
click at [754, 299] on link "×" at bounding box center [754, 297] width 8 height 15
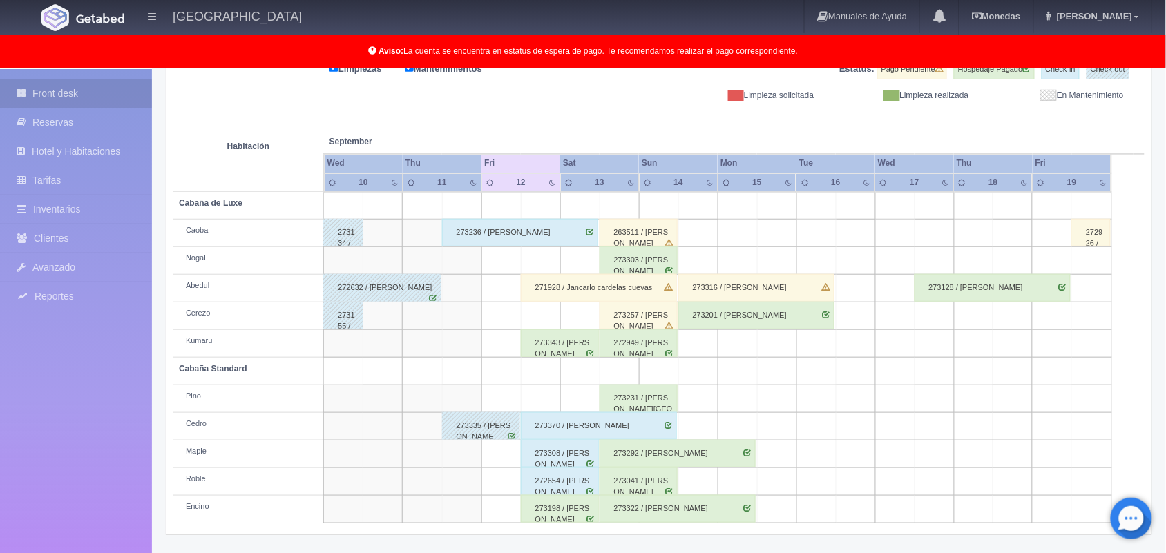
click at [587, 285] on div "271928 / Jancarlo cardelas cuevas" at bounding box center [599, 288] width 156 height 28
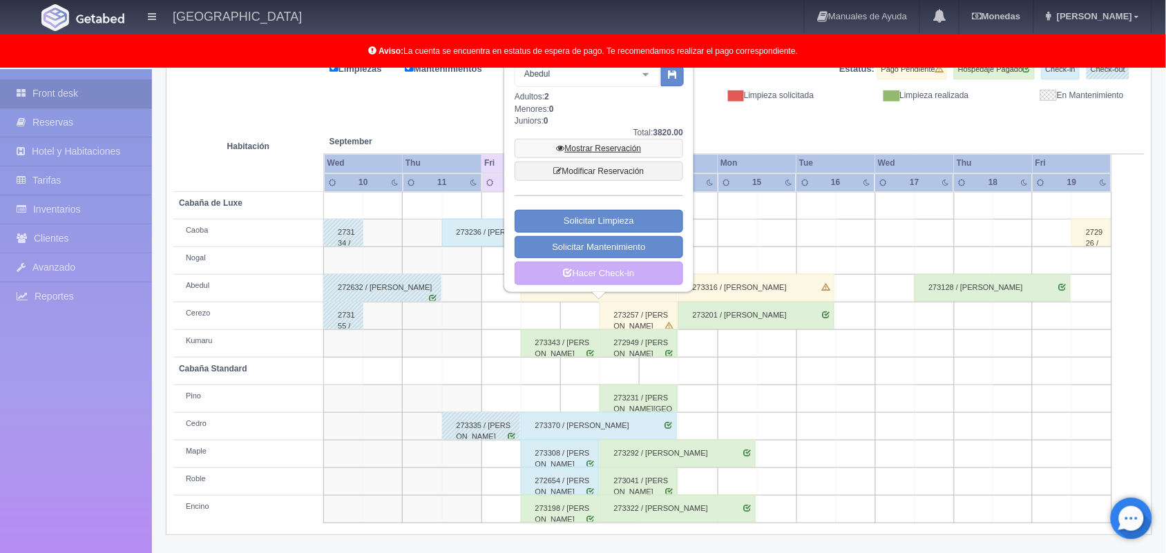
click at [624, 153] on link "Mostrar Reservación" at bounding box center [599, 148] width 169 height 19
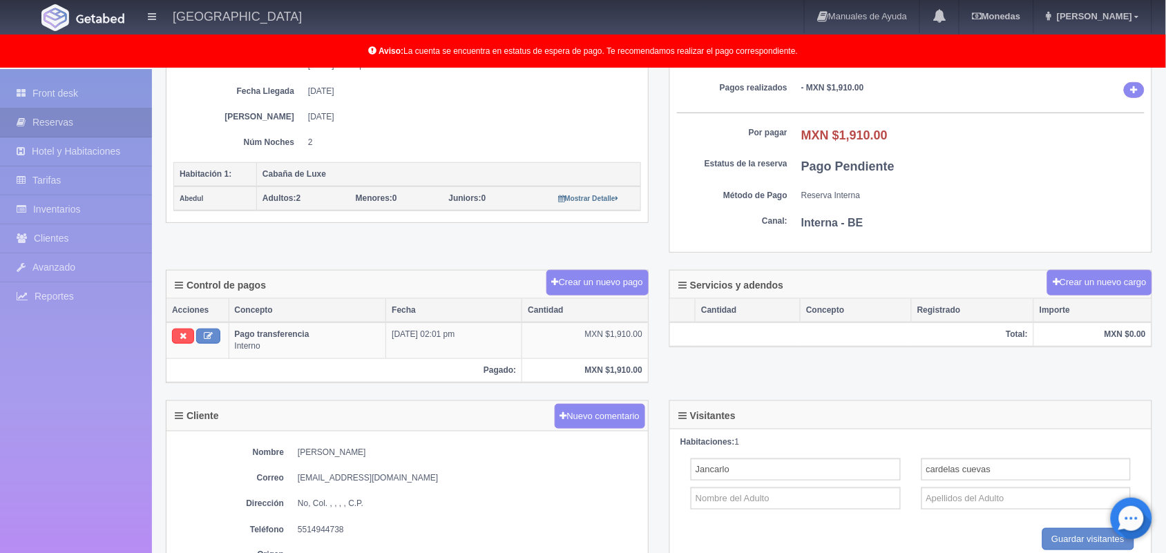
scroll to position [230, 0]
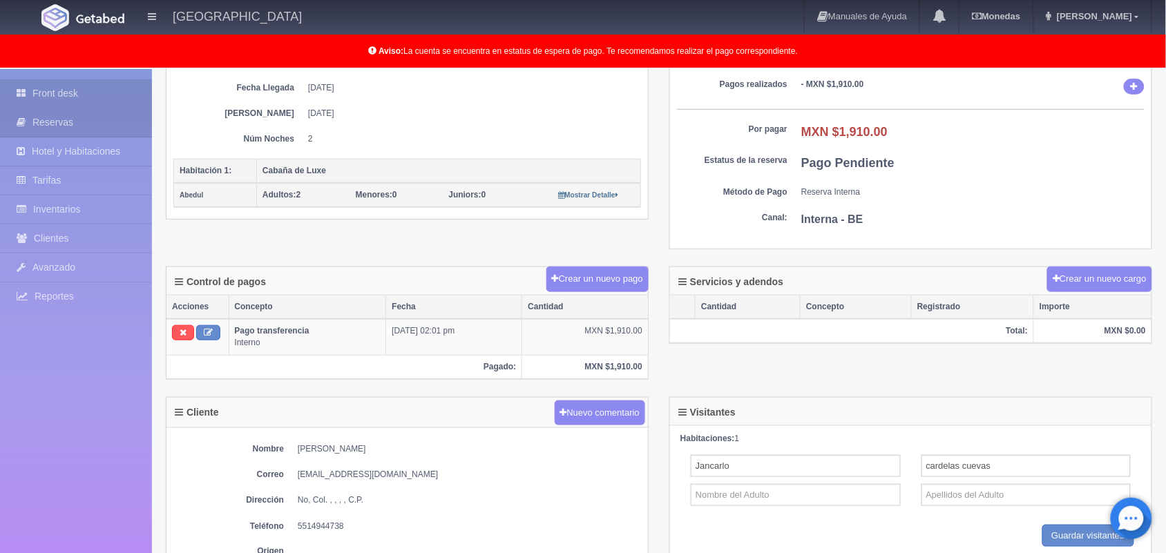
click at [74, 86] on link "Front desk" at bounding box center [76, 93] width 152 height 28
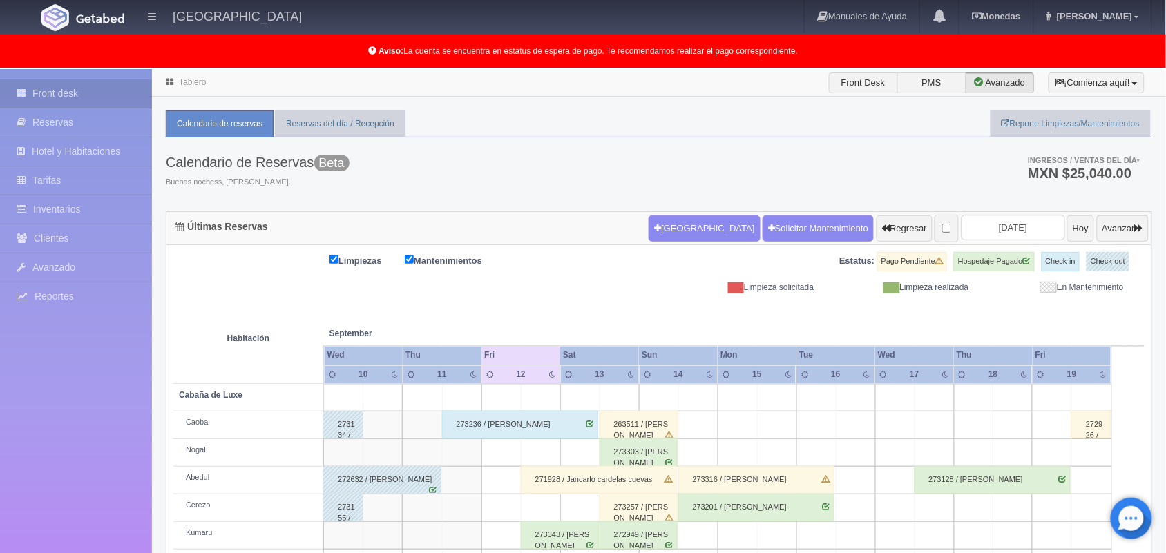
scroll to position [192, 0]
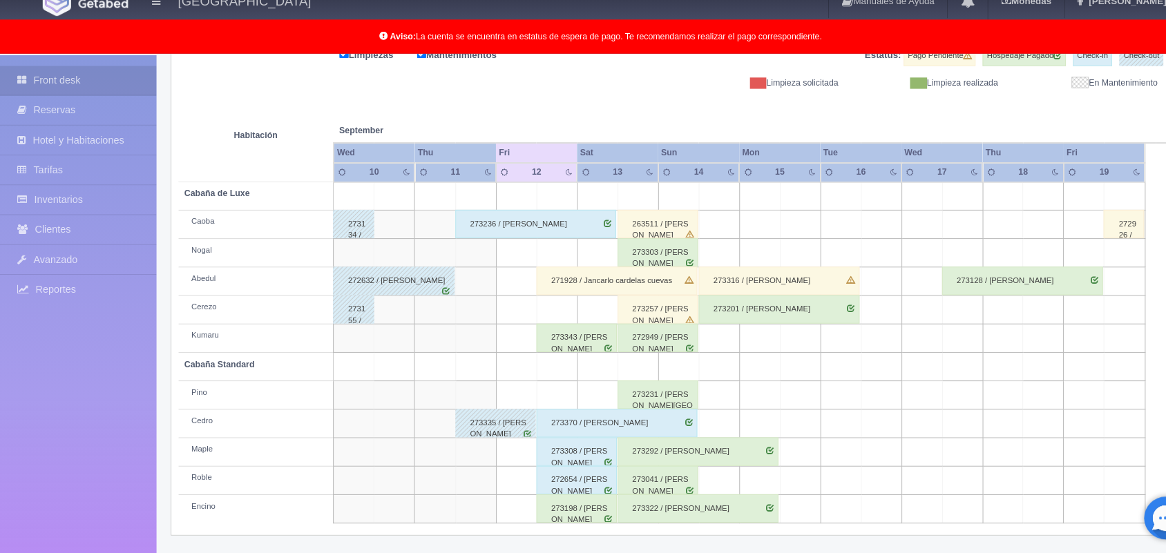
scroll to position [192, 0]
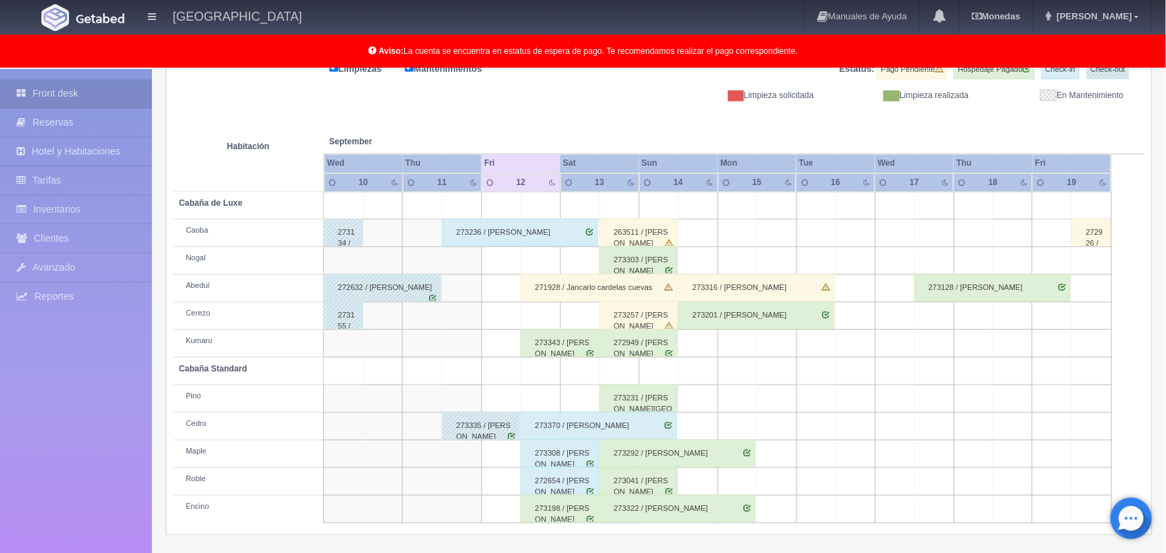
click at [538, 261] on td at bounding box center [540, 261] width 39 height 28
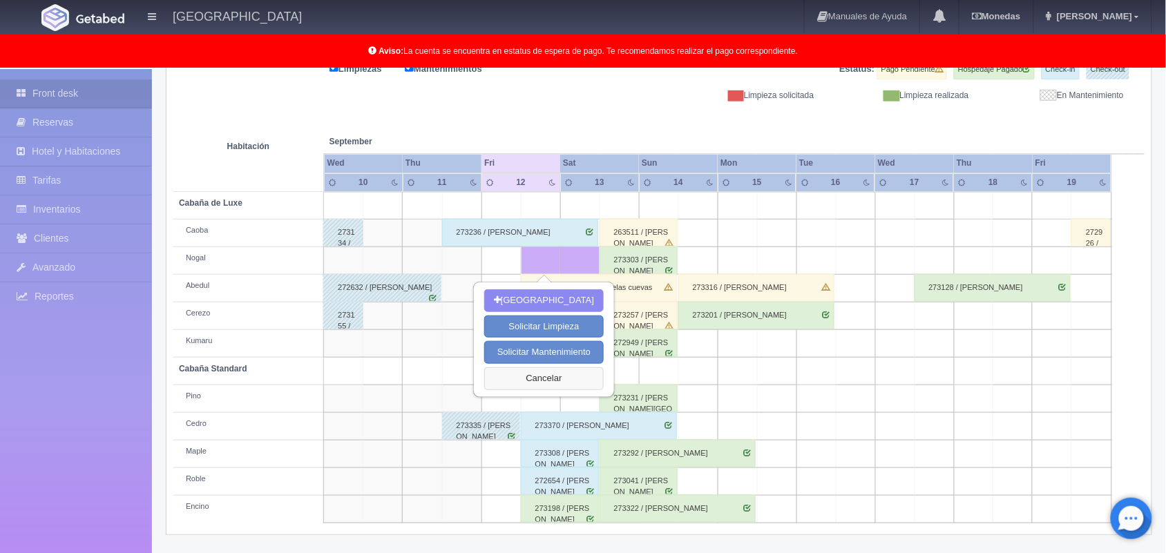
click at [551, 377] on button "Cancelar" at bounding box center [544, 379] width 120 height 23
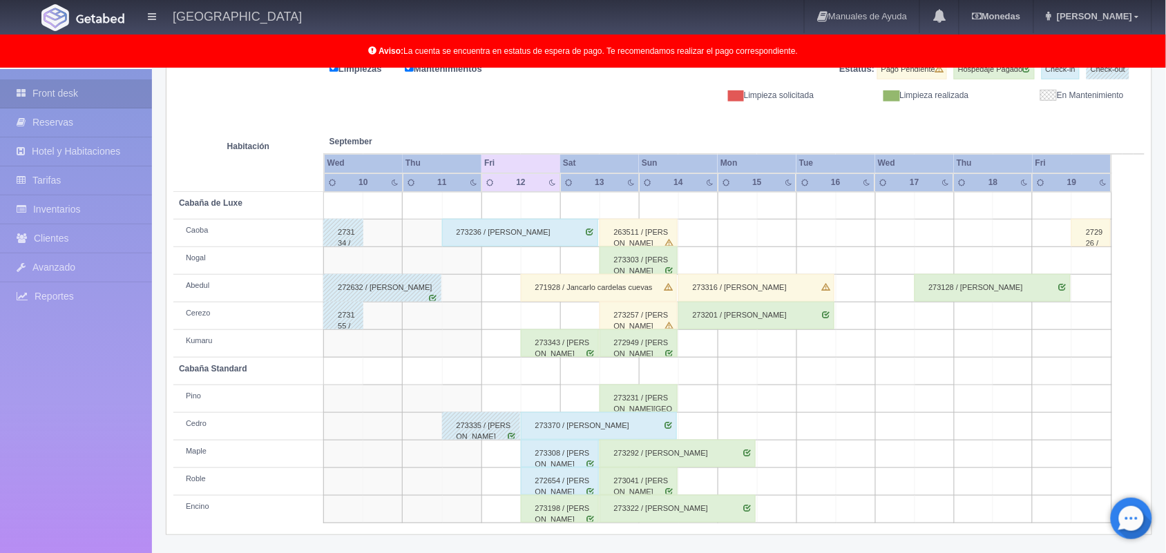
click at [544, 348] on div "273343 / [PERSON_NAME]" at bounding box center [560, 344] width 78 height 28
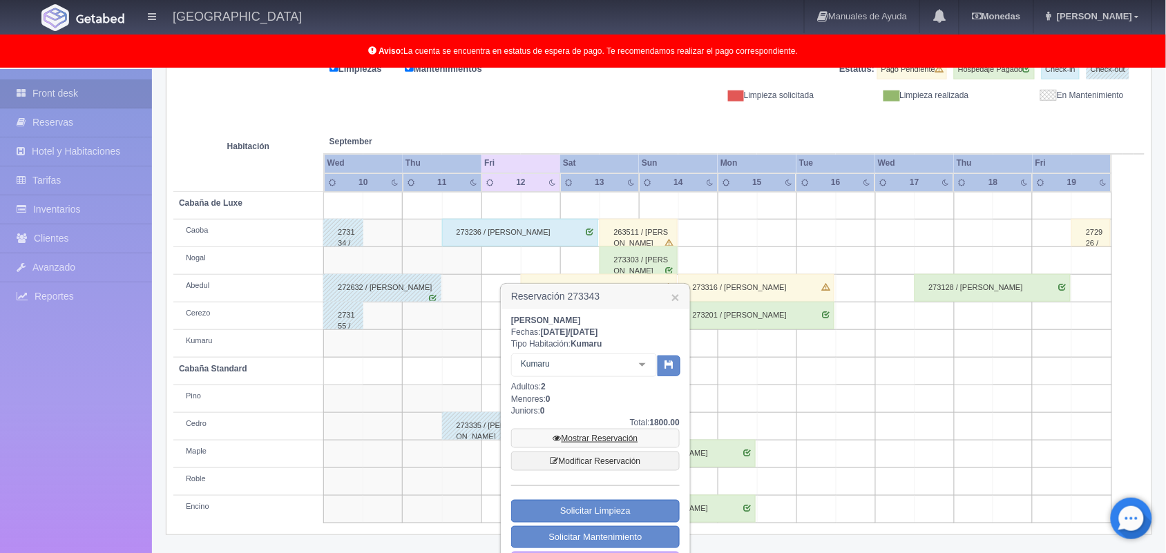
click at [581, 437] on link "Mostrar Reservación" at bounding box center [595, 438] width 169 height 19
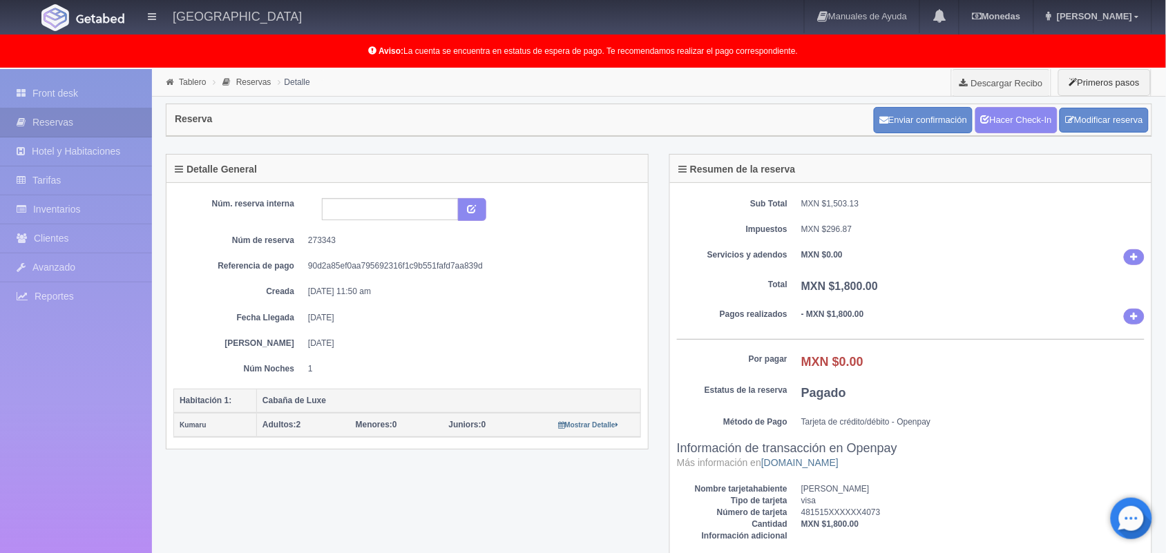
click at [575, 399] on th "Cabaña de Luxe" at bounding box center [449, 401] width 384 height 24
click at [93, 91] on link "Front desk" at bounding box center [76, 93] width 152 height 28
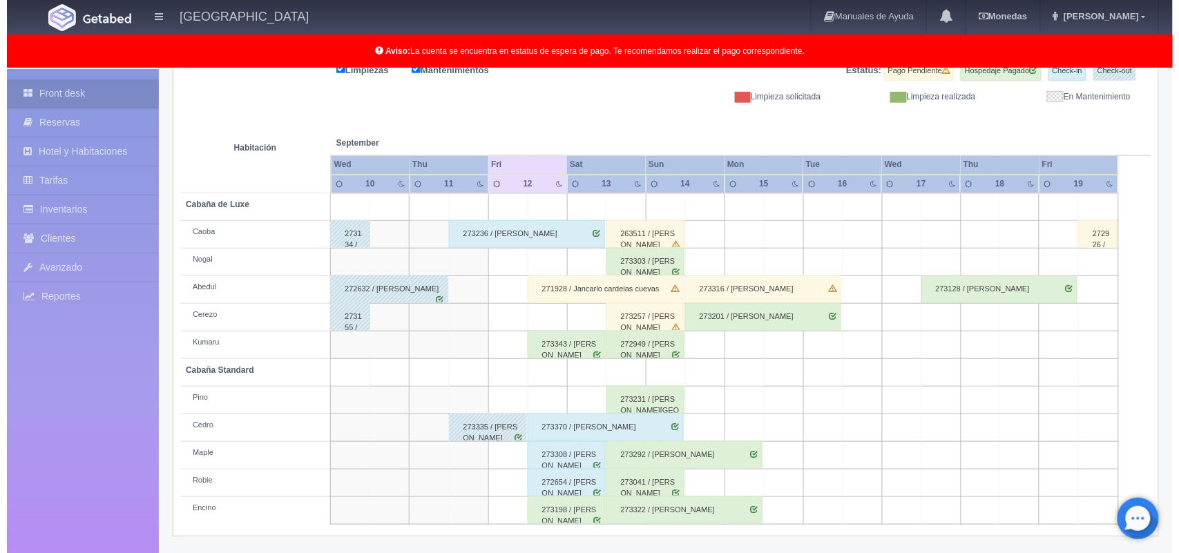
scroll to position [191, 0]
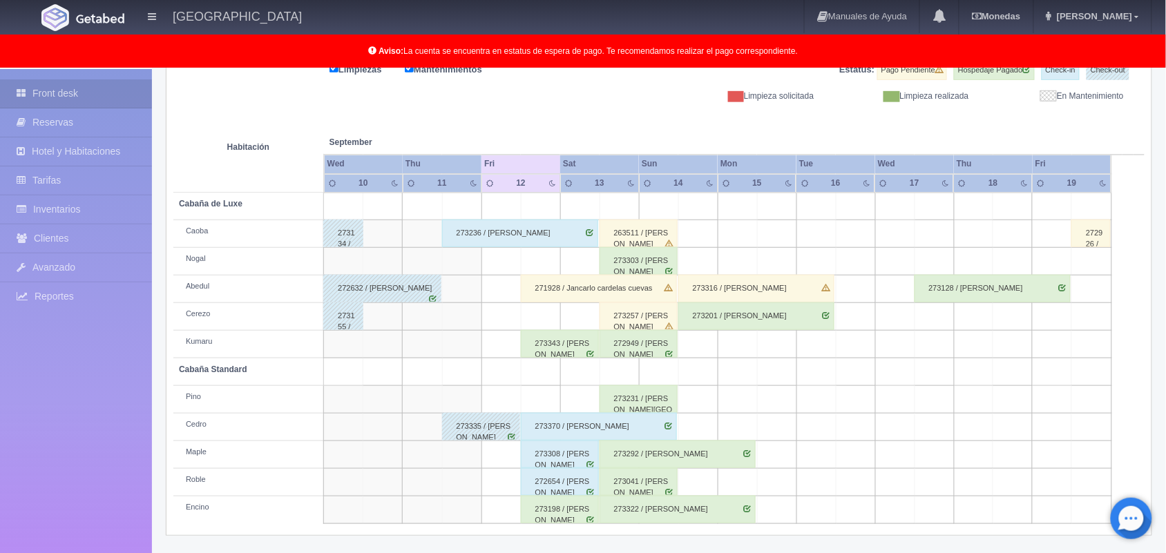
click at [537, 323] on td at bounding box center [540, 317] width 39 height 28
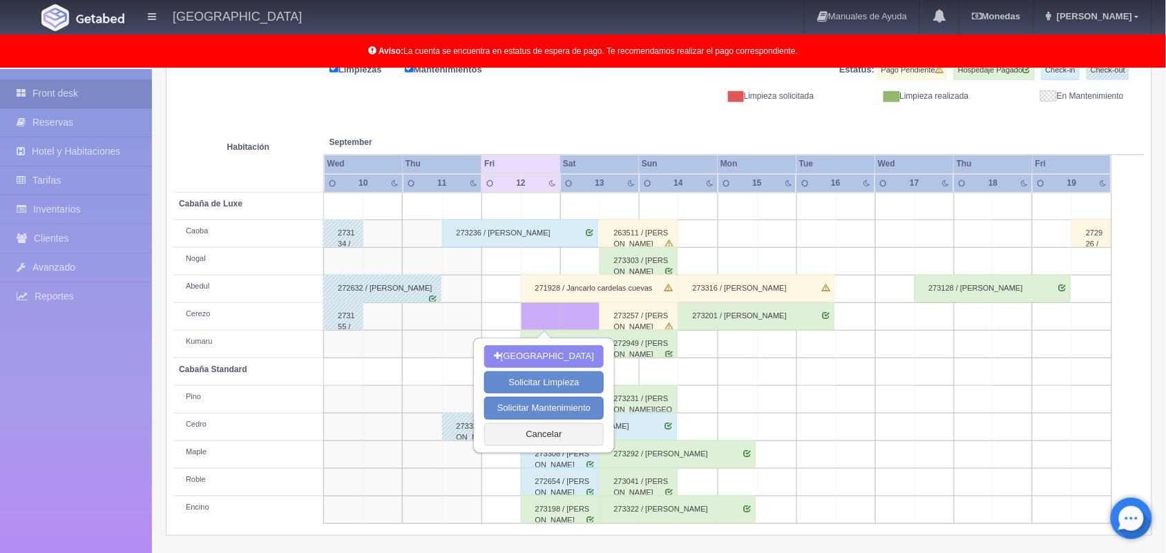
click at [540, 265] on td at bounding box center [540, 262] width 39 height 28
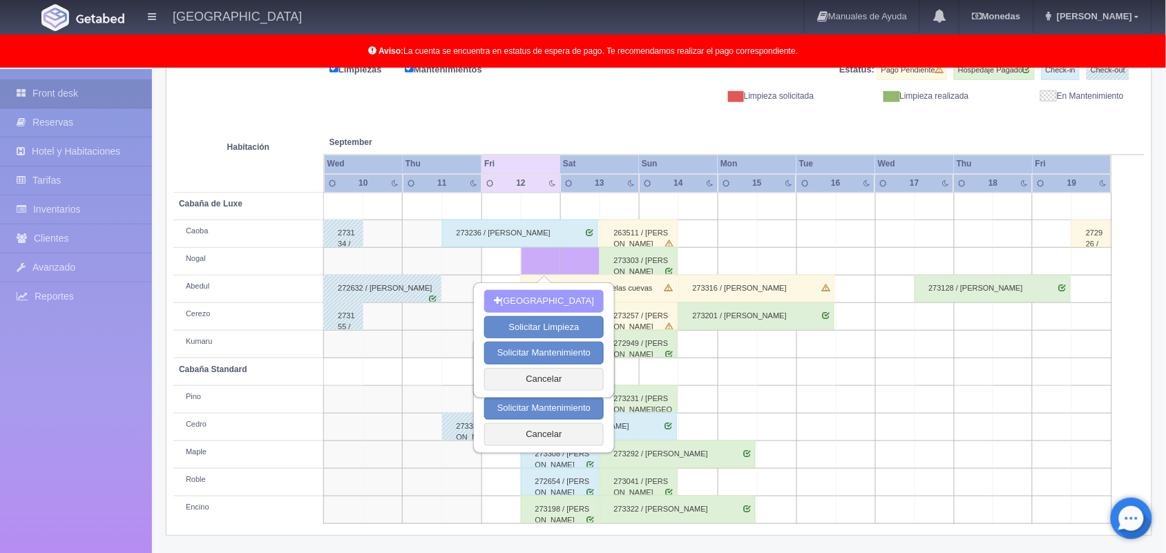
click at [553, 305] on button "[GEOGRAPHIC_DATA]" at bounding box center [544, 301] width 120 height 23
type input "[DATE]"
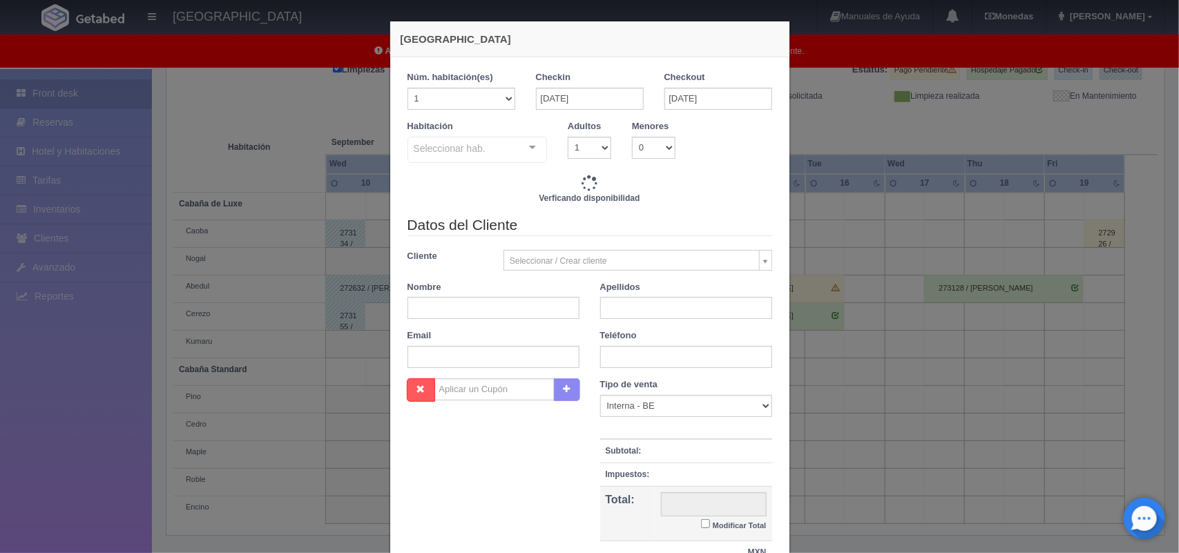
checkbox input "false"
type input "1800.00"
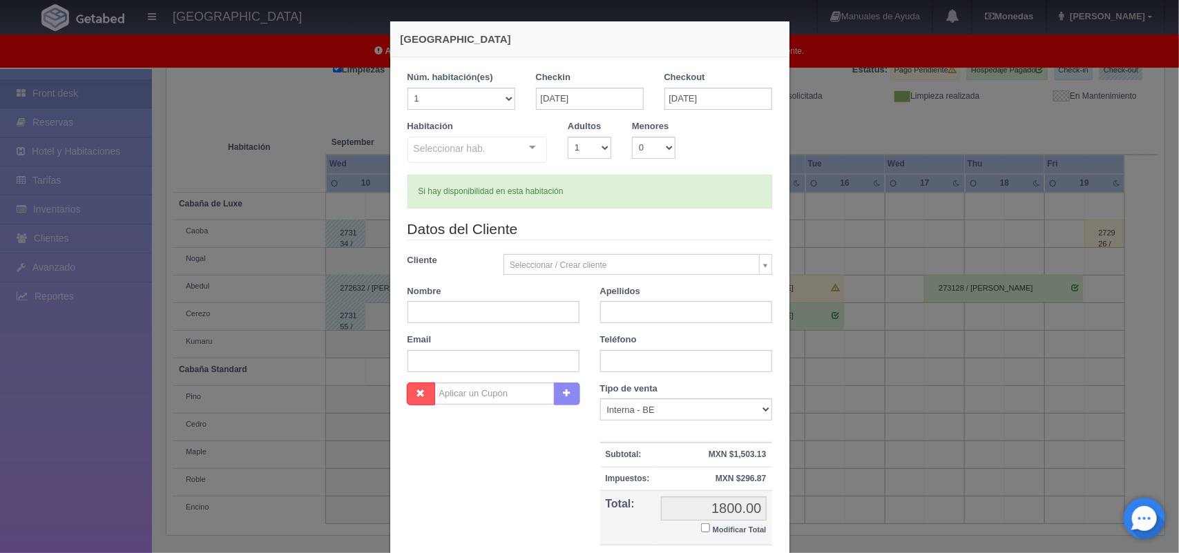
checkbox input "false"
click at [488, 316] on input "text" at bounding box center [494, 312] width 172 height 22
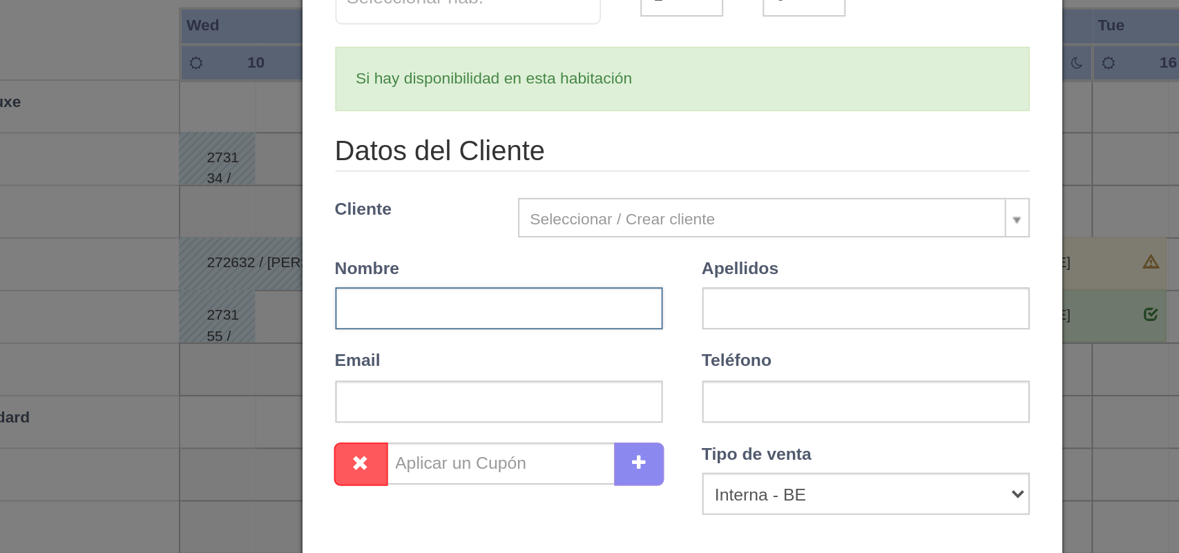
type input "P"
type input "v"
type input "[PERSON_NAME]"
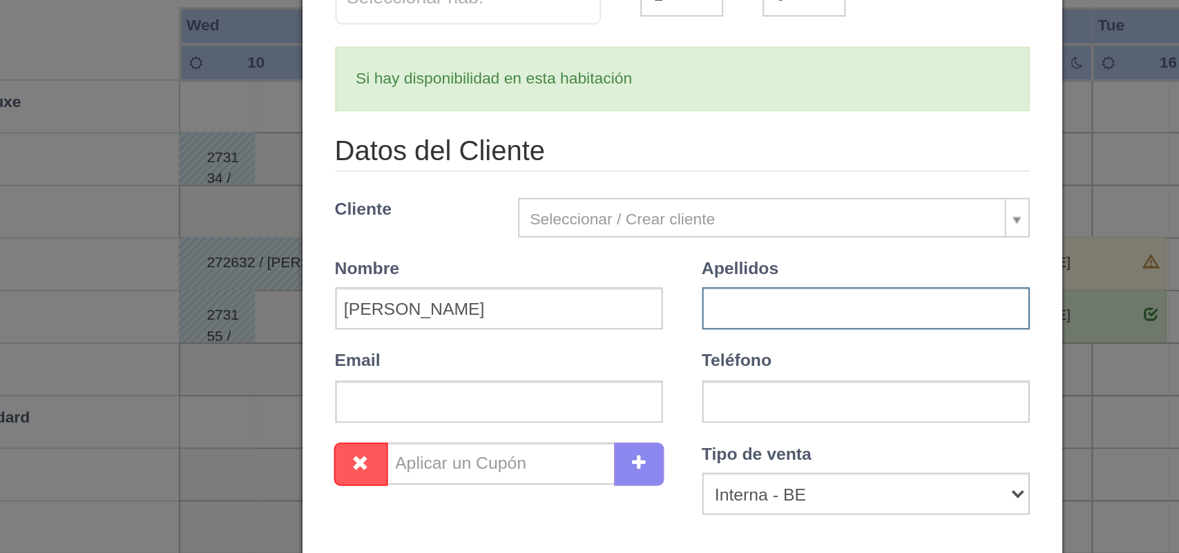
click at [614, 321] on input "text" at bounding box center [686, 312] width 172 height 22
type input "[PERSON_NAME]"
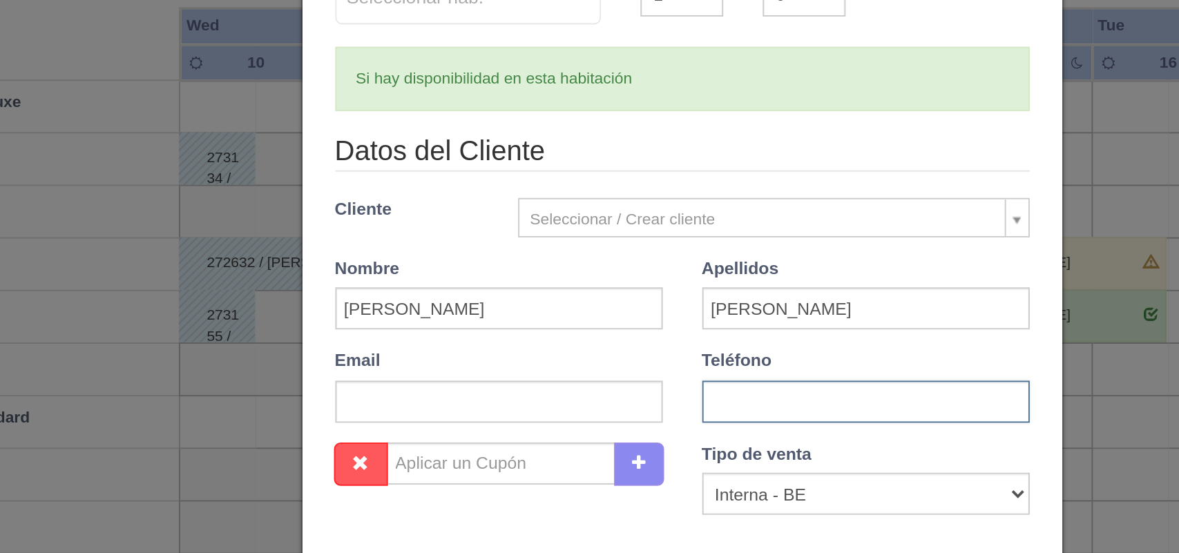
click at [620, 361] on input "text" at bounding box center [686, 361] width 172 height 22
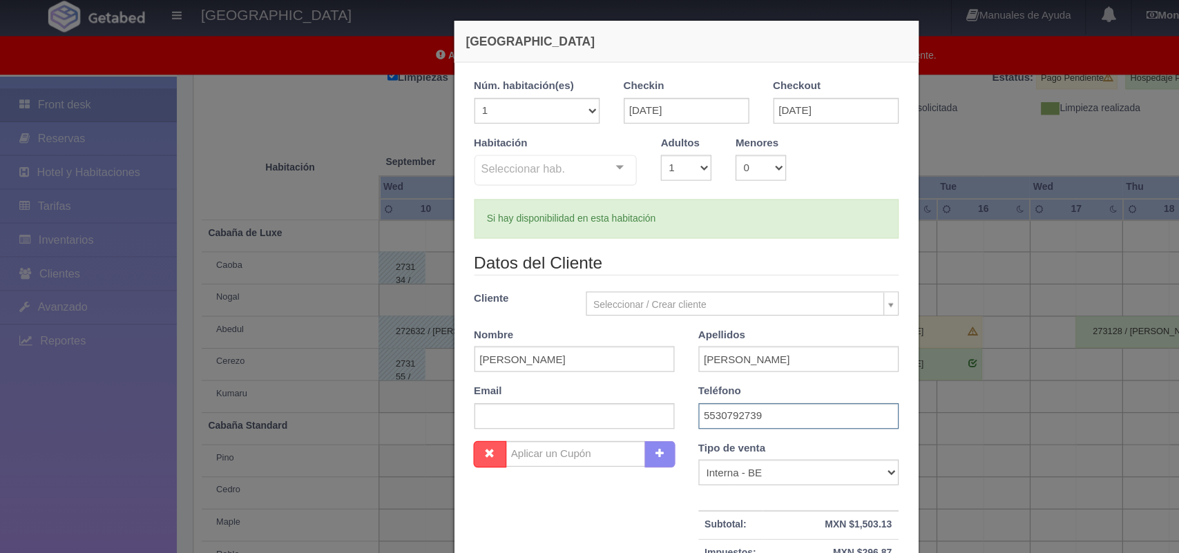
scroll to position [126, 0]
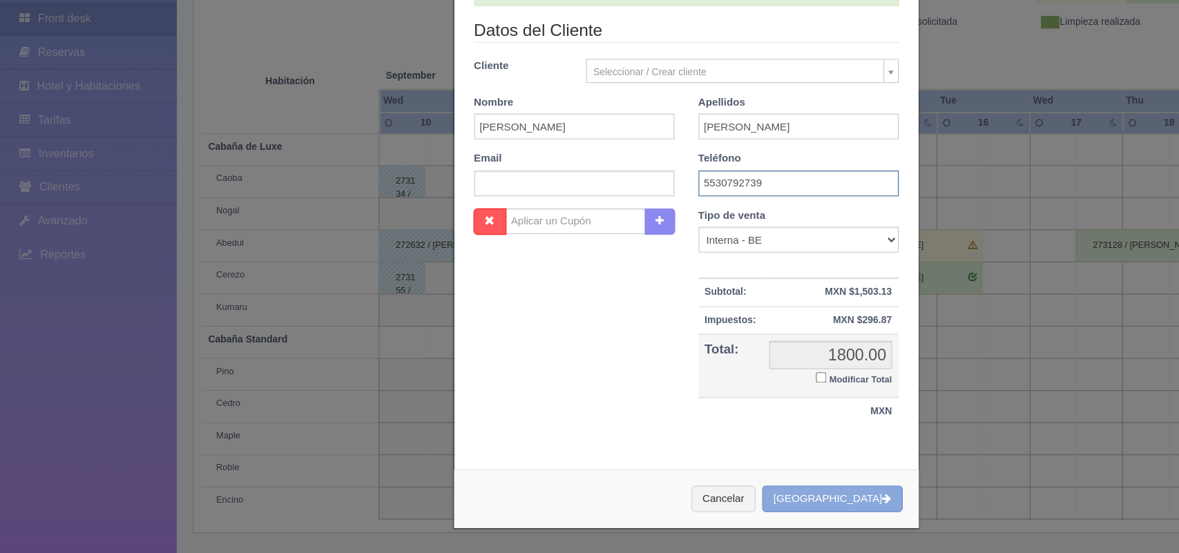
type input "5530792739"
click at [708, 507] on button "[GEOGRAPHIC_DATA]" at bounding box center [715, 506] width 120 height 23
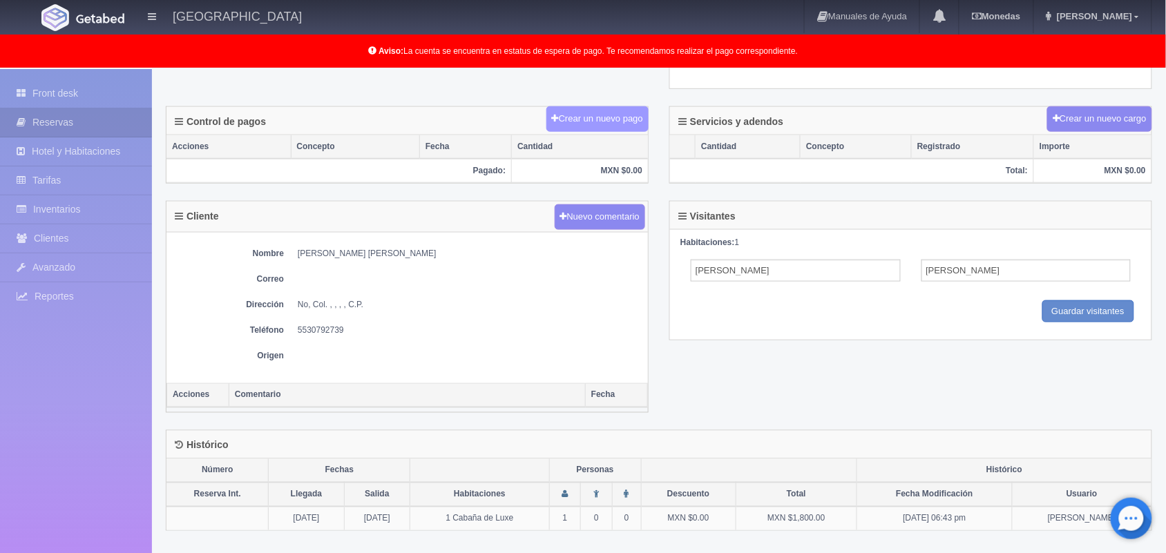
click at [591, 116] on button "Crear un nuevo pago" at bounding box center [598, 119] width 102 height 26
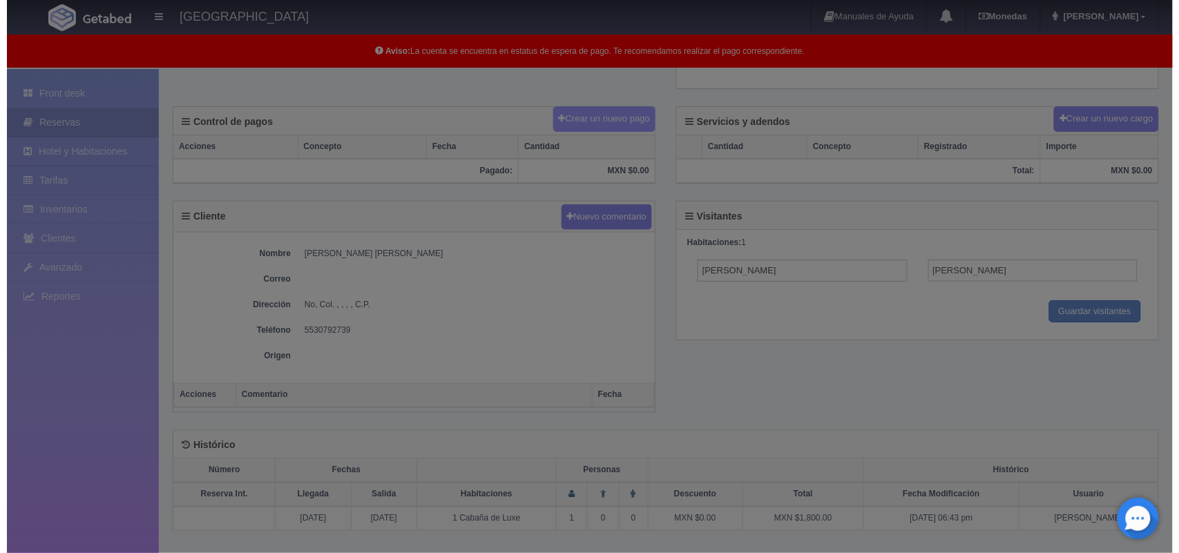
scroll to position [389, 0]
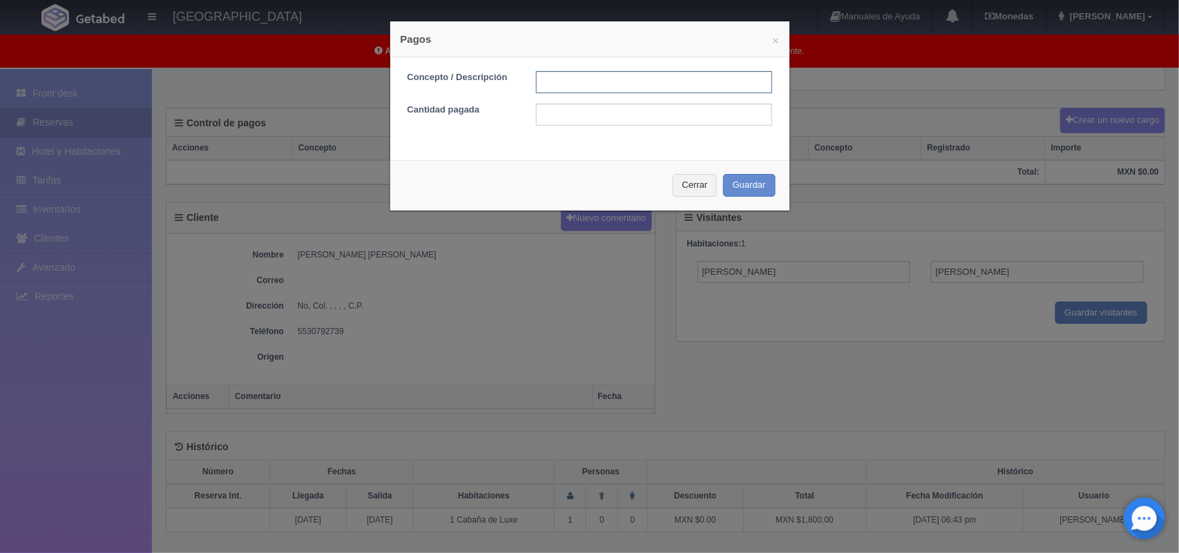
click at [539, 83] on input "text" at bounding box center [654, 82] width 236 height 22
type input "pago con tarjeta"
click at [571, 112] on input "text" at bounding box center [654, 115] width 236 height 22
type input "1800.00"
click at [748, 188] on button "Guardar" at bounding box center [749, 185] width 53 height 23
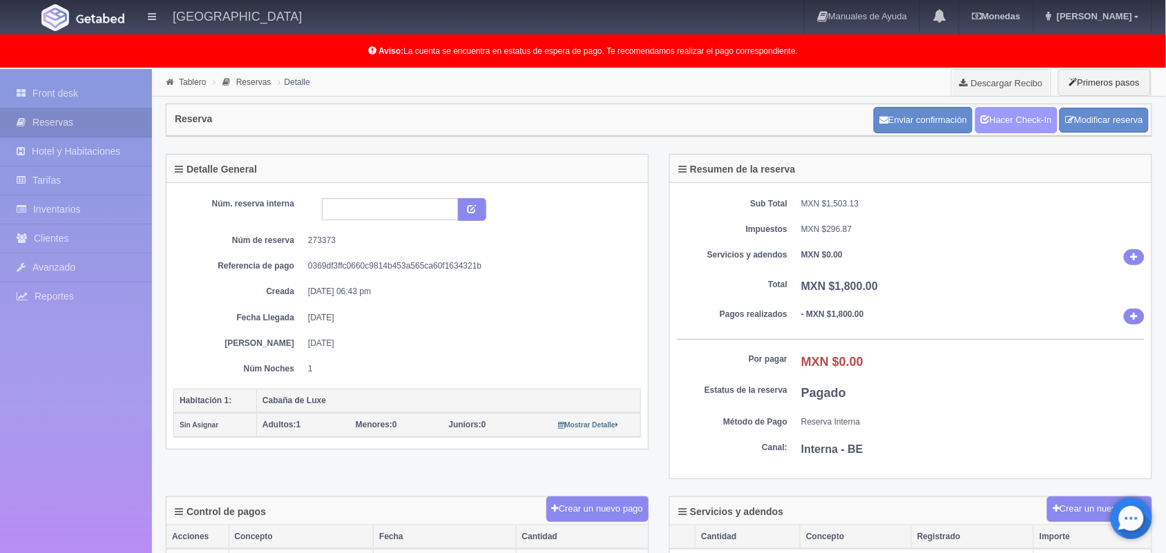
click at [1010, 125] on link "Hacer Check-In" at bounding box center [1017, 120] width 82 height 26
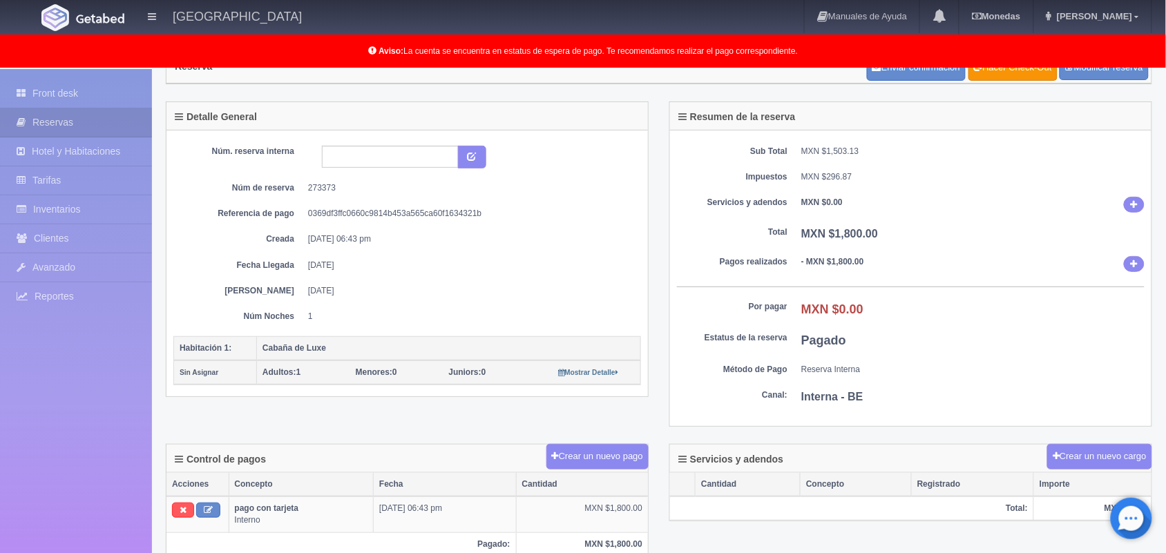
scroll to position [53, 0]
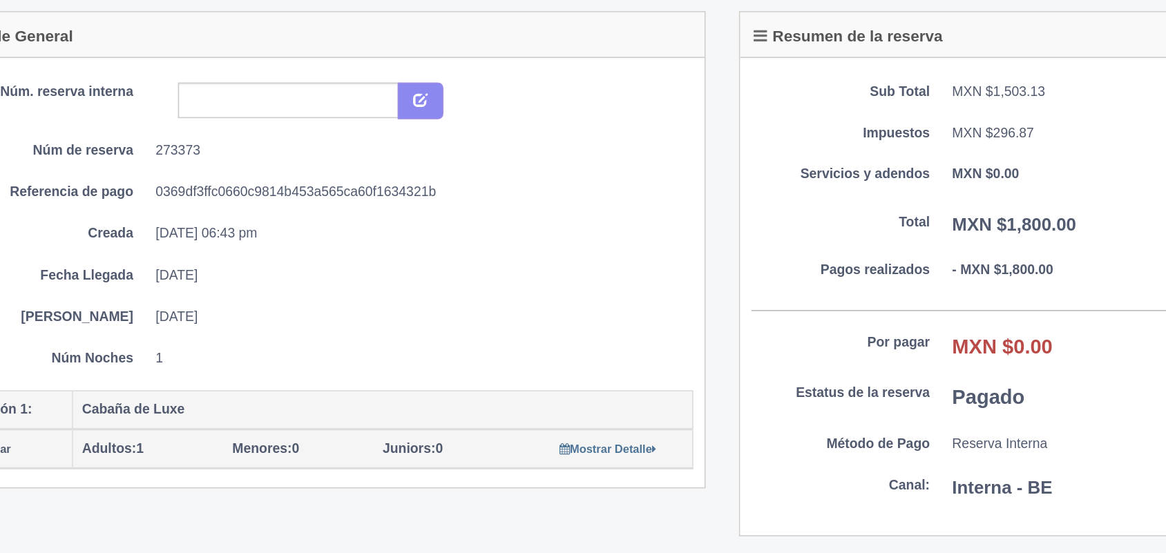
click at [384, 311] on dd "1" at bounding box center [469, 316] width 323 height 12
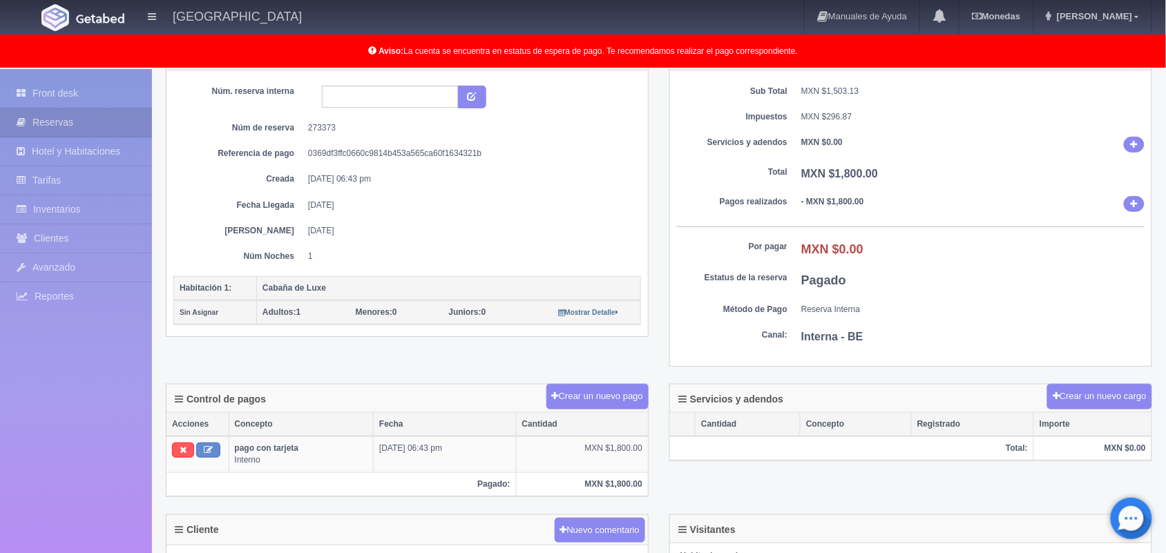
scroll to position [120, 0]
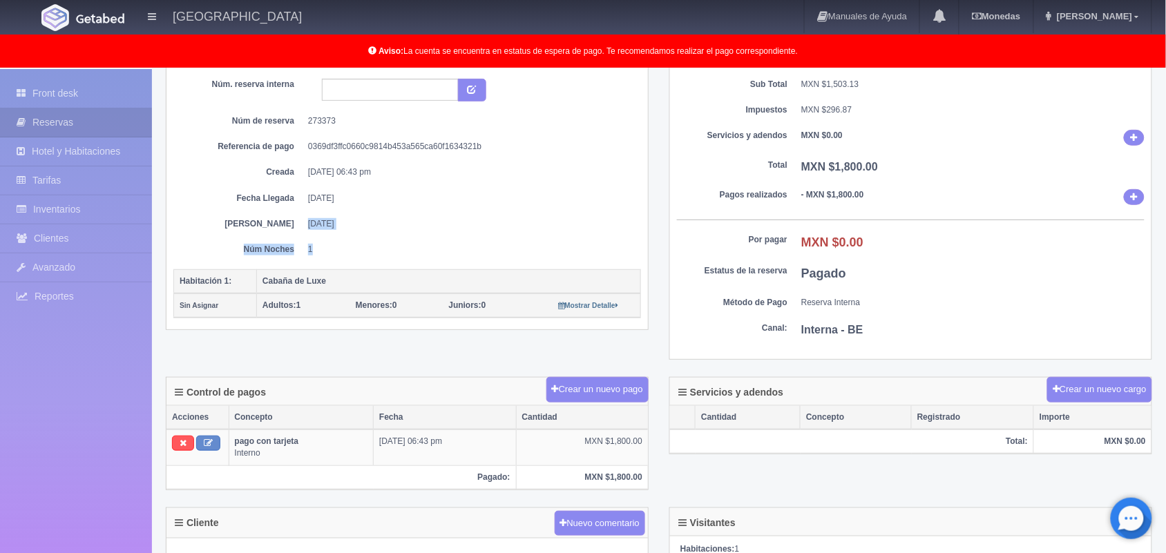
drag, startPoint x: 430, startPoint y: 323, endPoint x: 202, endPoint y: 214, distance: 252.2
click at [202, 214] on div "Núm. reserva interna Núm de reserva 273373 Referencia de pago 0369df3ffc0660c98…" at bounding box center [408, 197] width 482 height 267
drag, startPoint x: 202, startPoint y: 214, endPoint x: 76, endPoint y: 84, distance: 181.3
click at [76, 84] on link "Front desk" at bounding box center [76, 93] width 152 height 28
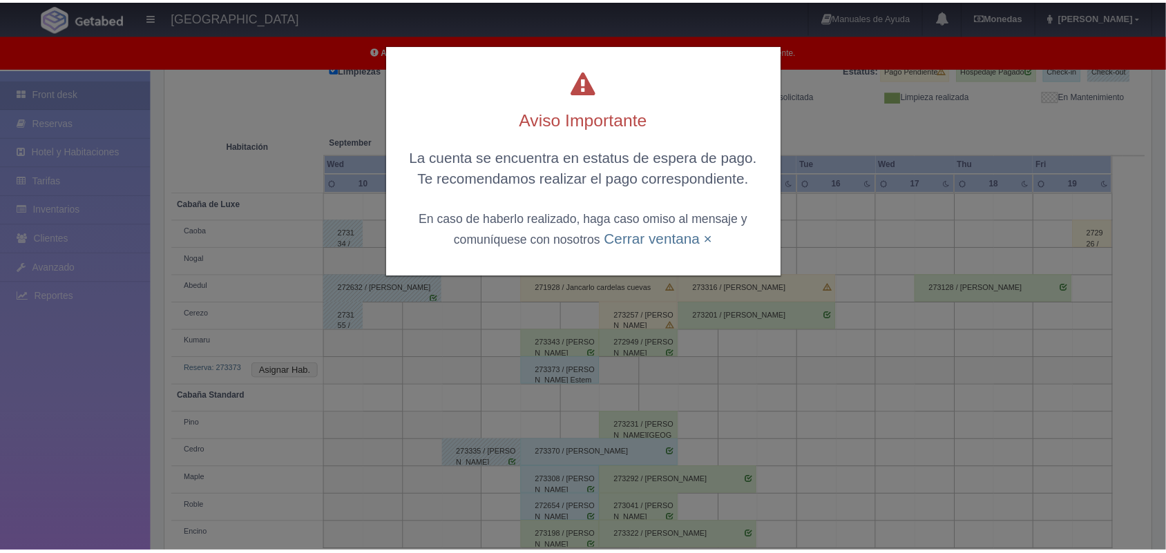
scroll to position [191, 0]
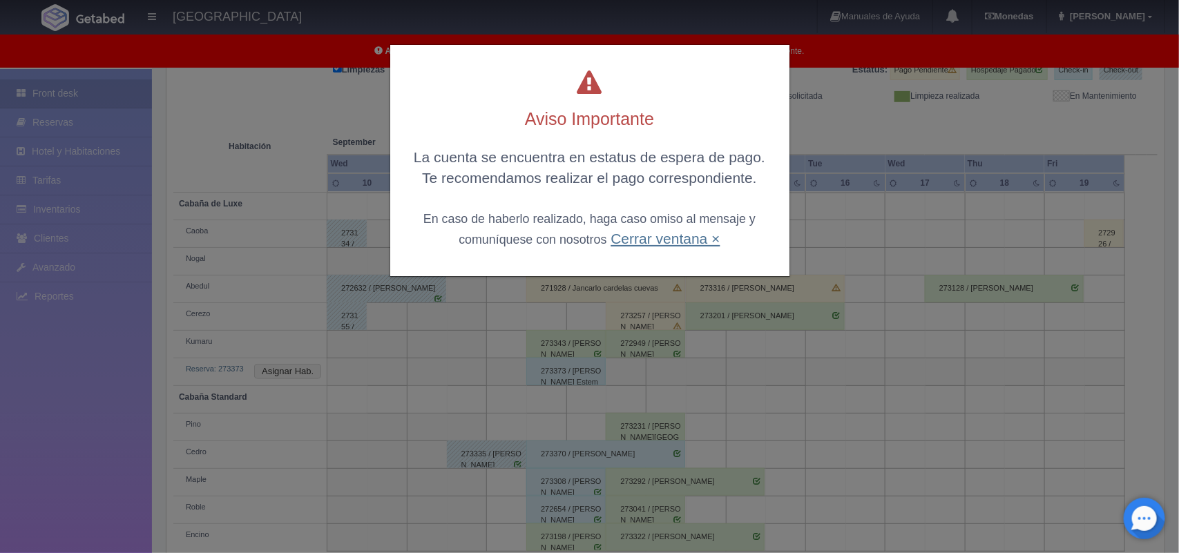
click at [681, 243] on link "Cerrar ventana ×" at bounding box center [665, 239] width 109 height 16
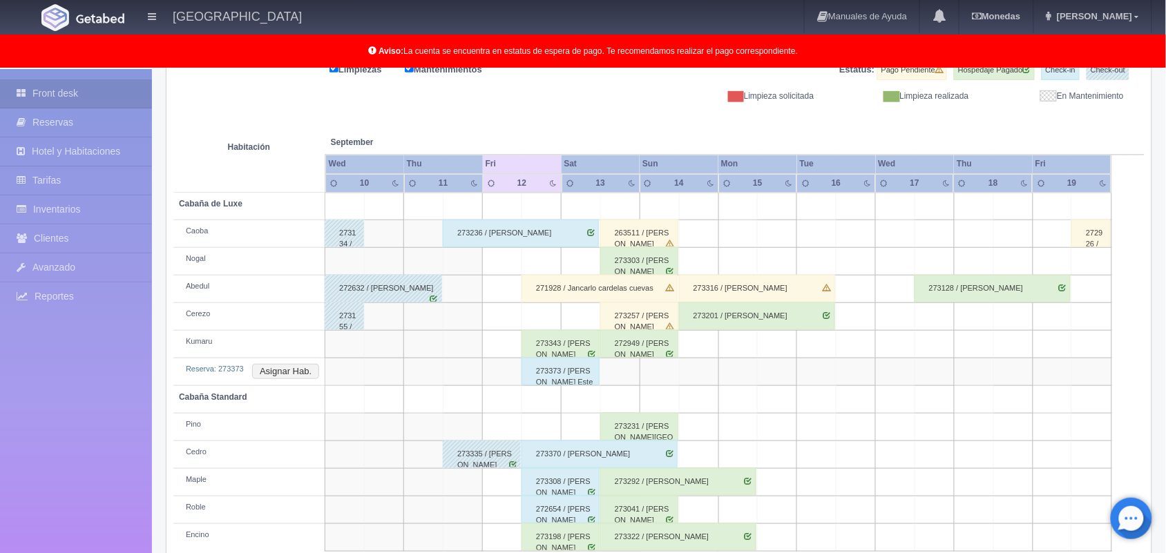
scroll to position [220, 0]
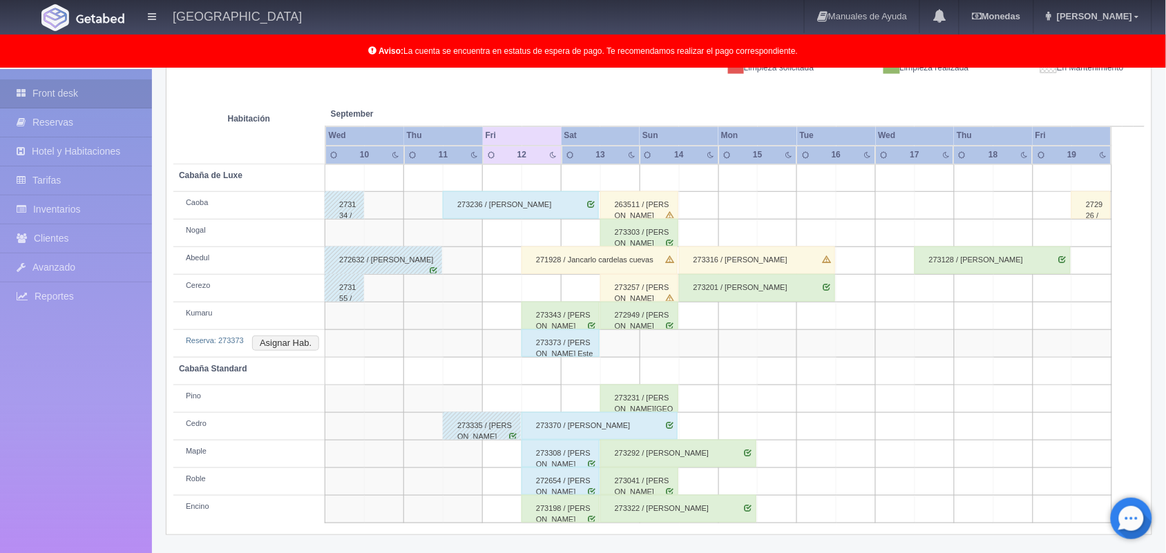
click at [654, 420] on div "273370 / [PERSON_NAME]" at bounding box center [600, 426] width 156 height 28
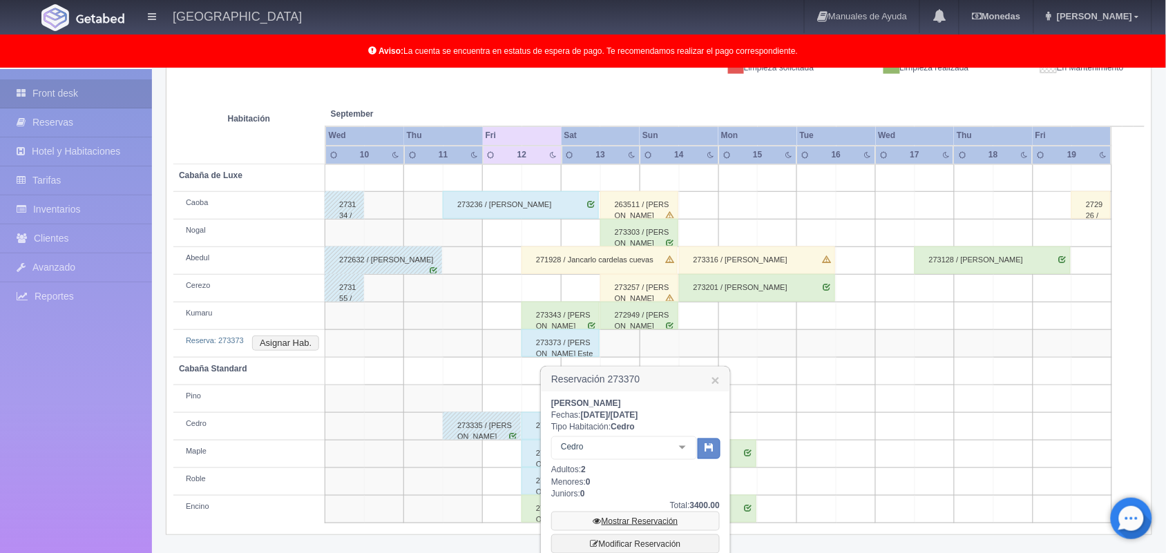
click at [634, 515] on link "Mostrar Reservación" at bounding box center [635, 521] width 169 height 19
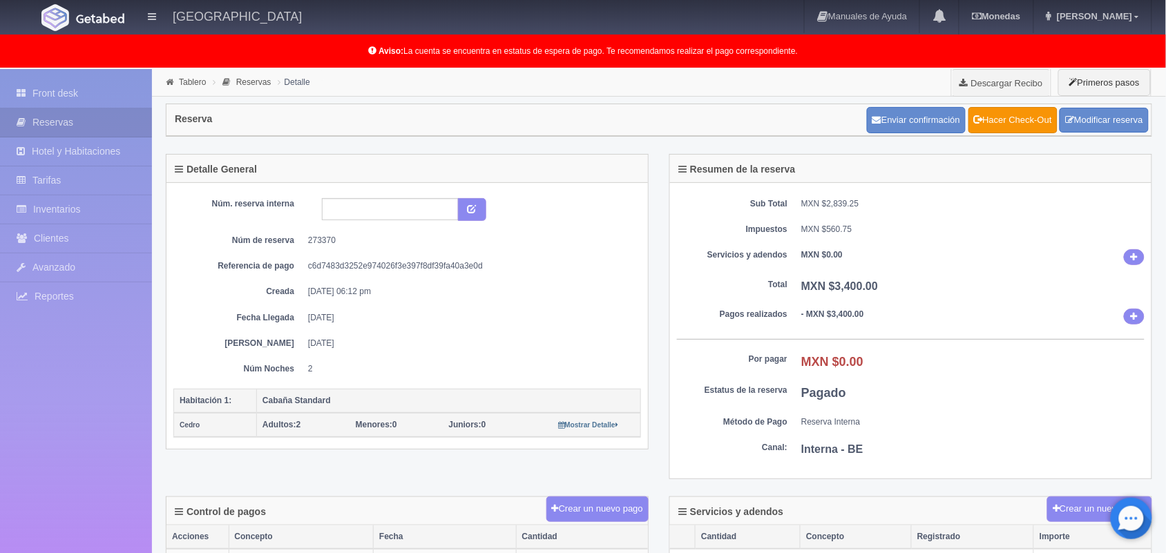
scroll to position [1, 0]
click at [74, 84] on link "Front desk" at bounding box center [76, 93] width 152 height 28
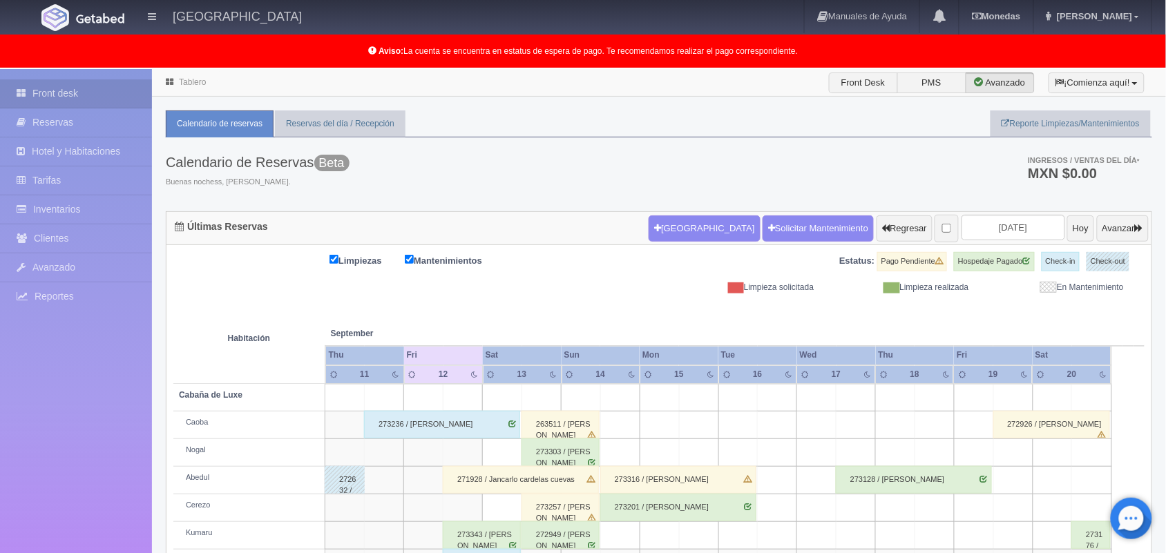
scroll to position [220, 0]
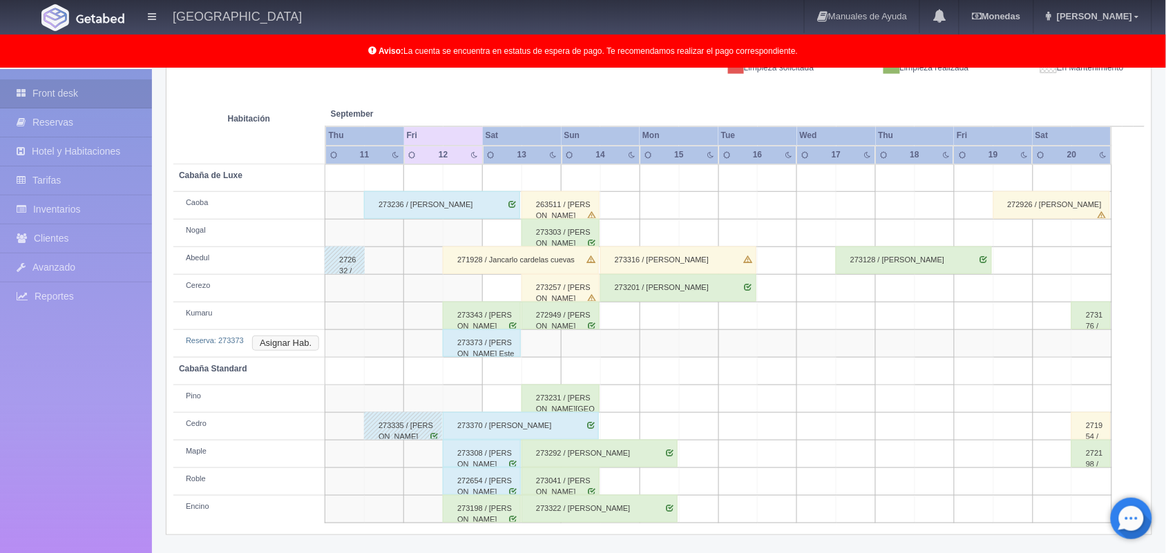
click at [298, 342] on button "Asignar Hab." at bounding box center [285, 343] width 67 height 15
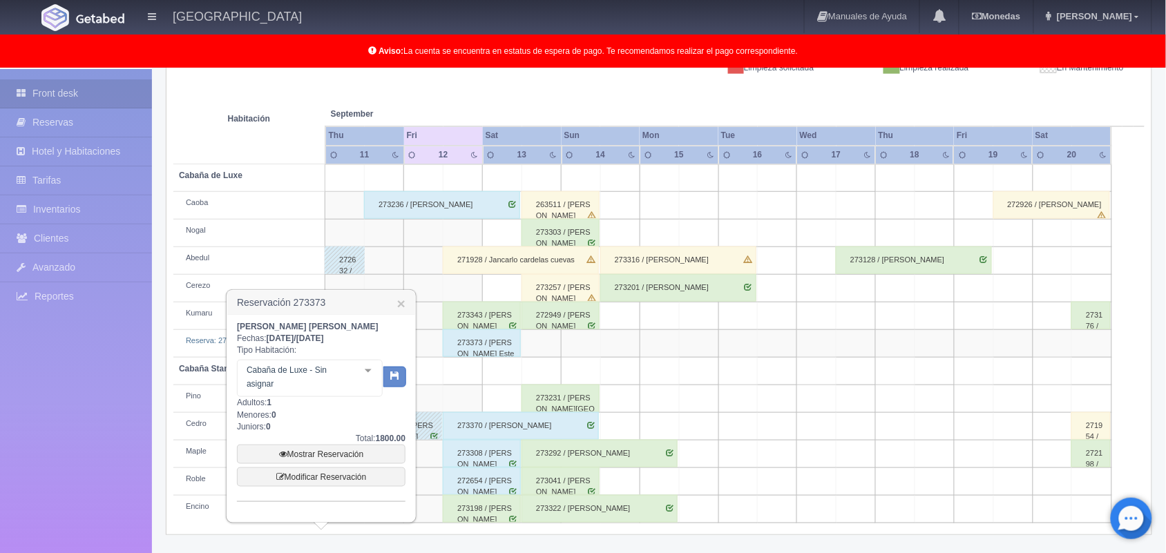
click at [370, 368] on div at bounding box center [368, 371] width 28 height 21
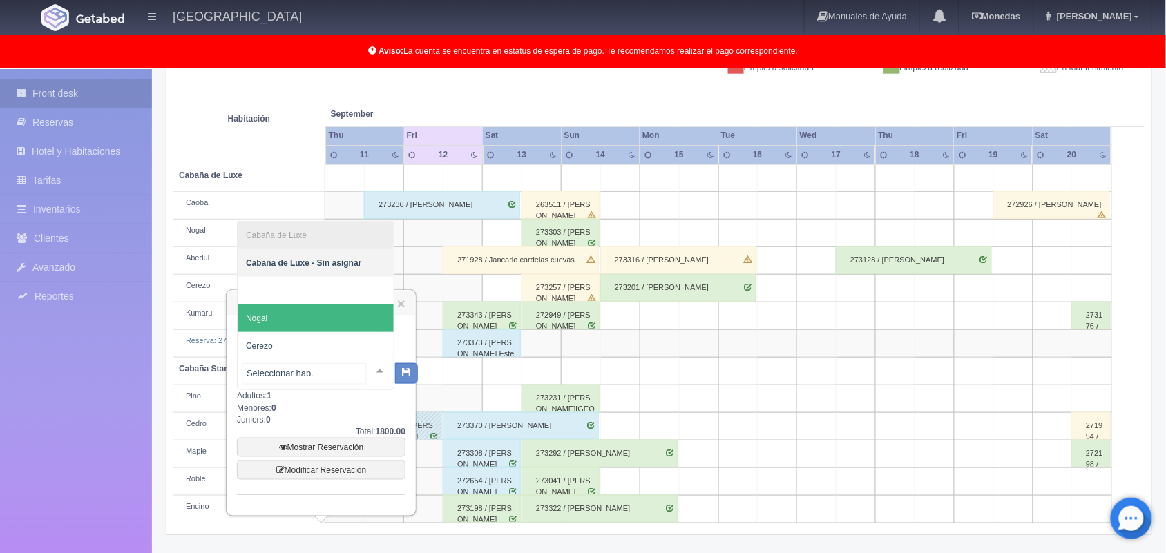
click at [315, 319] on span "Nogal" at bounding box center [316, 319] width 156 height 28
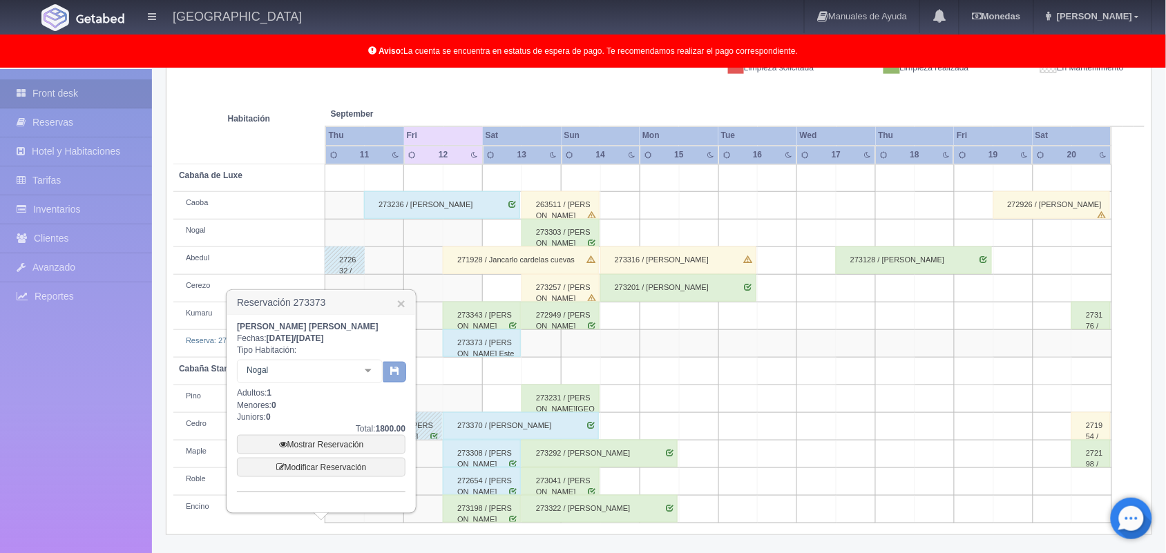
click at [401, 379] on button "button" at bounding box center [394, 372] width 23 height 21
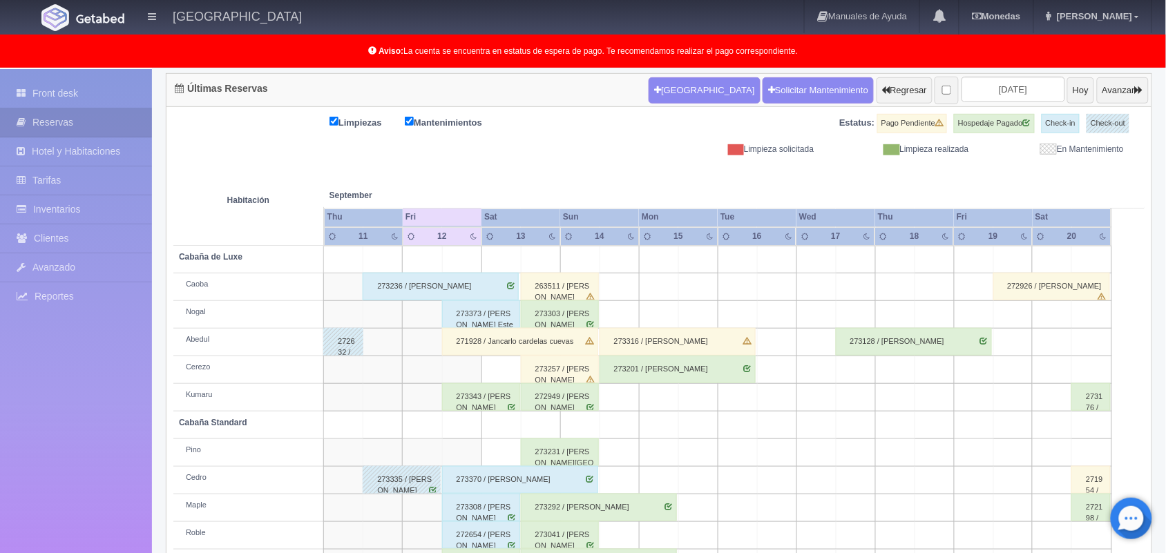
scroll to position [138, 0]
click at [504, 340] on div "271928 / Jancarlo cardelas cuevas" at bounding box center [520, 342] width 156 height 28
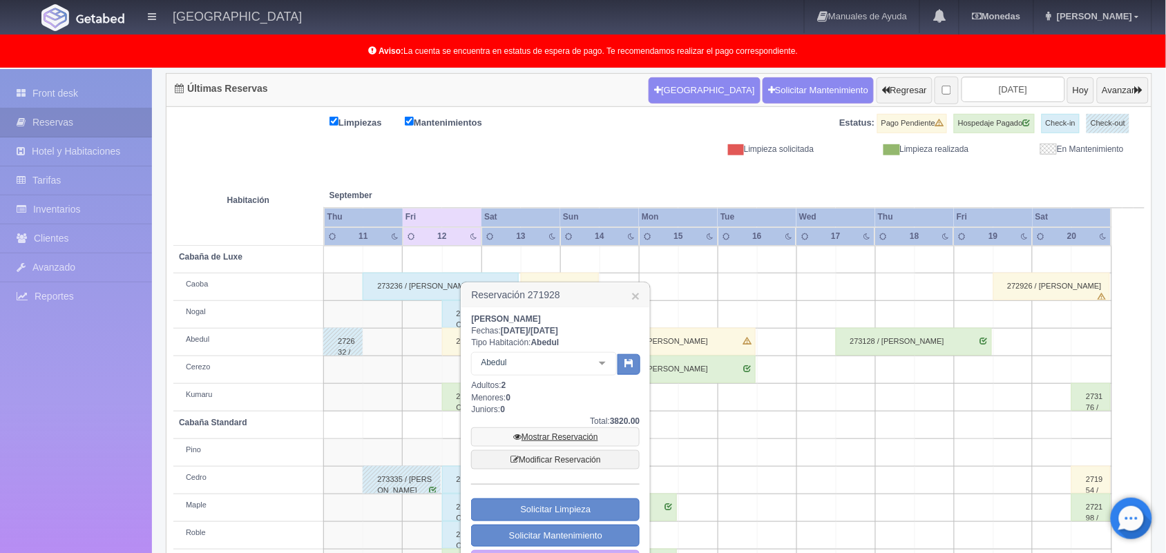
click at [543, 435] on link "Mostrar Reservación" at bounding box center [555, 437] width 169 height 19
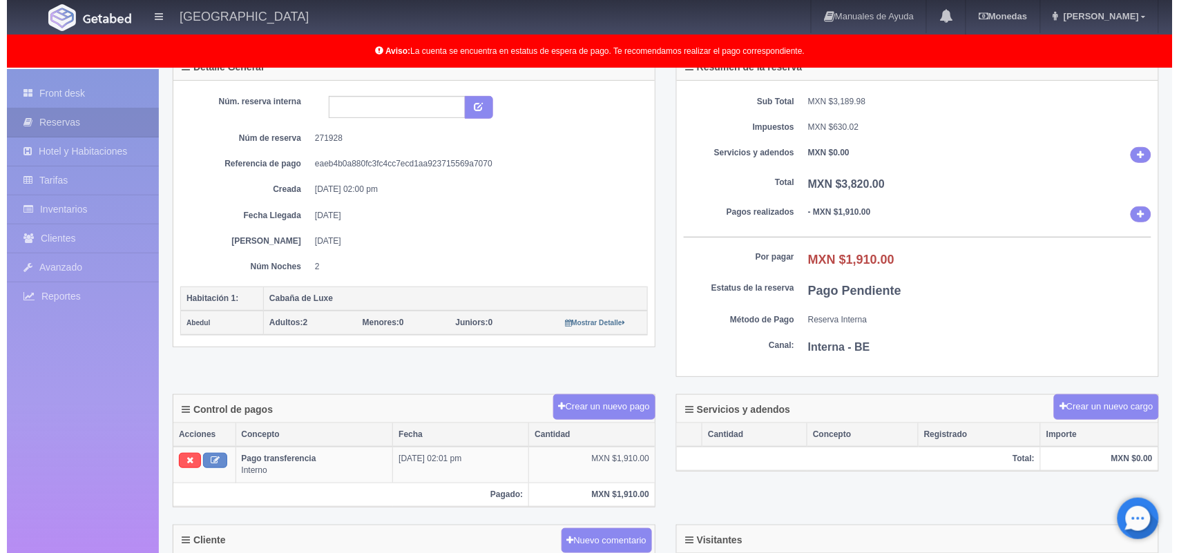
scroll to position [107, 0]
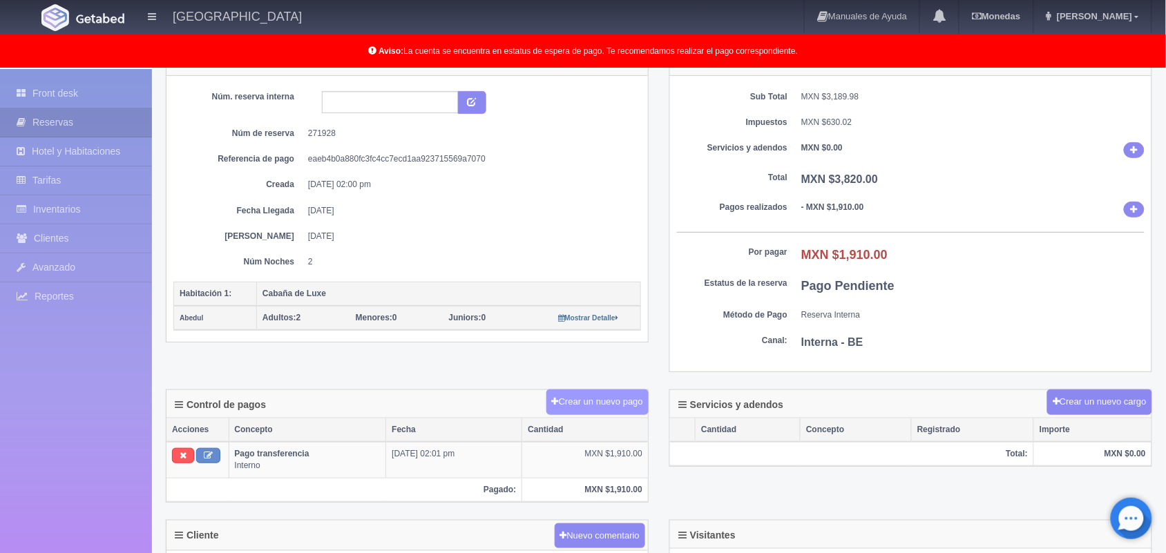
click at [616, 399] on button "Crear un nuevo pago" at bounding box center [598, 403] width 102 height 26
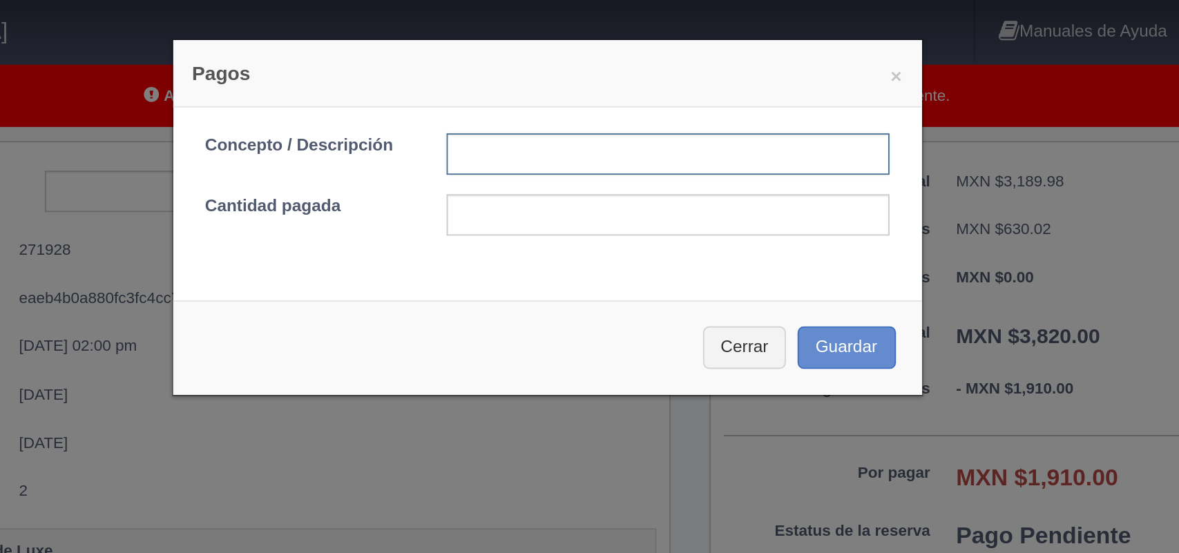
click at [618, 78] on input "text" at bounding box center [654, 82] width 236 height 22
type input "Pago efectivo"
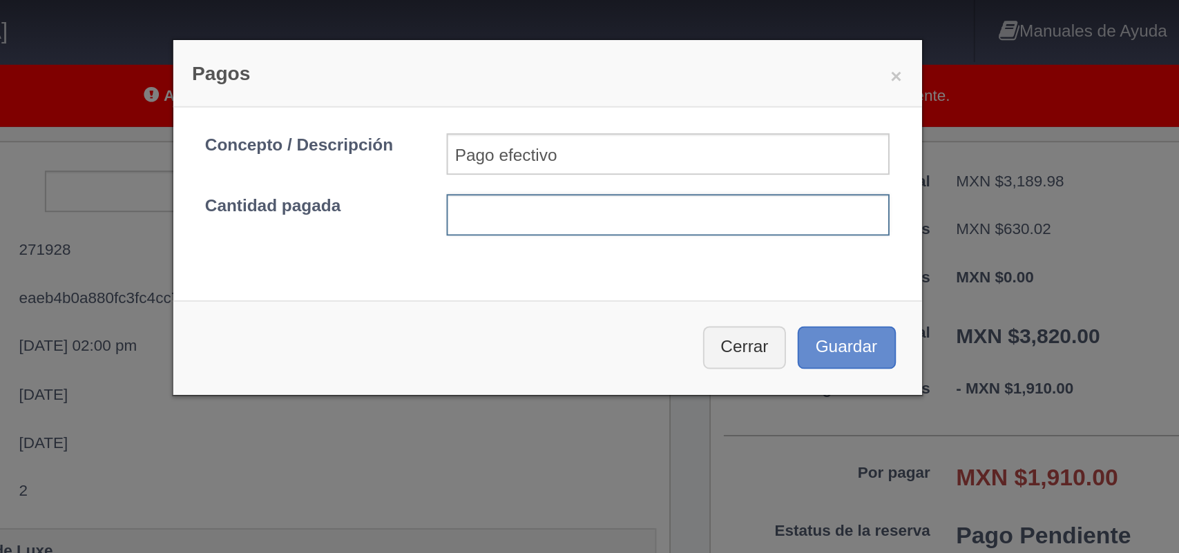
click at [573, 113] on input "text" at bounding box center [654, 115] width 236 height 22
type input "1910.00"
click at [749, 189] on button "Guardar" at bounding box center [749, 185] width 53 height 23
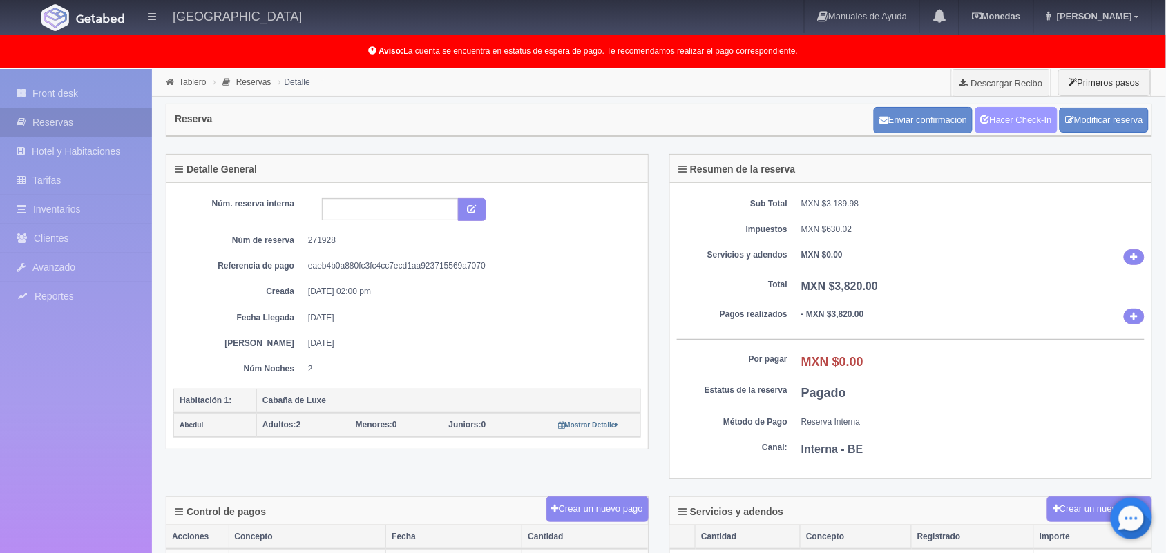
click at [1006, 113] on link "Hacer Check-In" at bounding box center [1017, 120] width 82 height 26
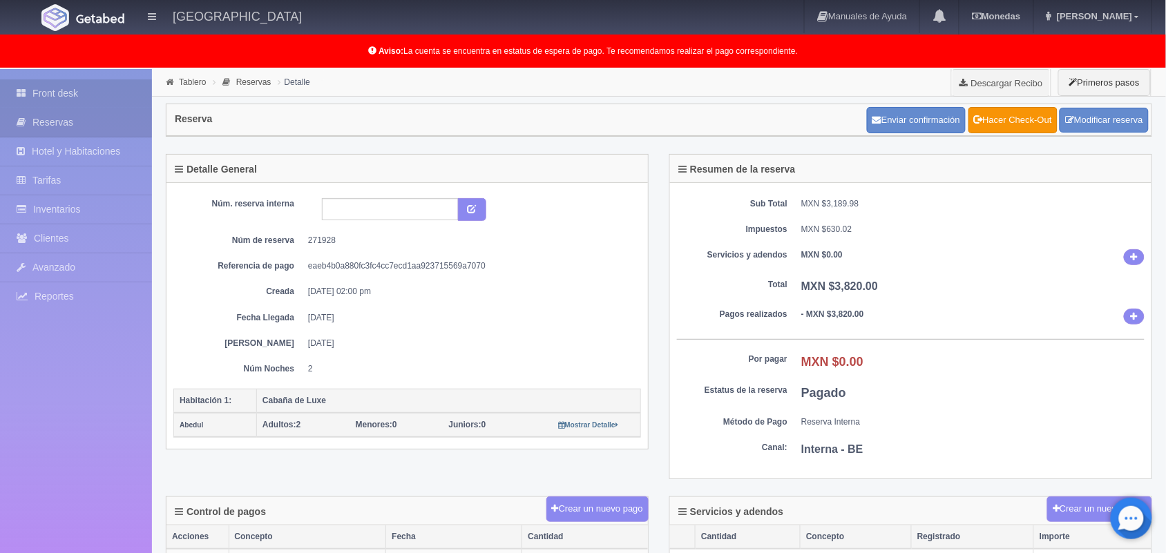
click at [79, 79] on link "Front desk" at bounding box center [76, 93] width 152 height 28
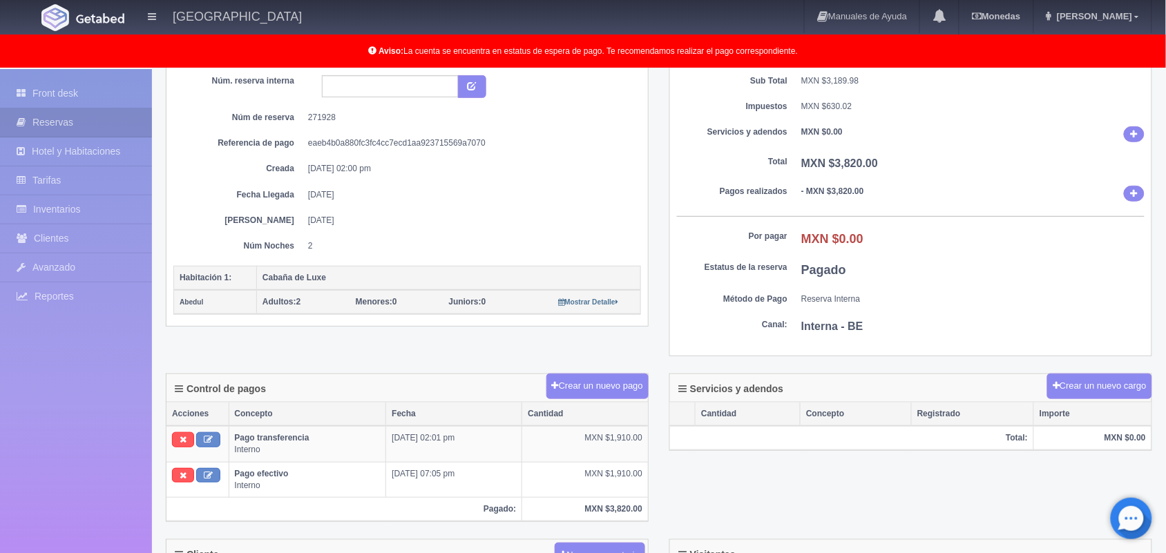
scroll to position [125, 0]
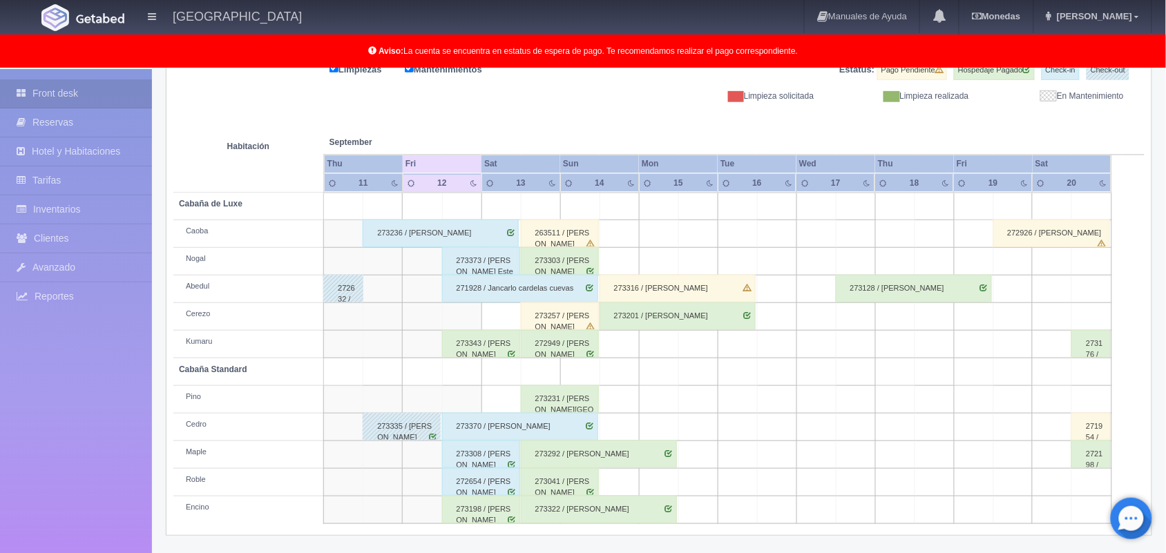
scroll to position [192, 0]
click at [477, 341] on div "273343 / [PERSON_NAME]" at bounding box center [481, 344] width 78 height 28
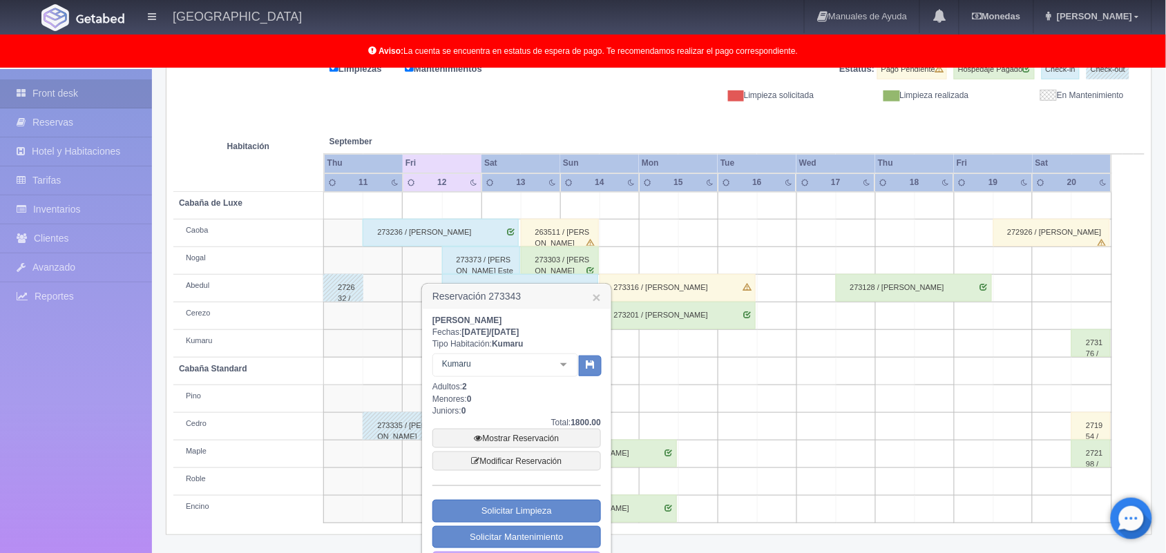
scroll to position [230, 0]
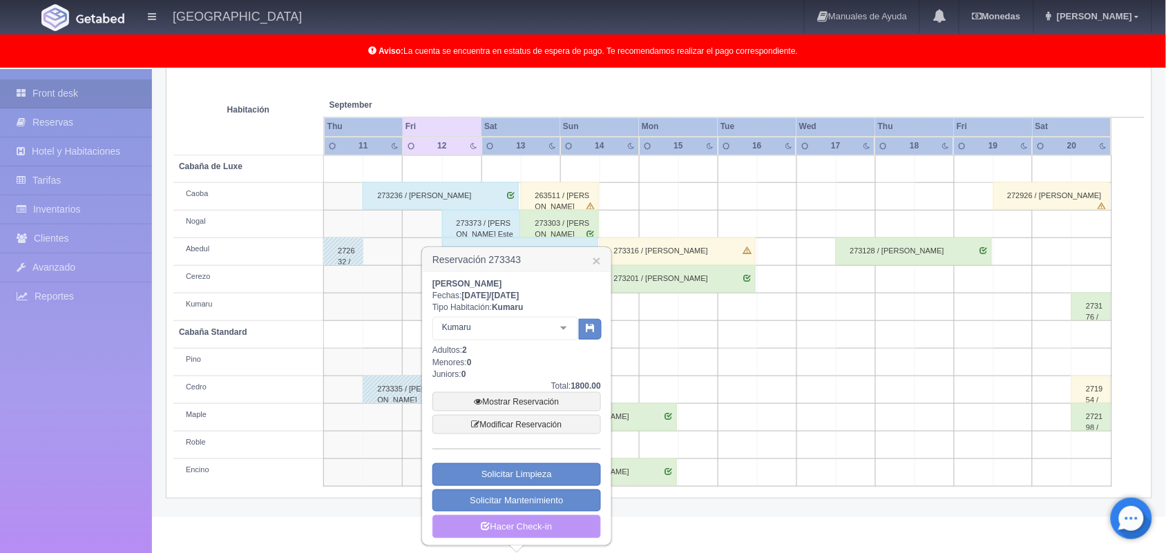
click at [535, 520] on link "Hacer Check-in" at bounding box center [517, 526] width 169 height 23
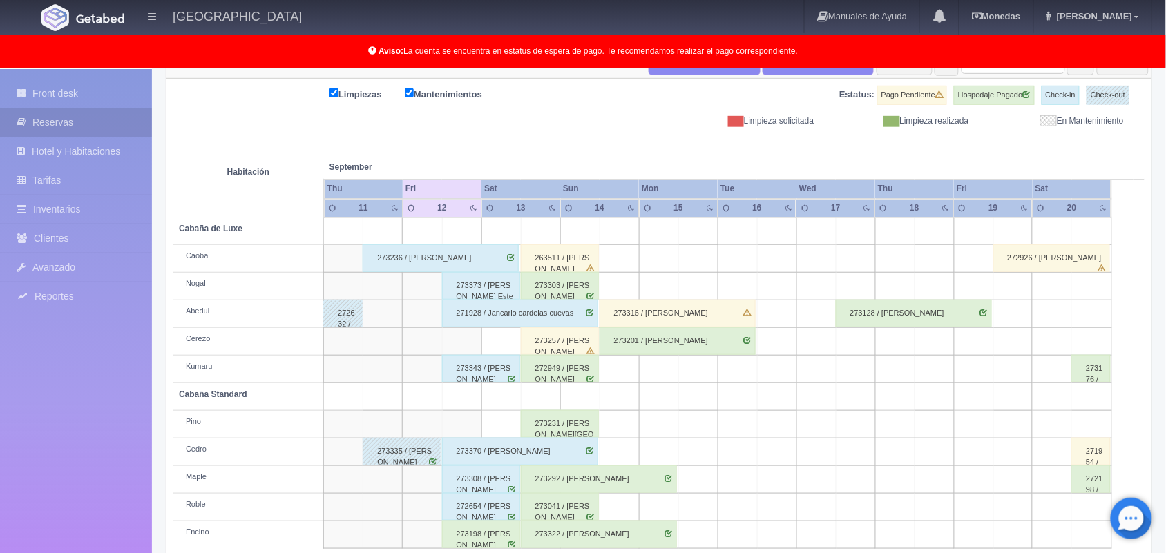
scroll to position [192, 0]
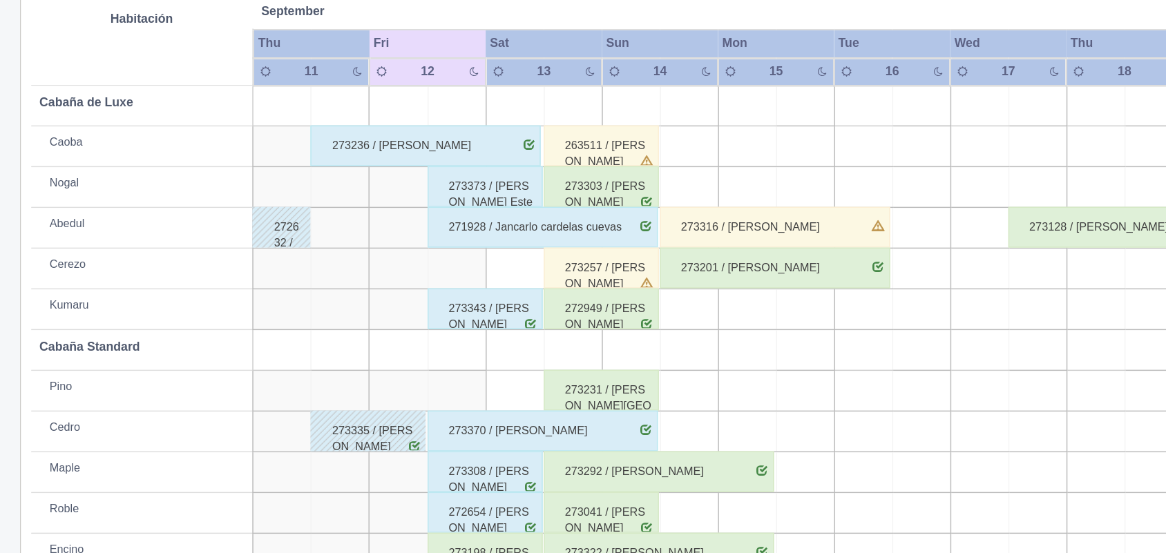
click at [471, 416] on div "273370 / [PERSON_NAME]" at bounding box center [520, 426] width 156 height 28
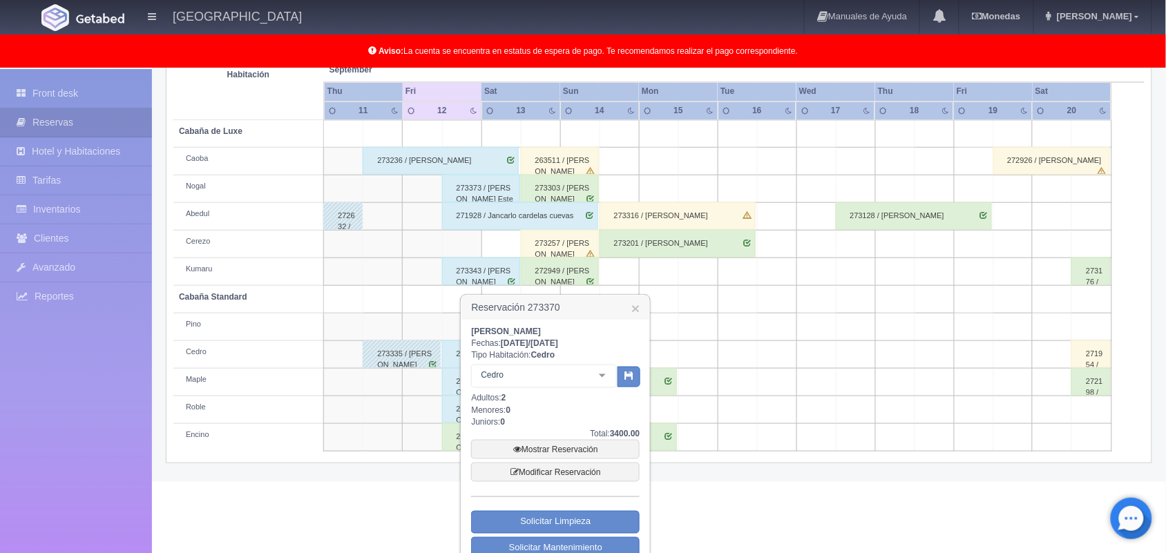
scroll to position [313, 0]
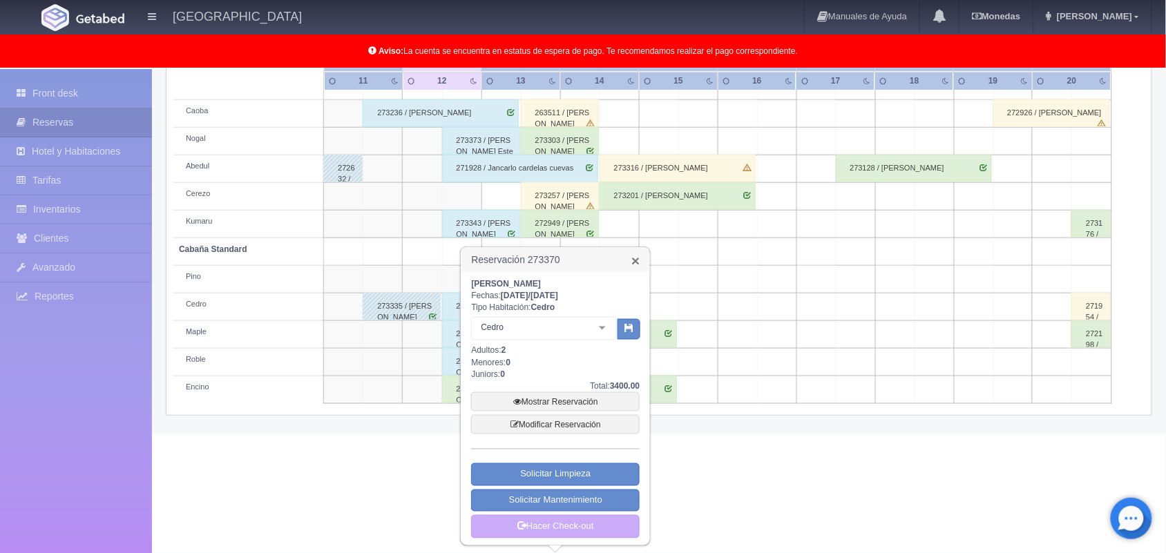
click at [634, 256] on link "×" at bounding box center [636, 261] width 8 height 15
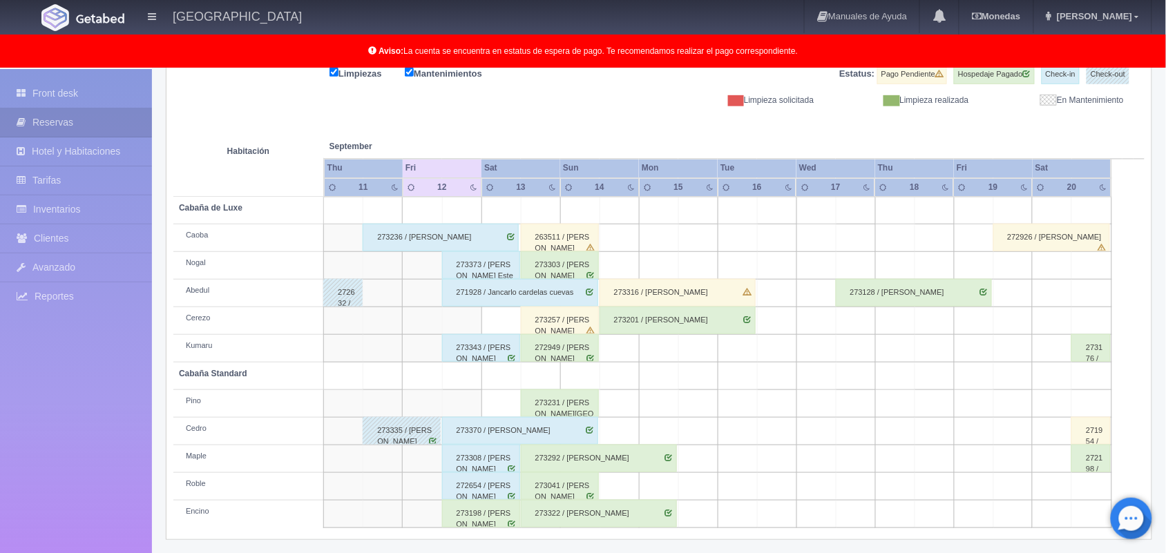
scroll to position [189, 0]
